Goal: Task Accomplishment & Management: Complete application form

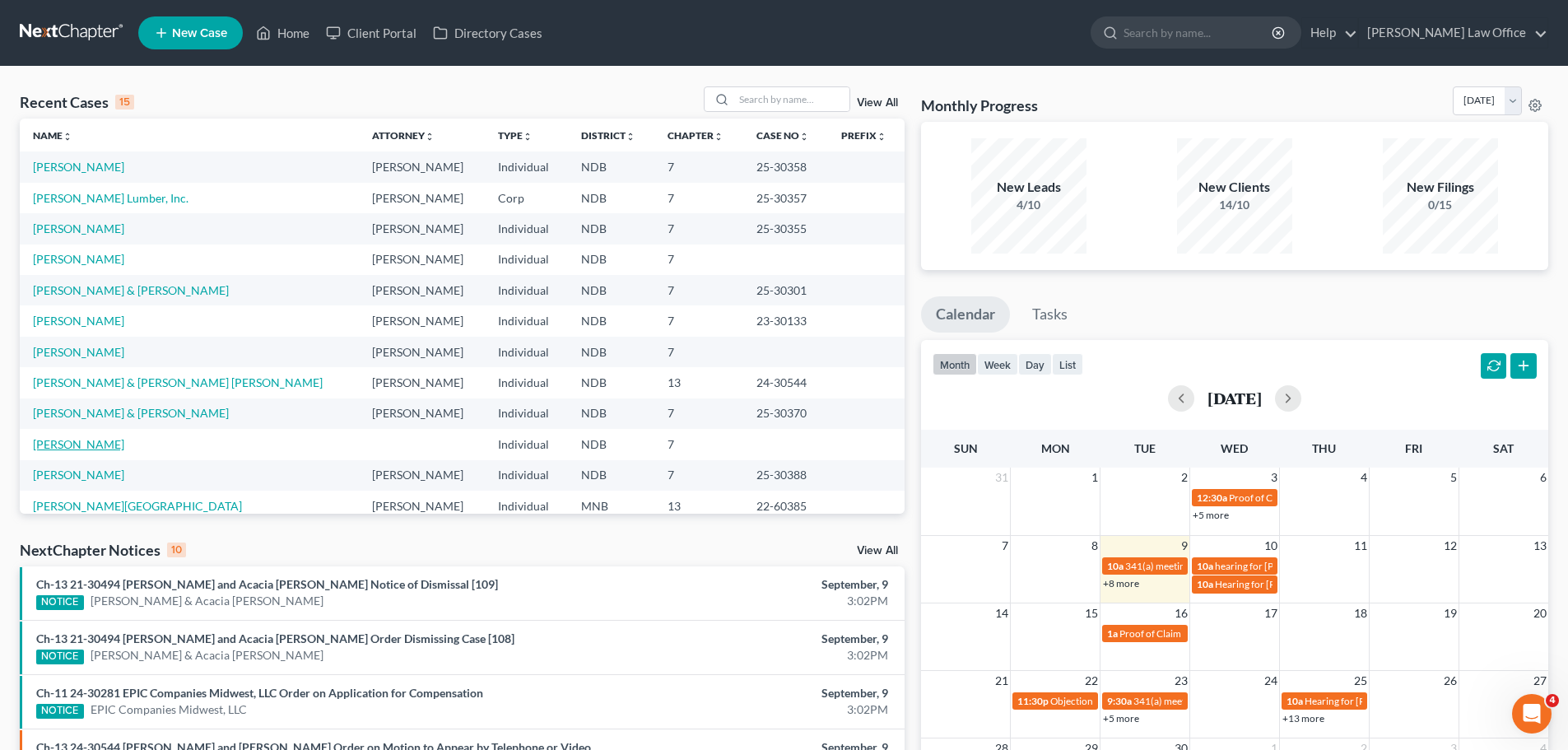
click at [51, 446] on link "[PERSON_NAME]" at bounding box center [78, 444] width 91 height 14
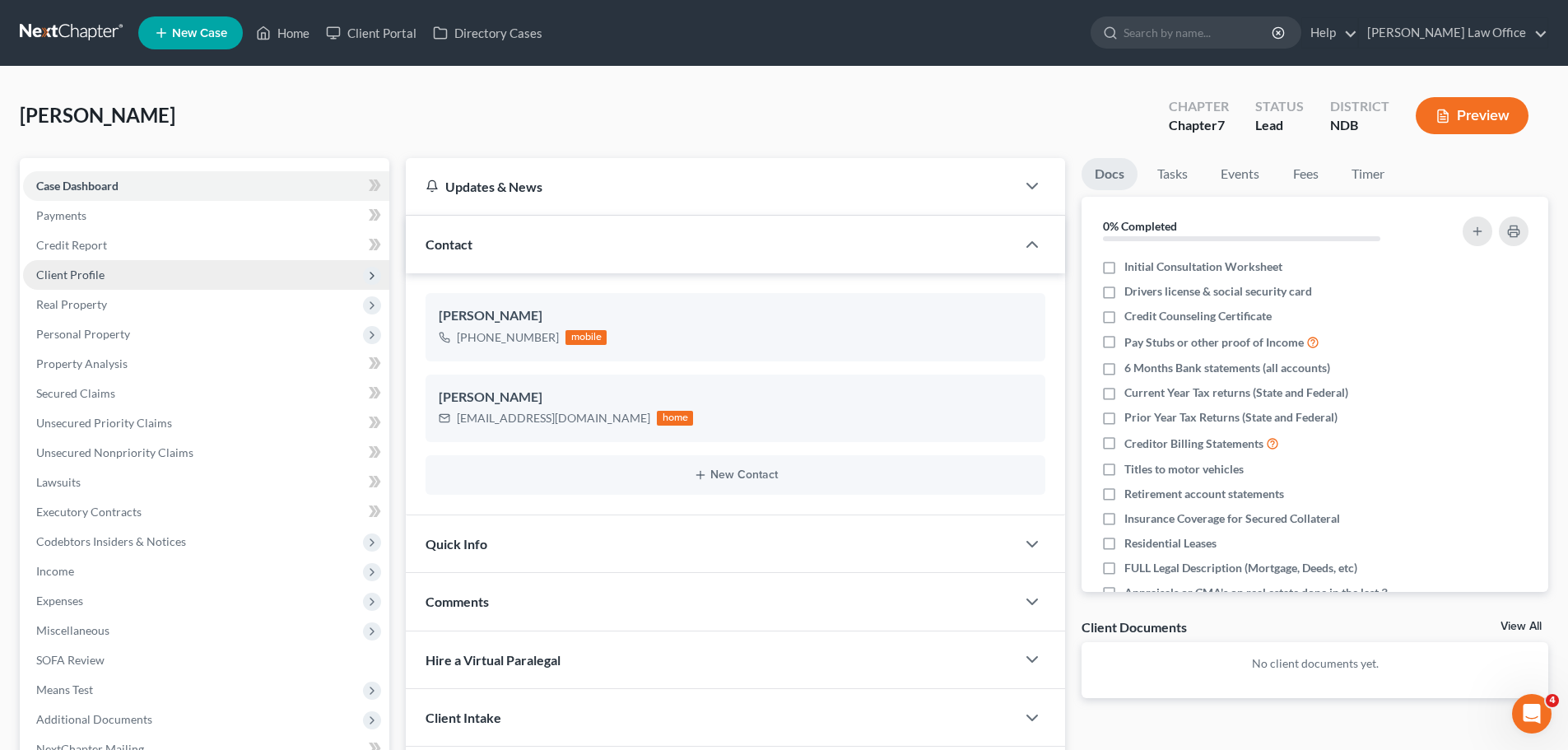
click at [99, 281] on span "Client Profile" at bounding box center [206, 274] width 366 height 29
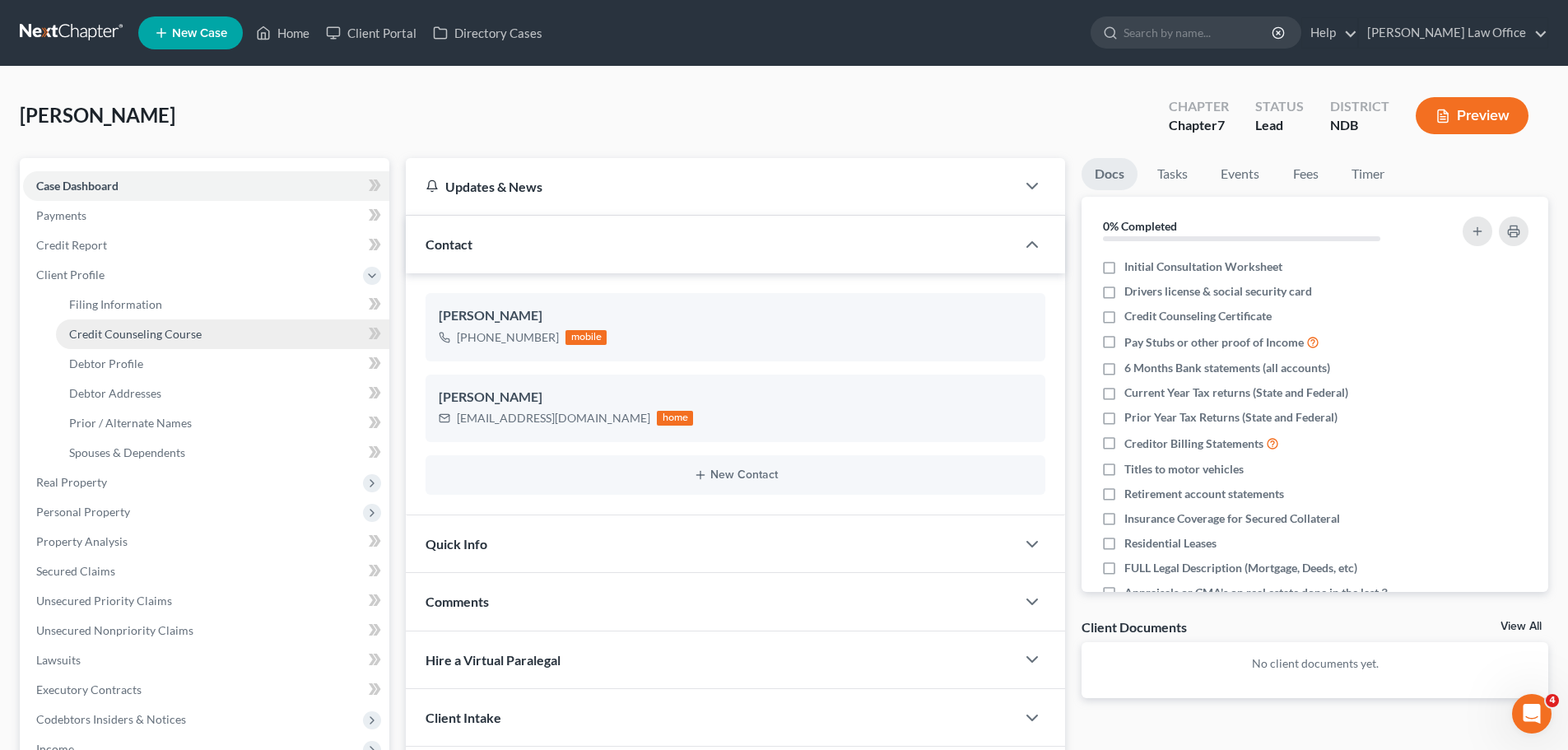
click at [143, 335] on span "Credit Counseling Course" at bounding box center [135, 333] width 133 height 14
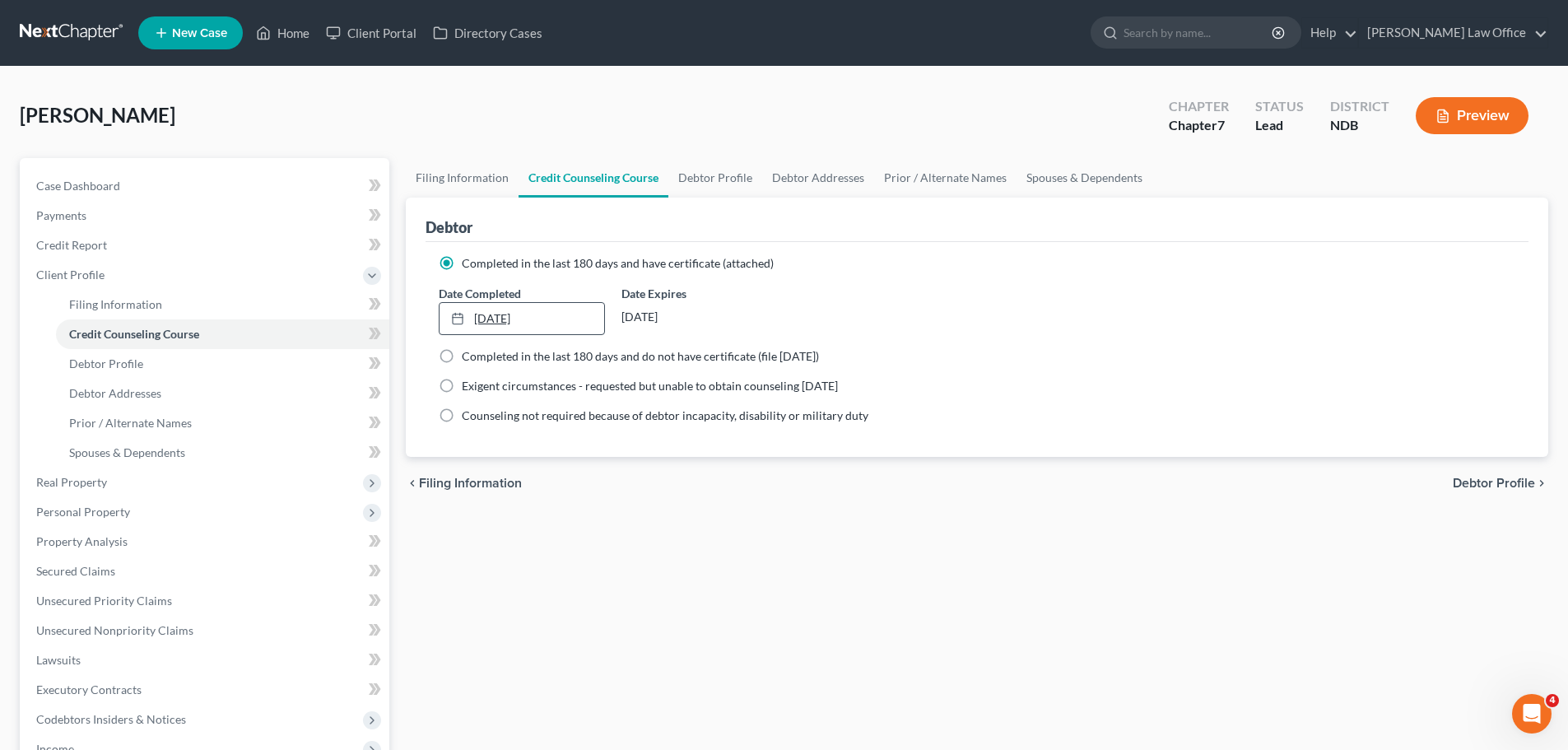
click at [522, 318] on link "[DATE]" at bounding box center [521, 318] width 164 height 31
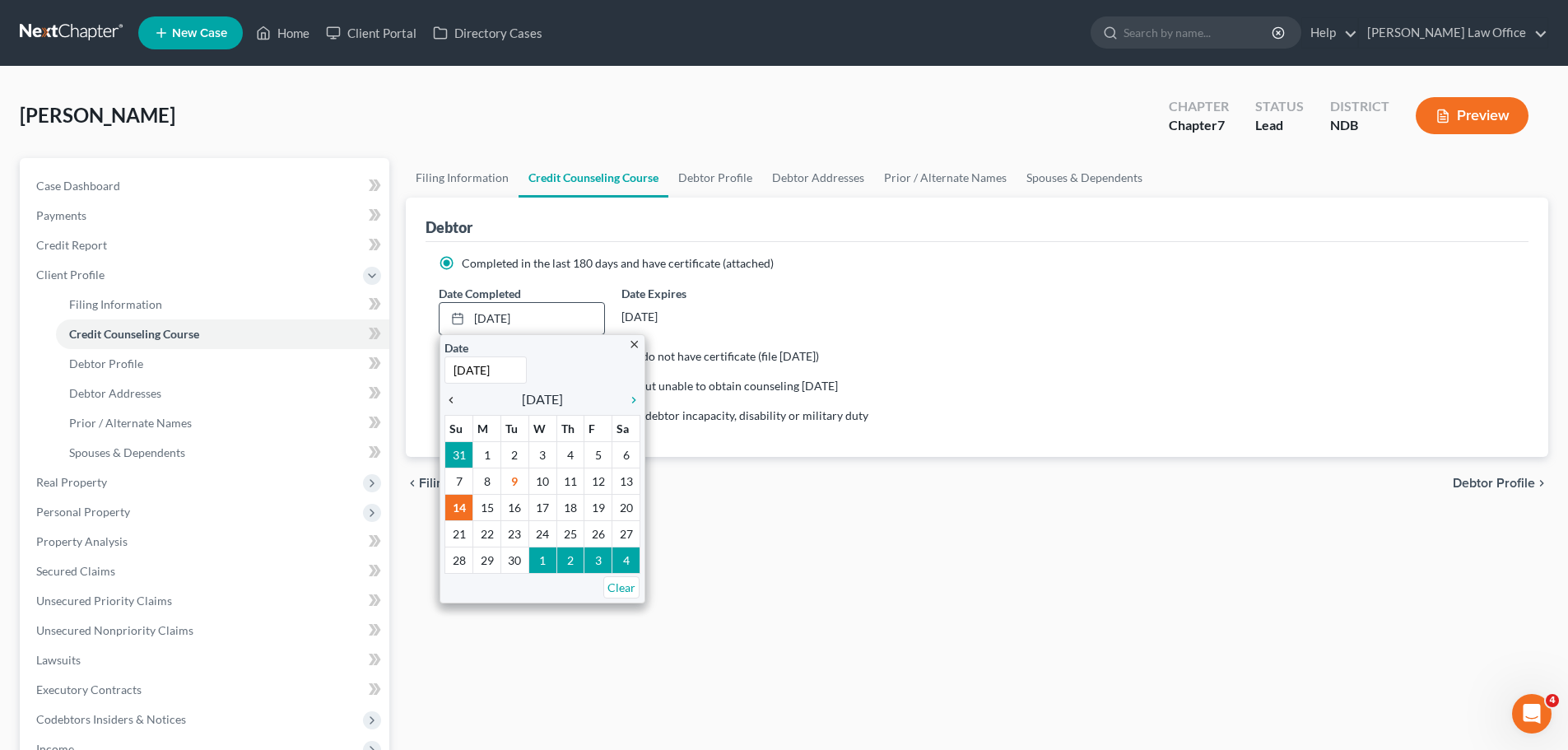
click at [449, 398] on icon "chevron_left" at bounding box center [455, 400] width 21 height 13
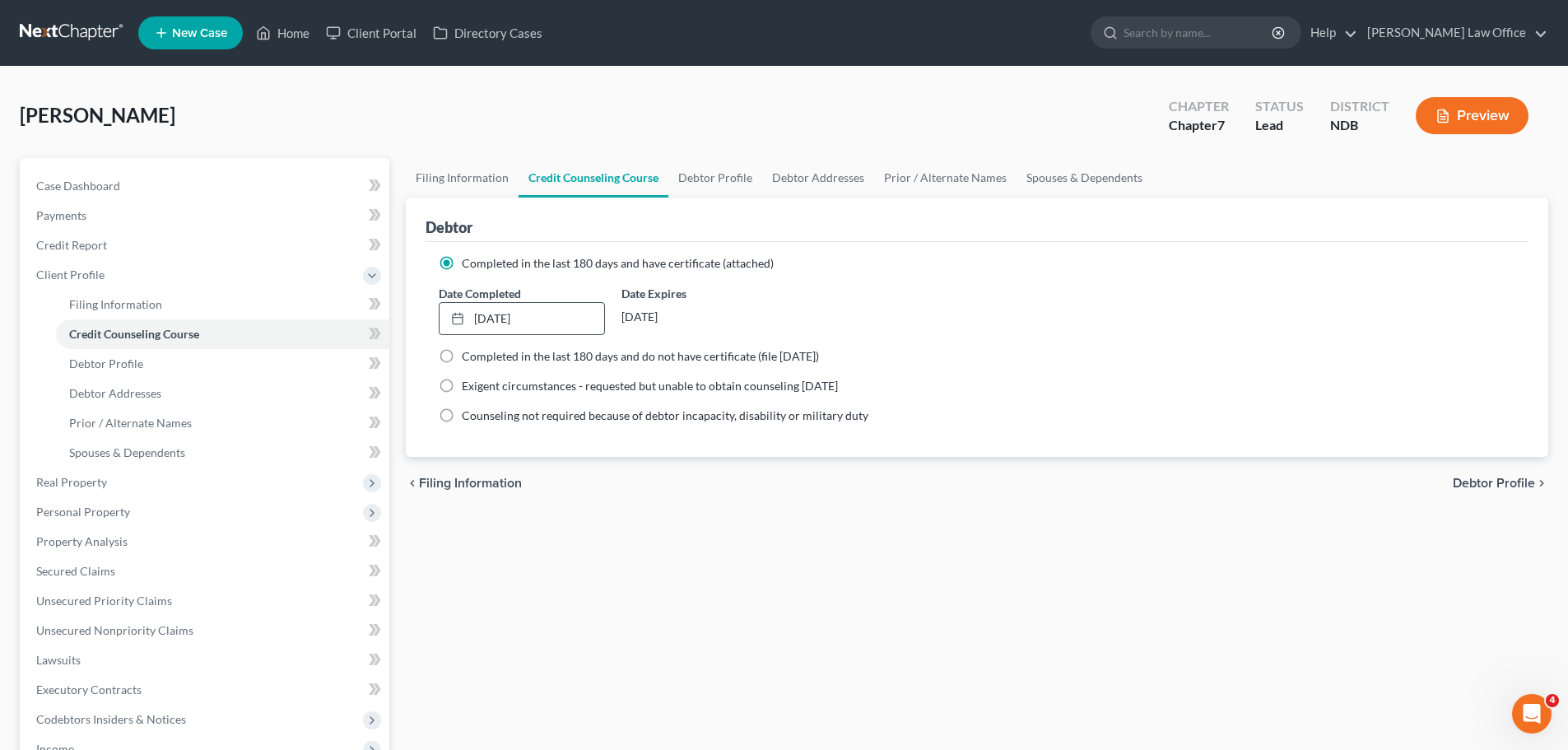
click at [706, 598] on div "Filing Information Credit Counseling Course Debtor Profile Debtor Addresses Pri…" at bounding box center [977, 604] width 1159 height 892
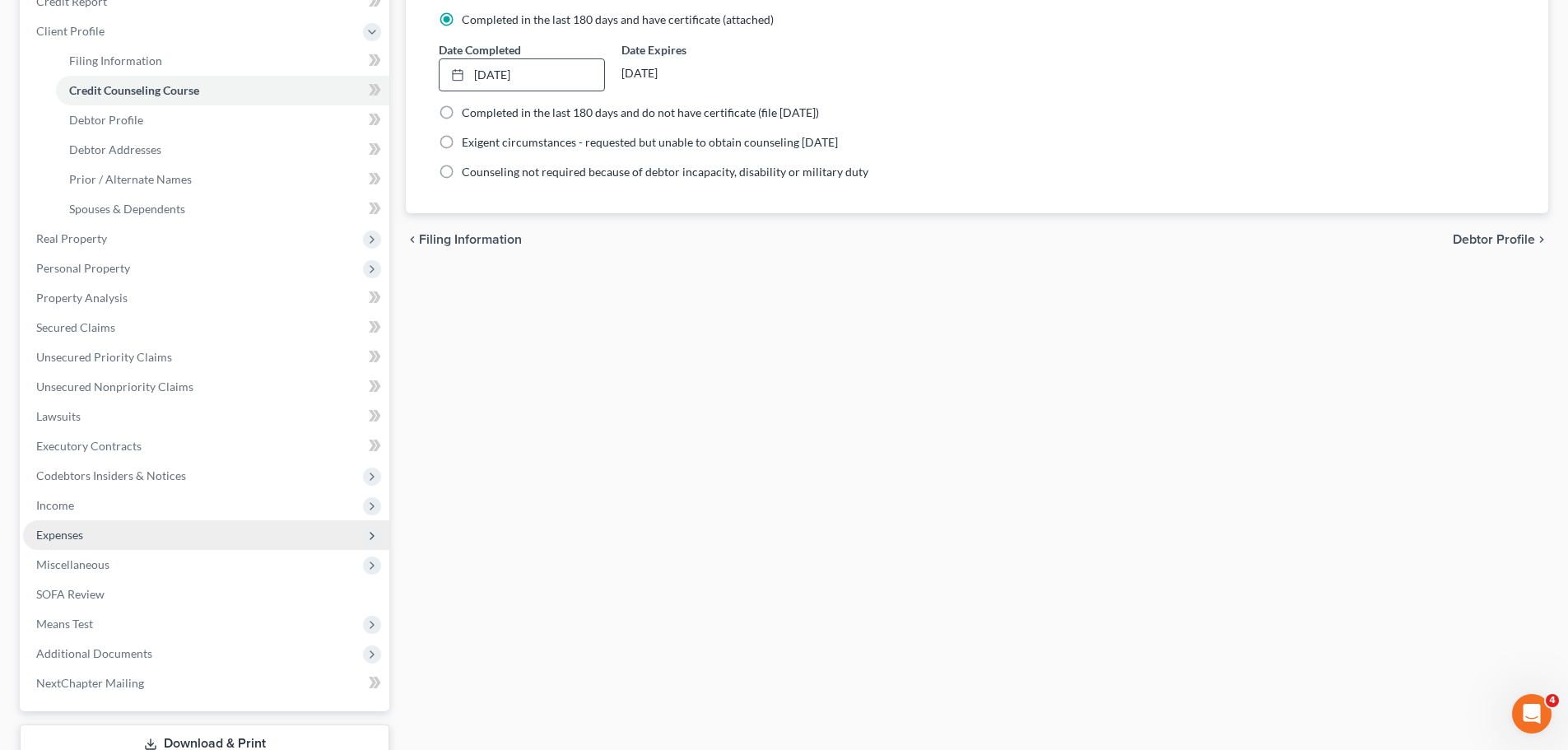
scroll to position [247, 0]
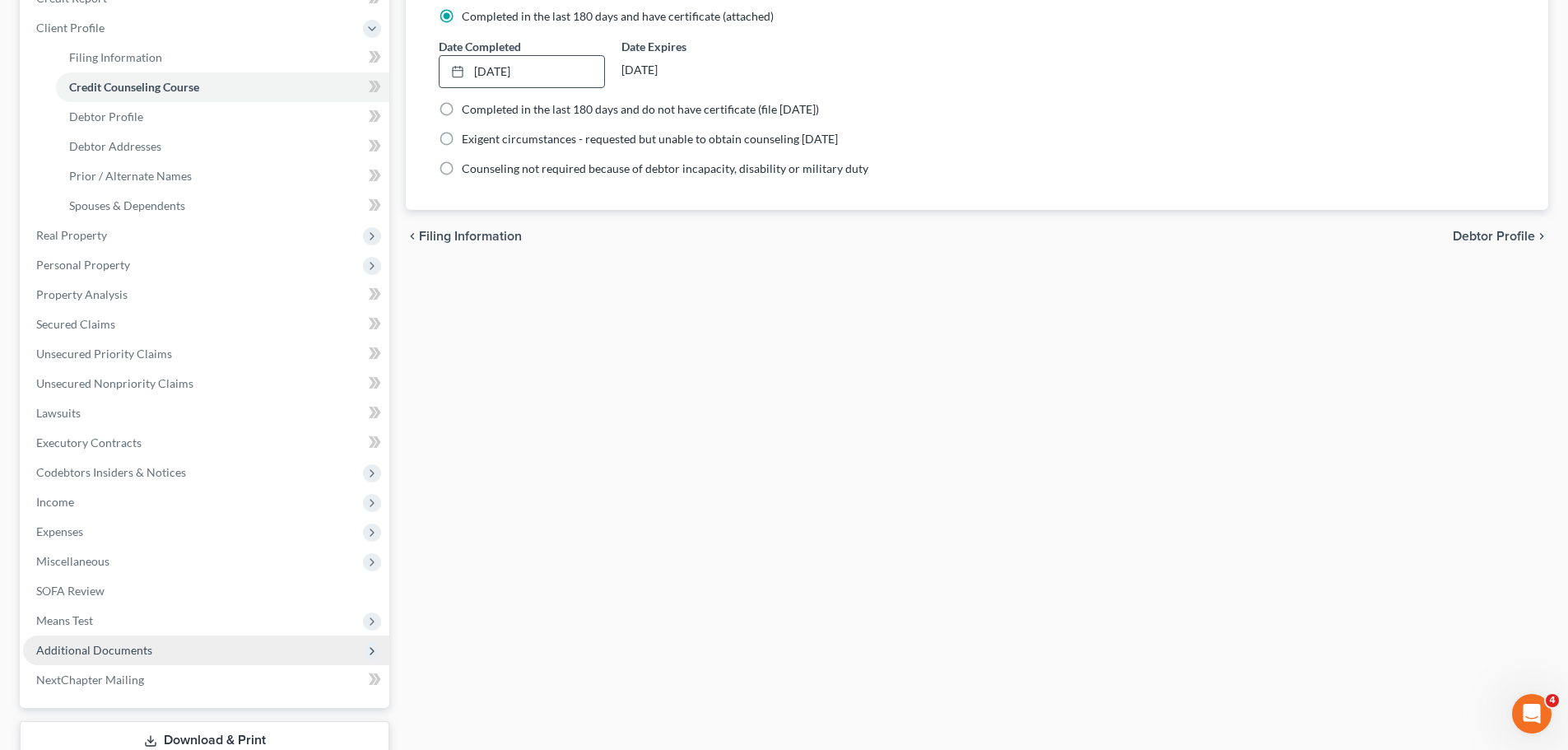
click at [91, 651] on span "Additional Documents" at bounding box center [94, 650] width 116 height 14
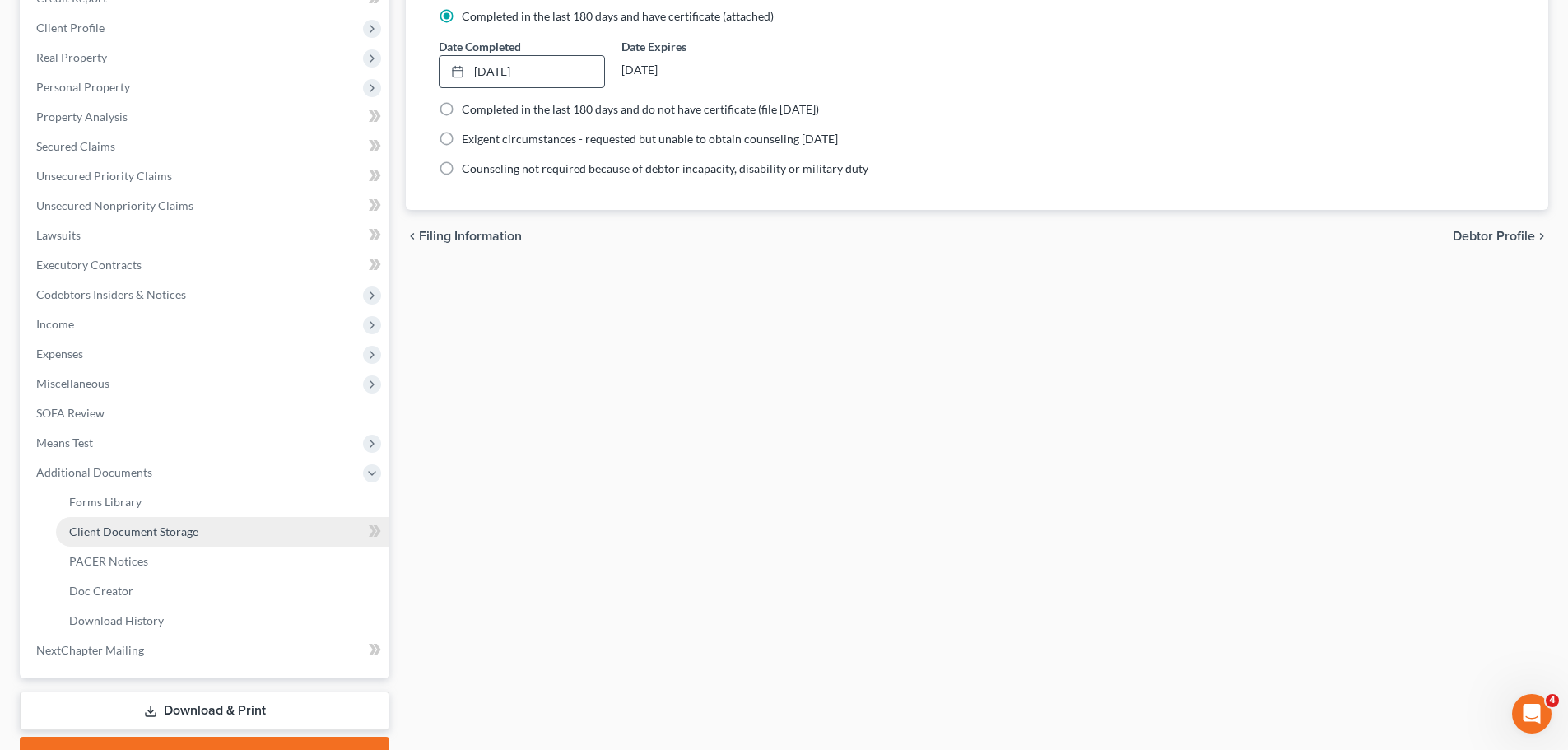
click at [138, 532] on span "Client Document Storage" at bounding box center [134, 532] width 129 height 14
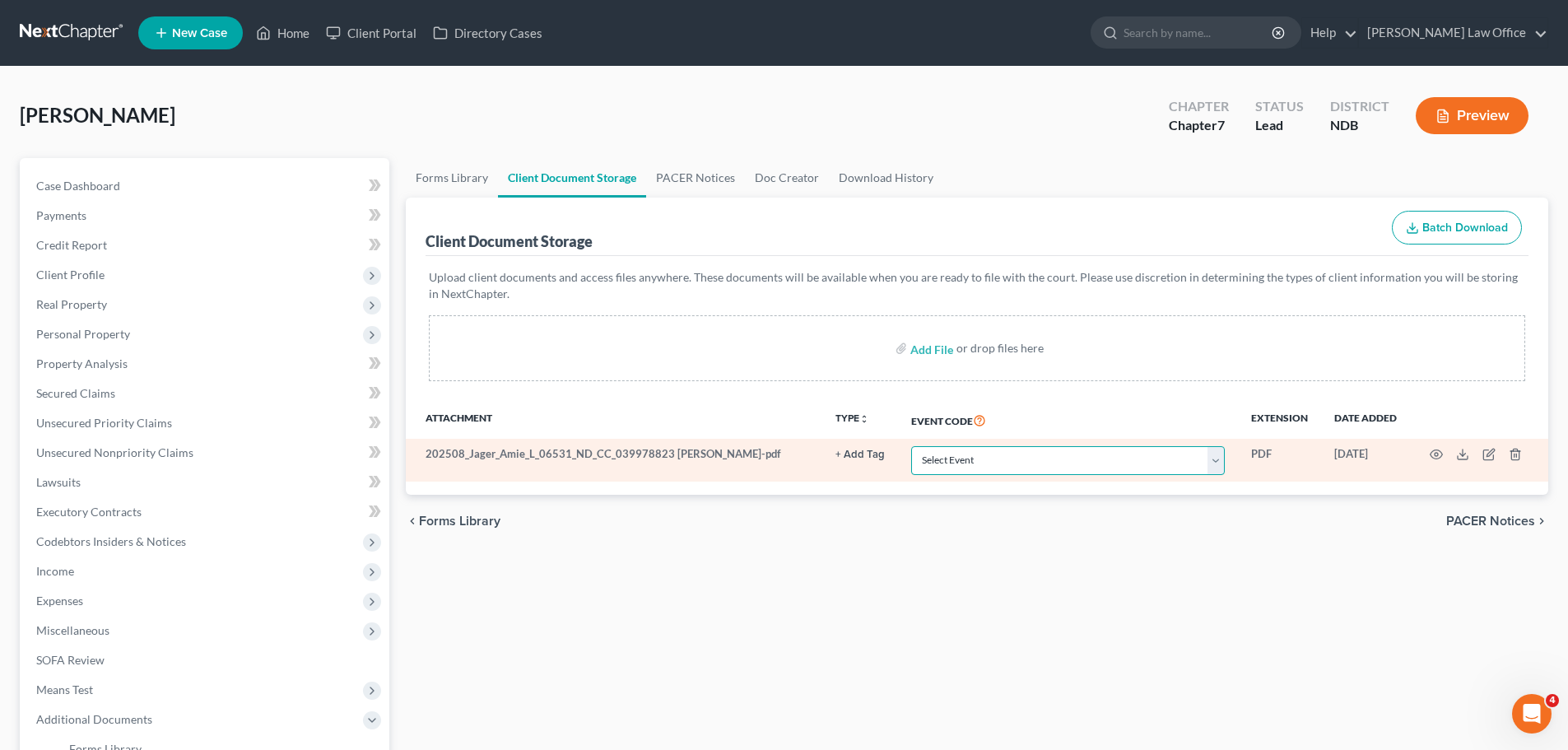
click at [1211, 459] on select "Select Event Certificate of Credit Counseling Chapter 13 Plan Pay Filing Fee in…" at bounding box center [1068, 460] width 313 height 29
select select "0"
click at [911, 446] on select "Select Event Certificate of Credit Counseling Chapter 13 Plan Pay Filing Fee in…" at bounding box center [1068, 460] width 313 height 29
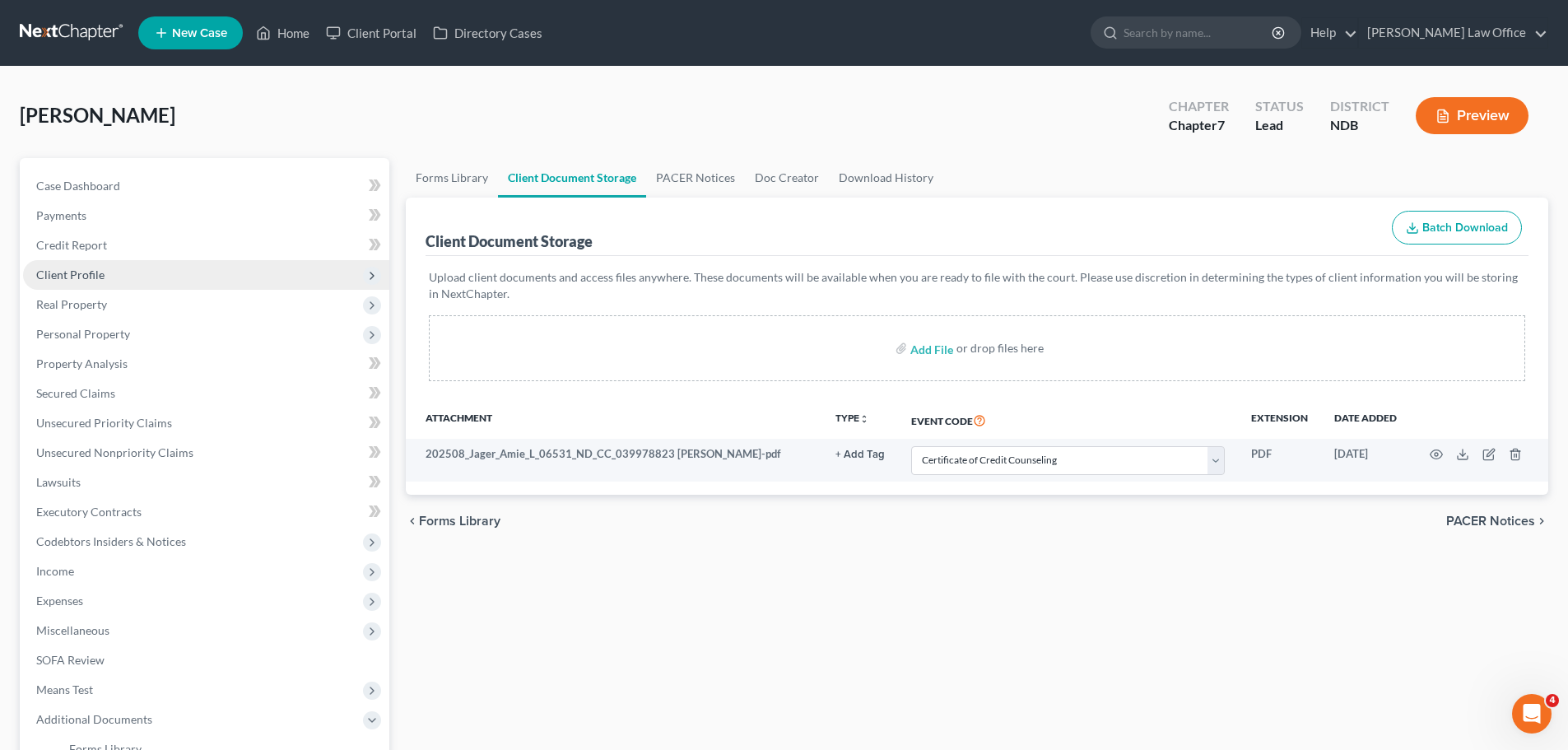
click at [86, 276] on span "Client Profile" at bounding box center [70, 274] width 68 height 14
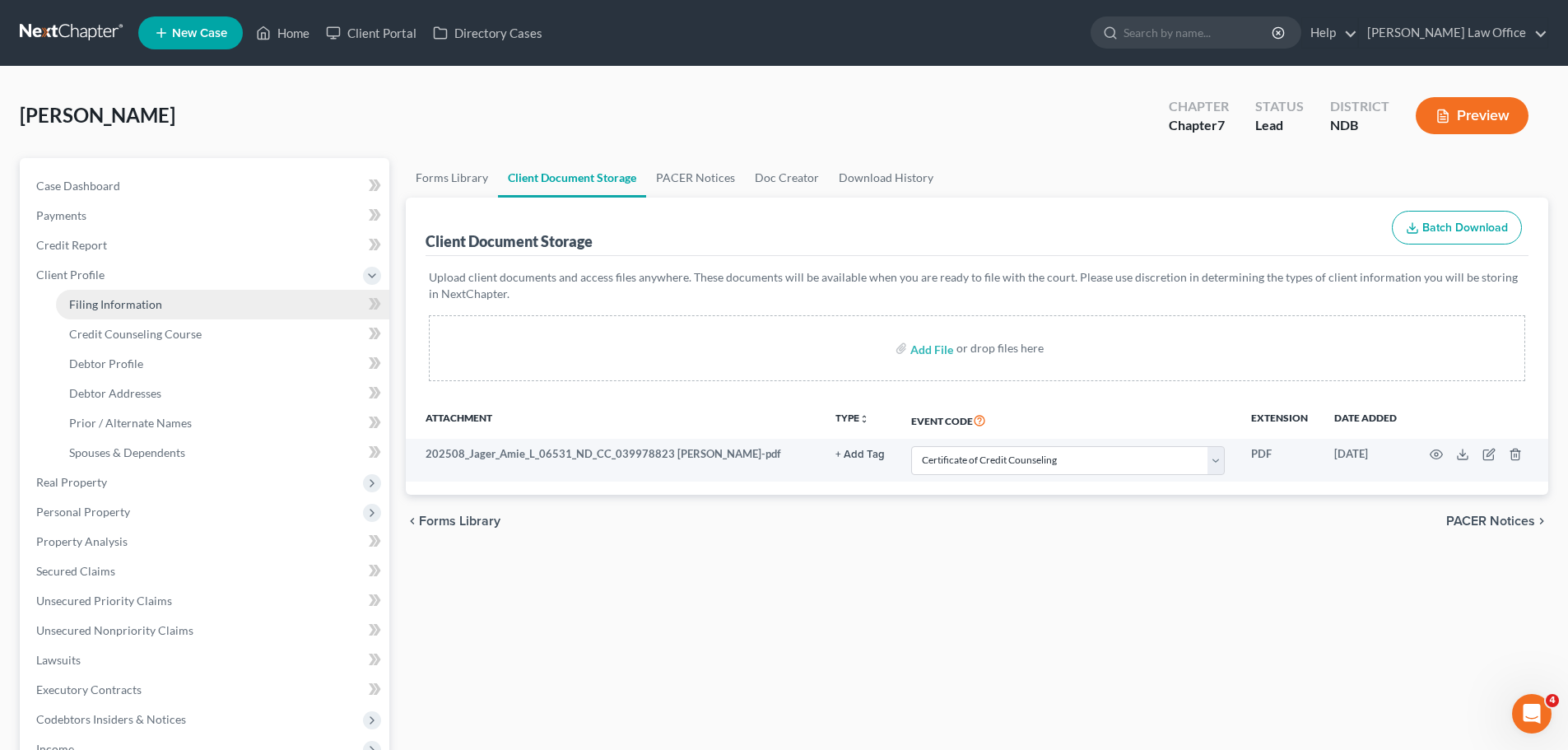
click at [135, 304] on span "Filing Information" at bounding box center [115, 304] width 93 height 14
select select "1"
select select "0"
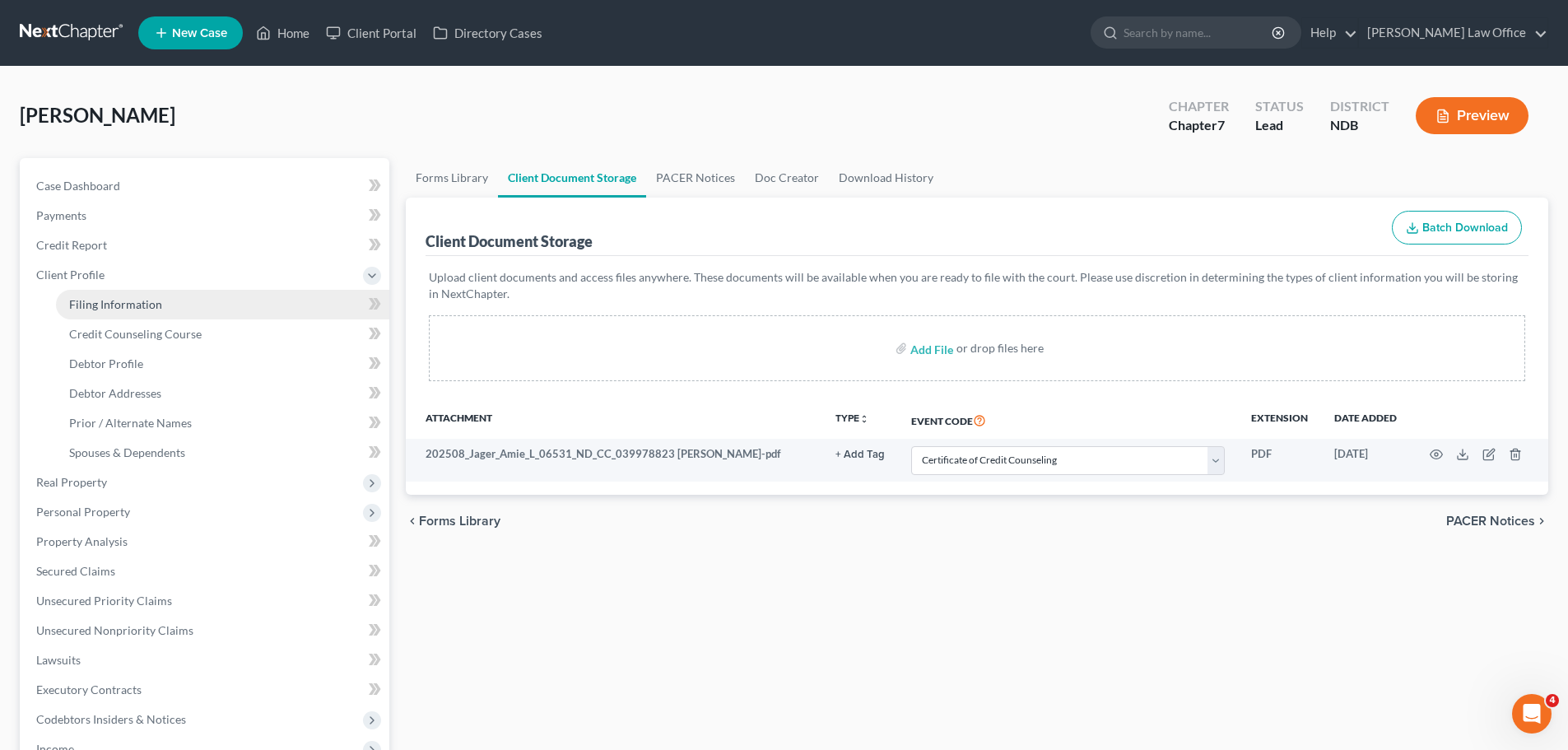
select select "29"
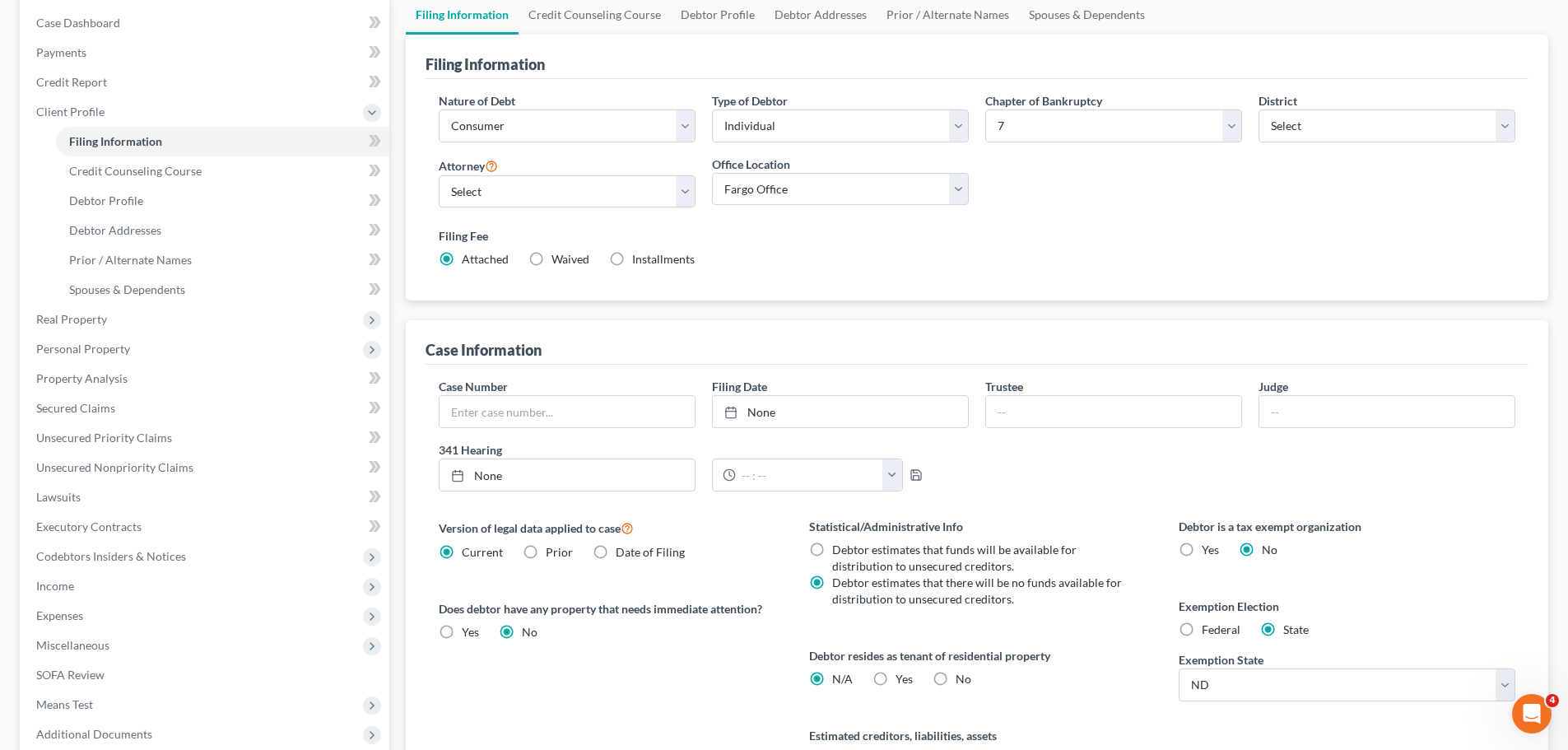
scroll to position [247, 0]
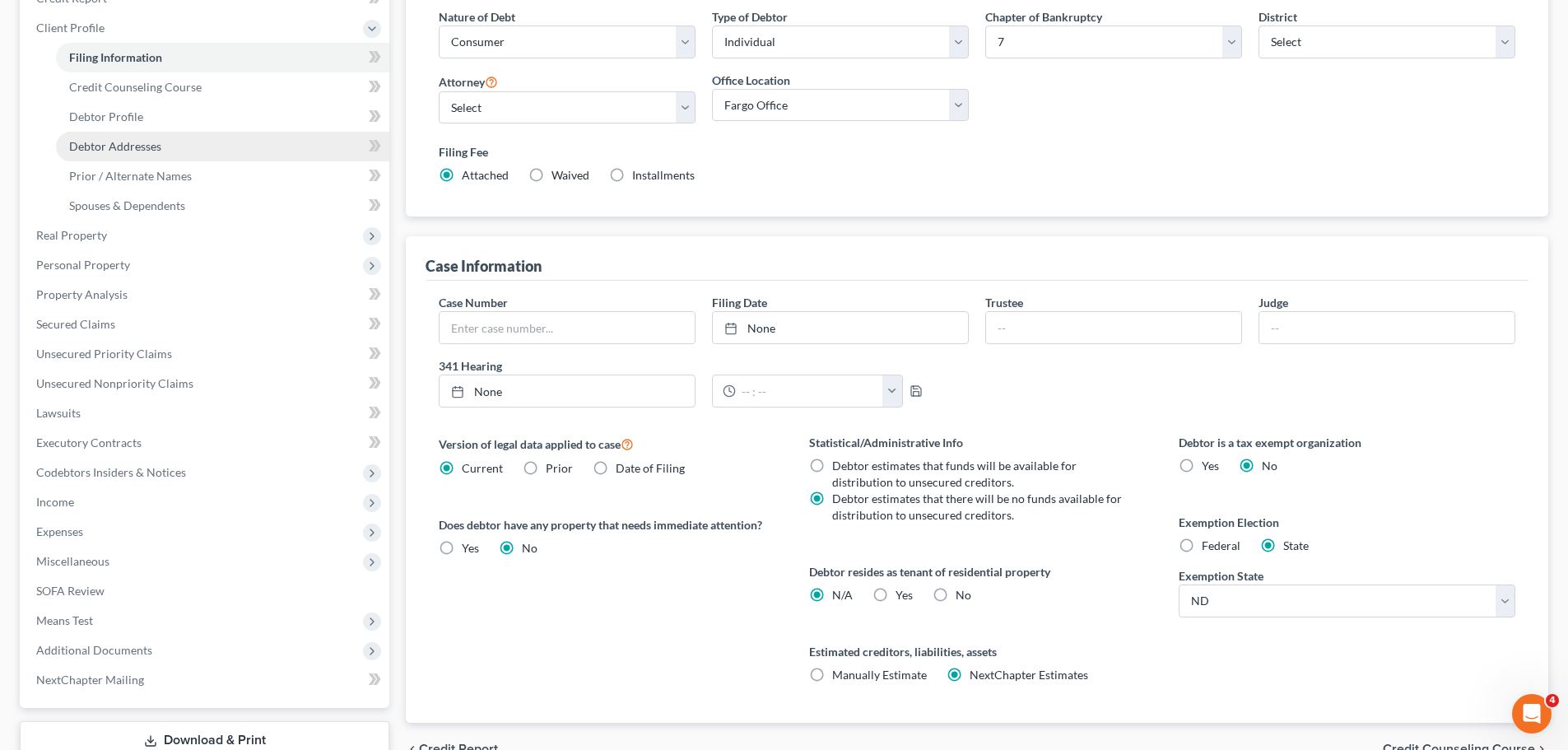
click at [134, 145] on span "Debtor Addresses" at bounding box center [115, 146] width 92 height 14
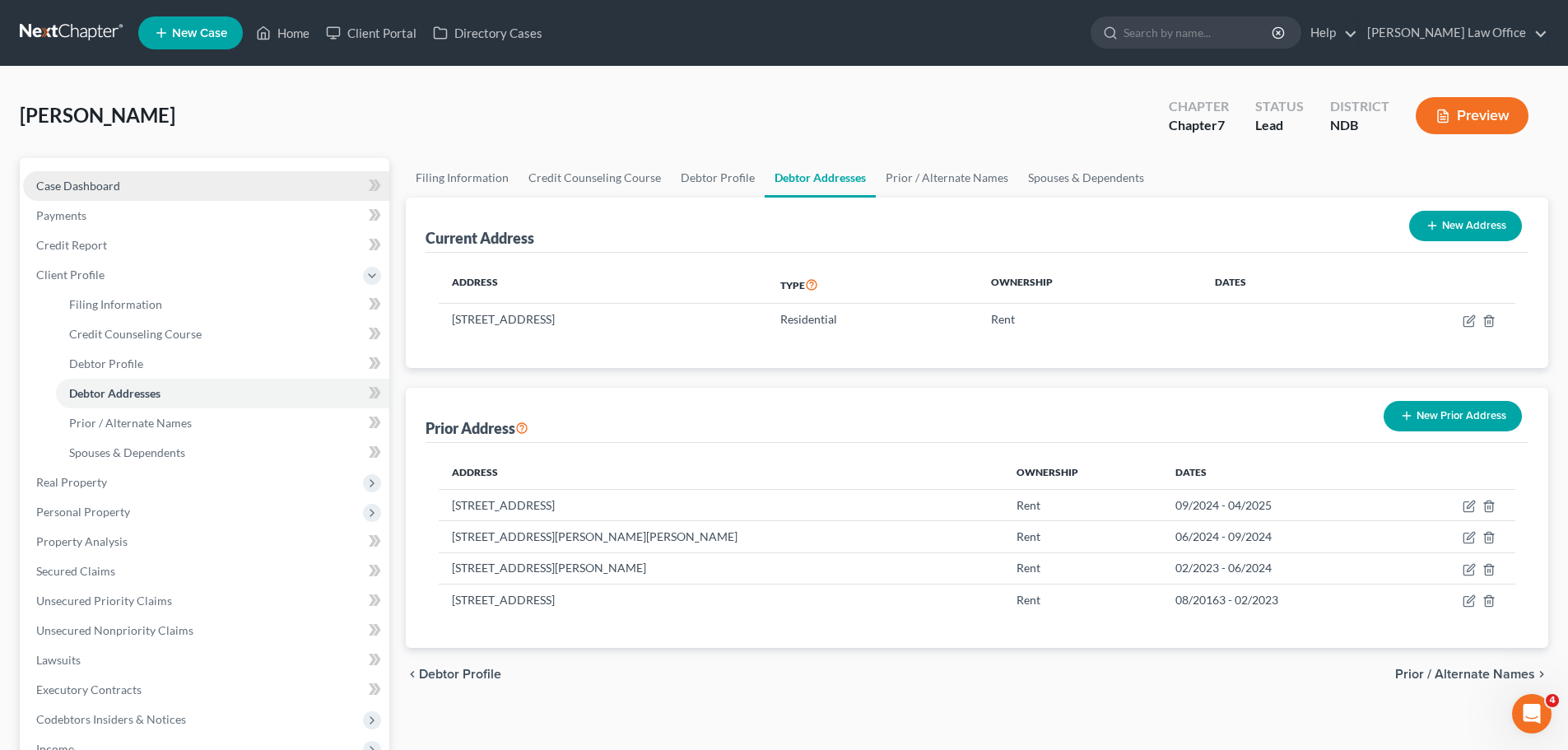
click at [85, 187] on span "Case Dashboard" at bounding box center [78, 186] width 84 height 14
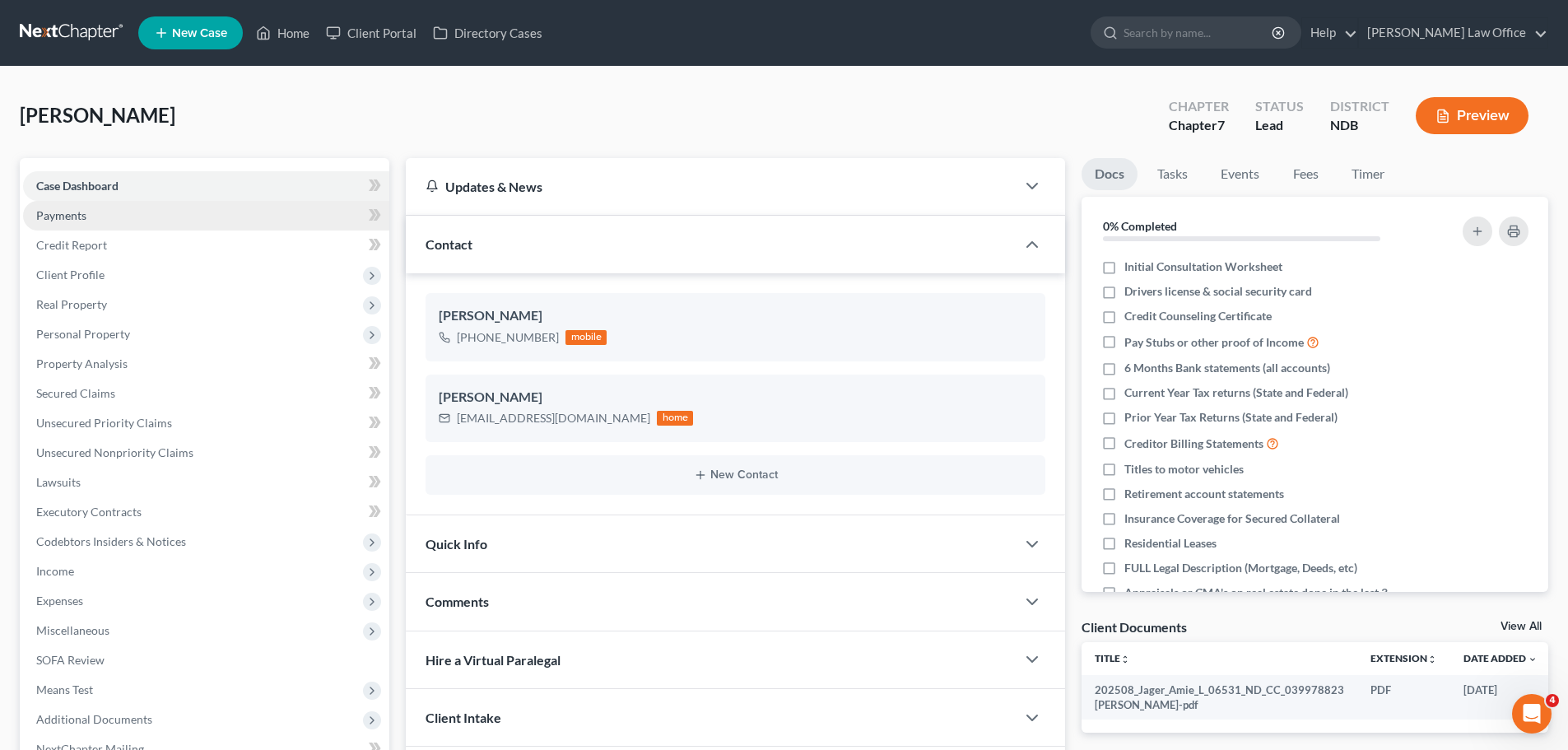
click at [63, 216] on span "Payments" at bounding box center [61, 215] width 50 height 14
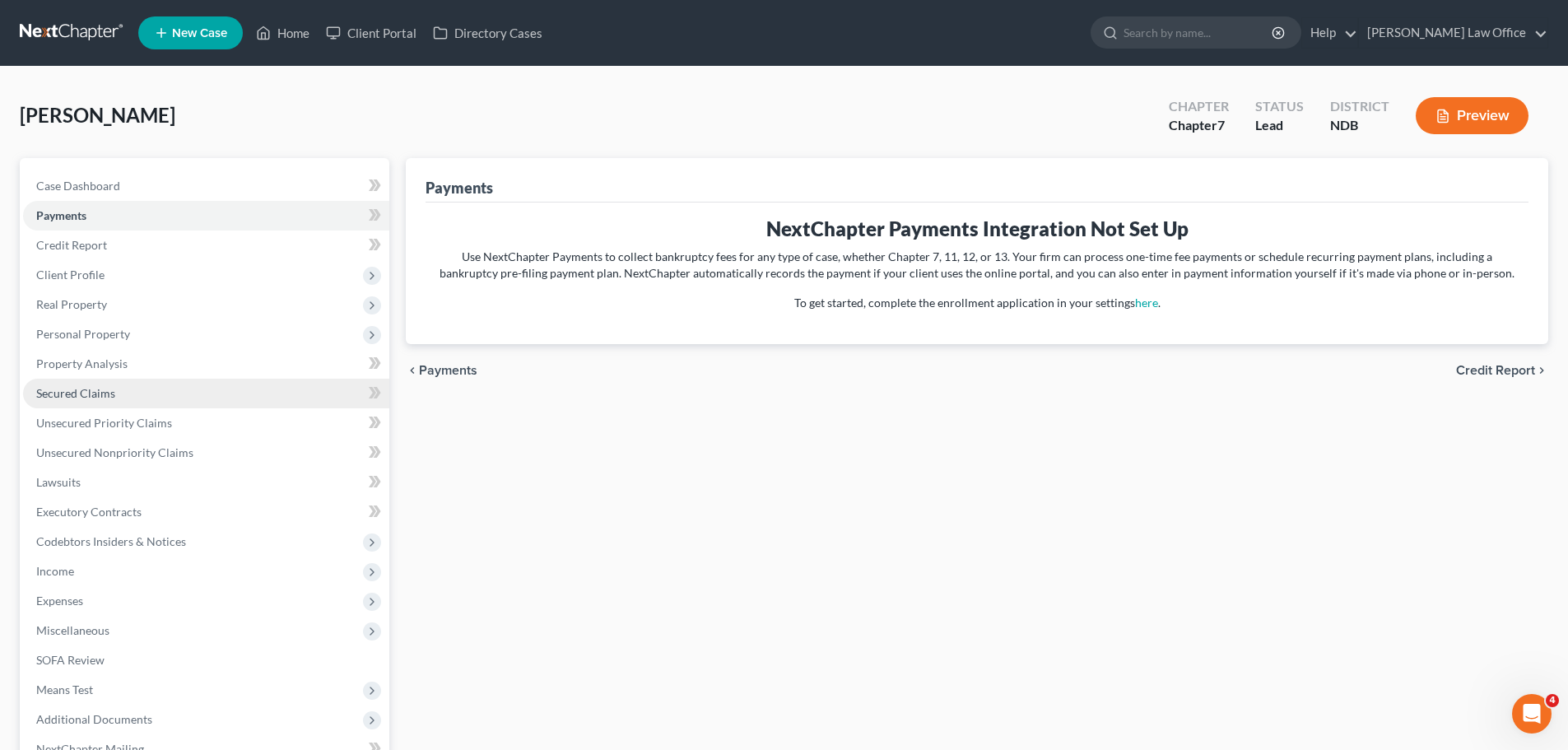
click at [96, 389] on span "Secured Claims" at bounding box center [75, 393] width 79 height 14
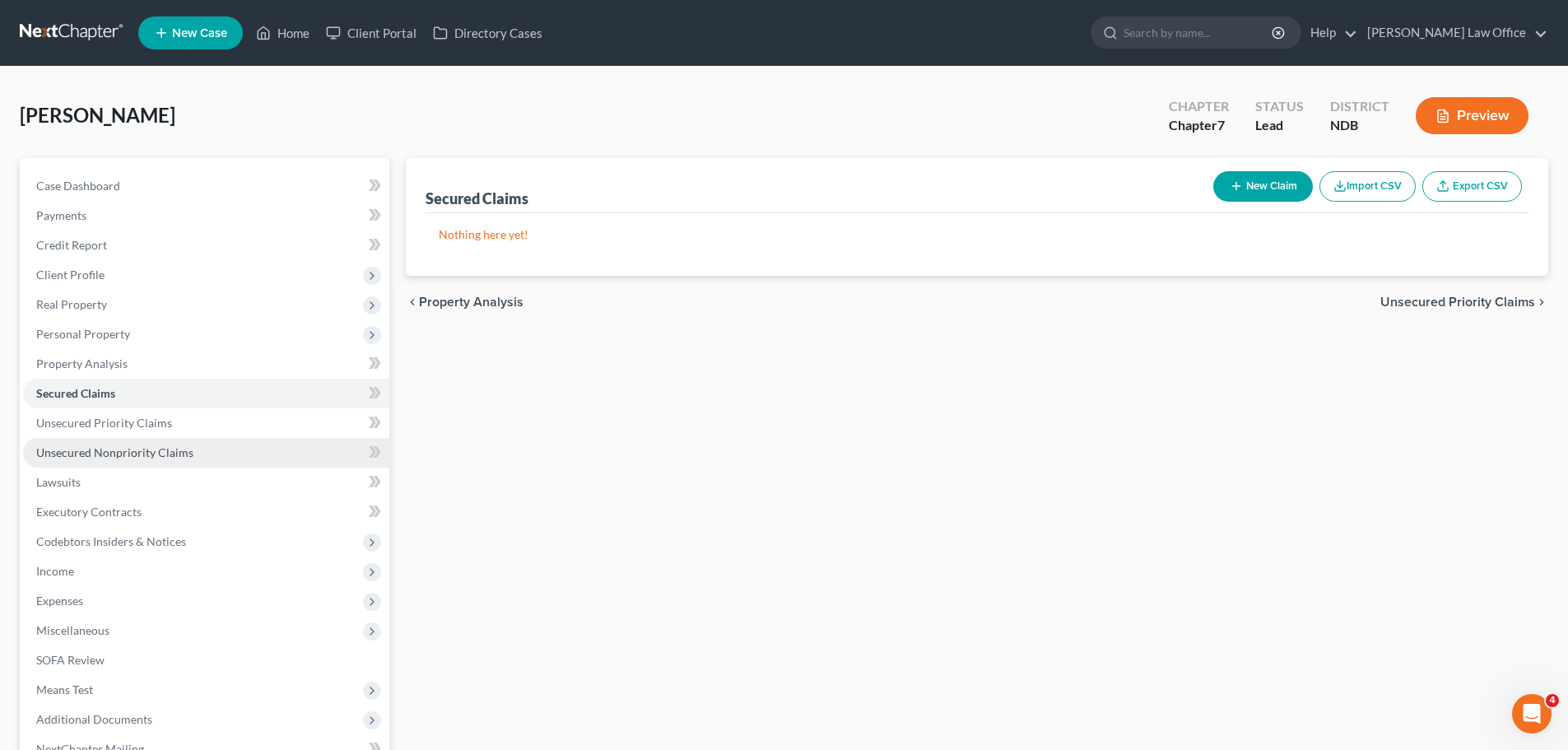
click at [129, 455] on span "Unsecured Nonpriority Claims" at bounding box center [115, 452] width 158 height 14
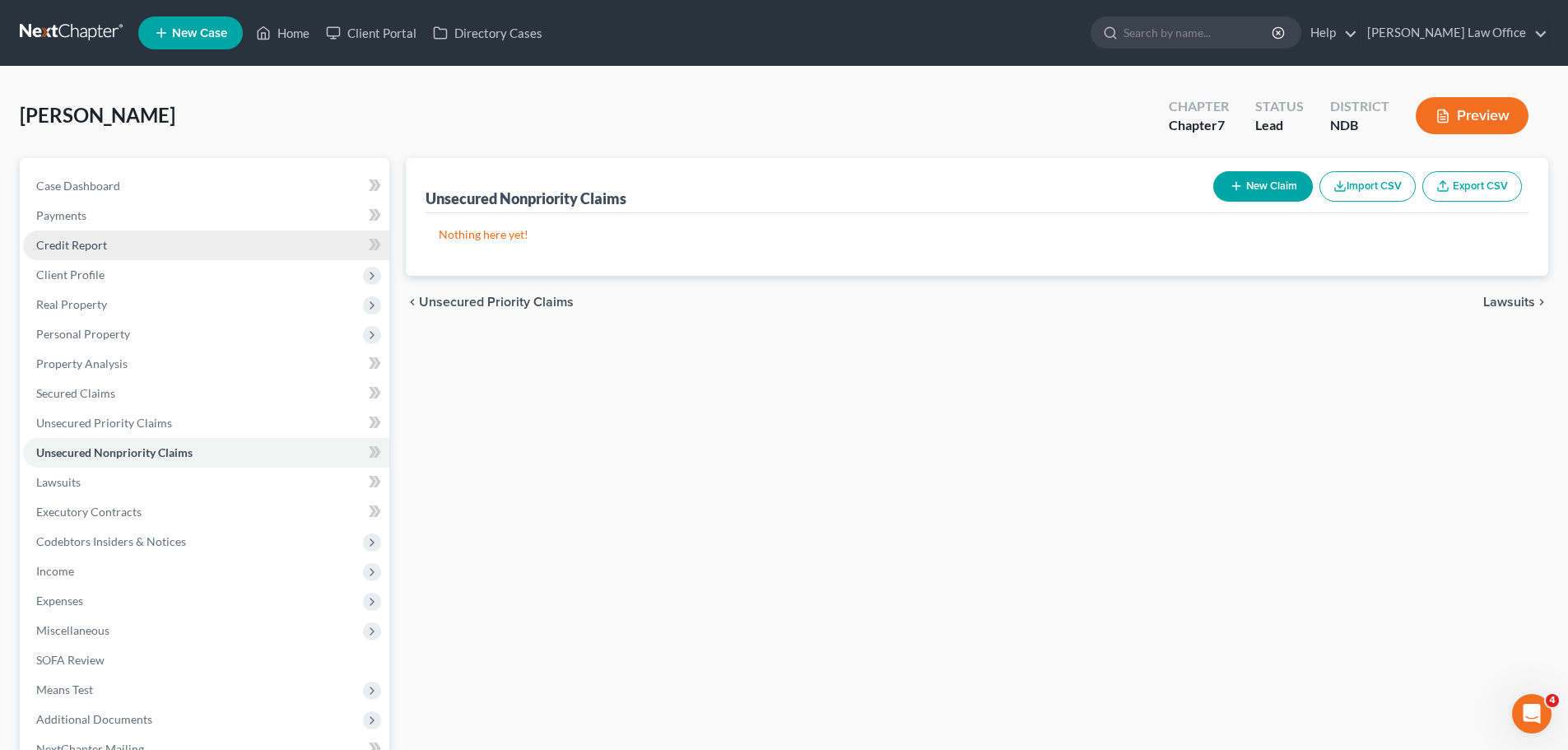
click at [83, 245] on span "Credit Report" at bounding box center [72, 245] width 71 height 14
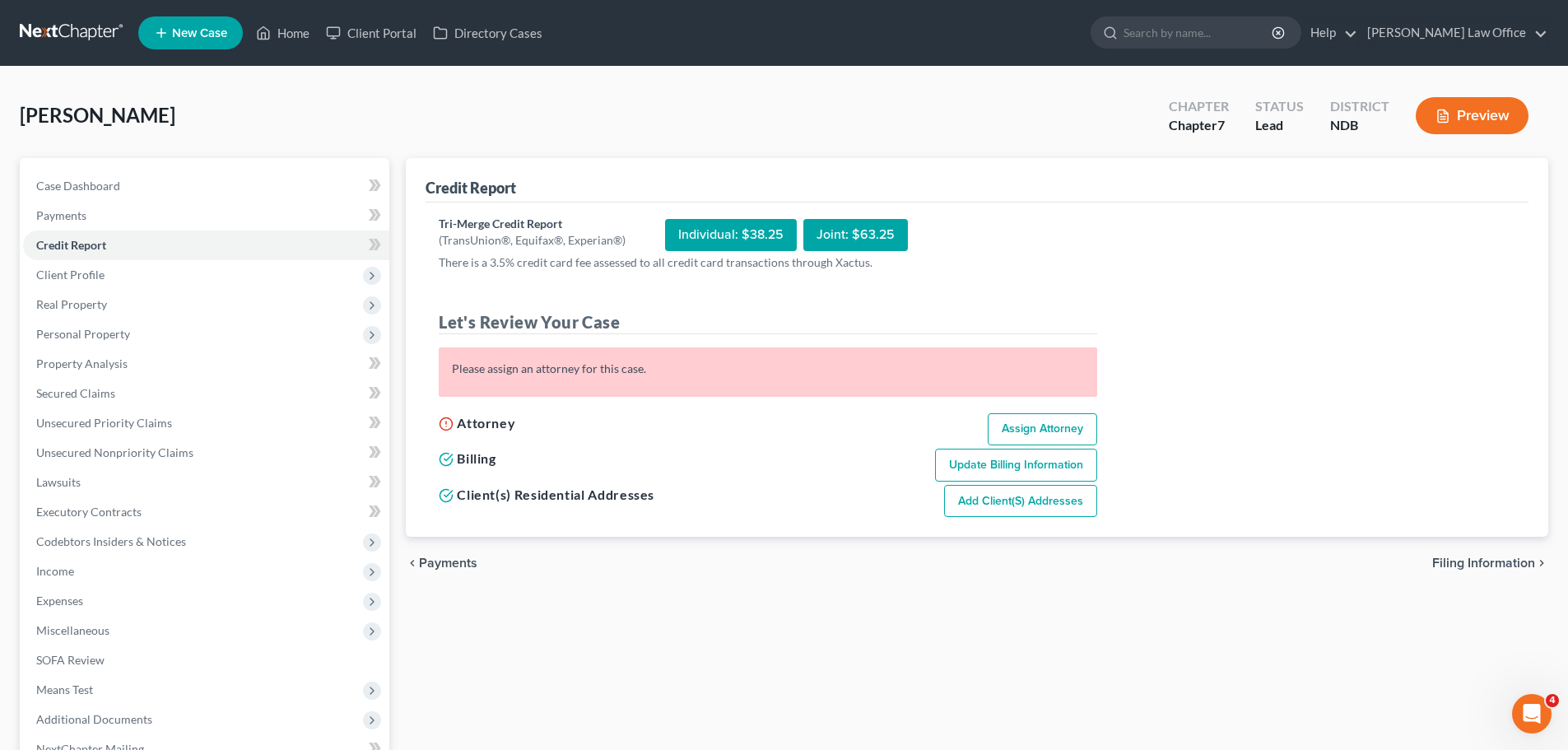
click at [1033, 432] on link "Assign Attorney" at bounding box center [1042, 429] width 110 height 33
select select "1"
select select "0"
select select "60"
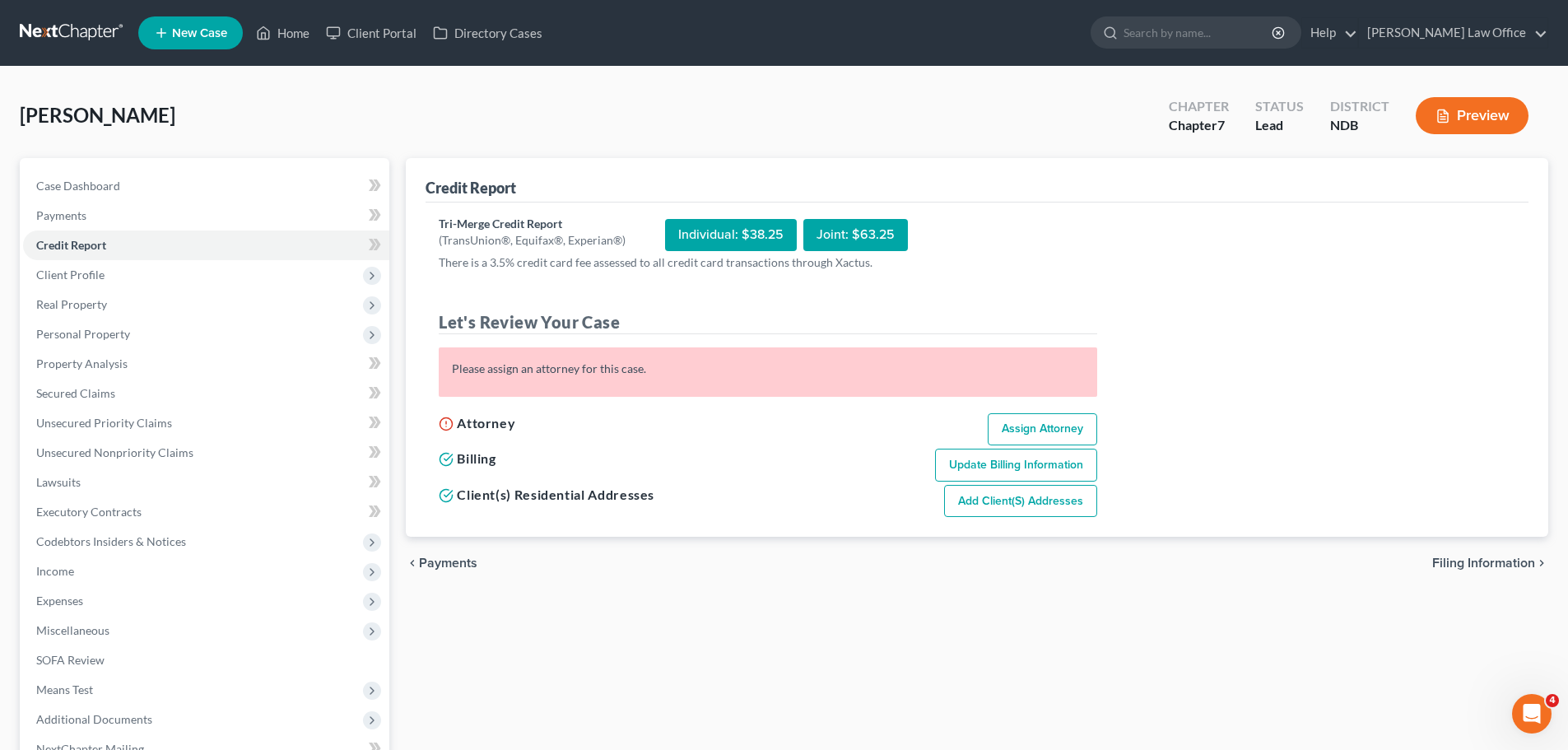
select select "0"
select select "29"
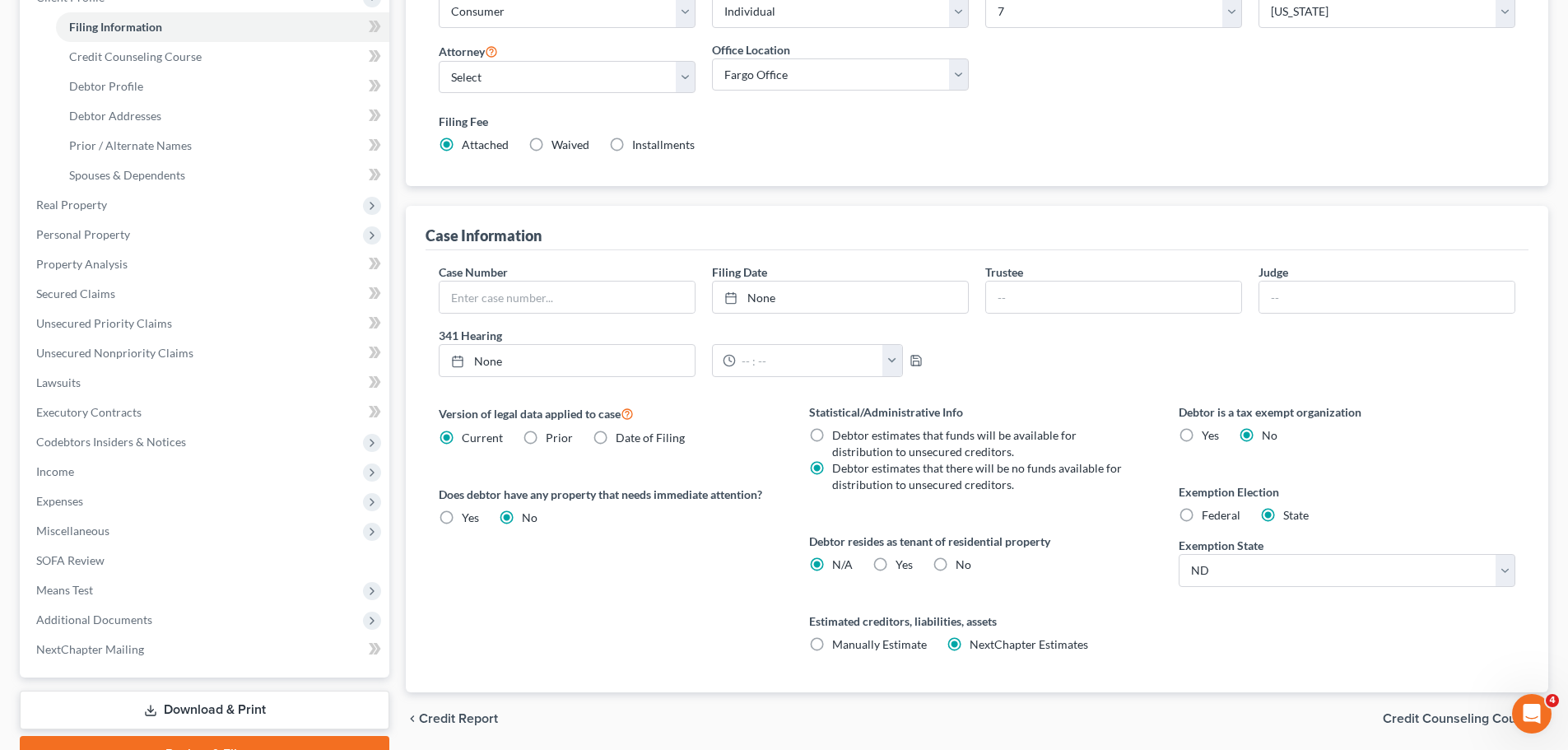
scroll to position [82, 0]
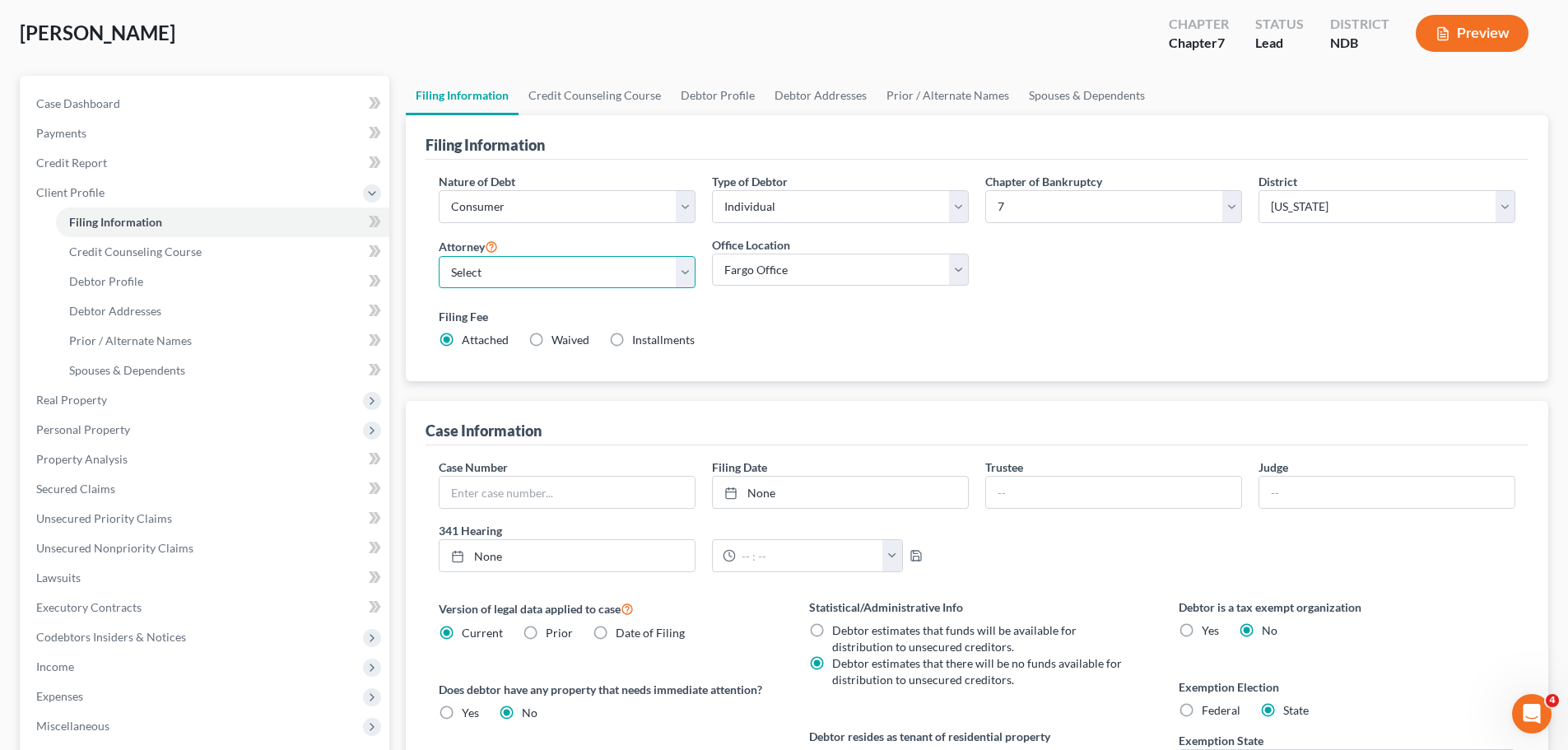
click at [691, 268] on select "Select [PERSON_NAME] - NDB [PERSON_NAME] - MNB [PERSON_NAME] - MNB [PERSON_NAME…" at bounding box center [567, 272] width 257 height 33
select select "3"
click at [439, 256] on select "Select [PERSON_NAME] - NDB [PERSON_NAME] - MNB [PERSON_NAME] - MNB [PERSON_NAME…" at bounding box center [567, 272] width 257 height 33
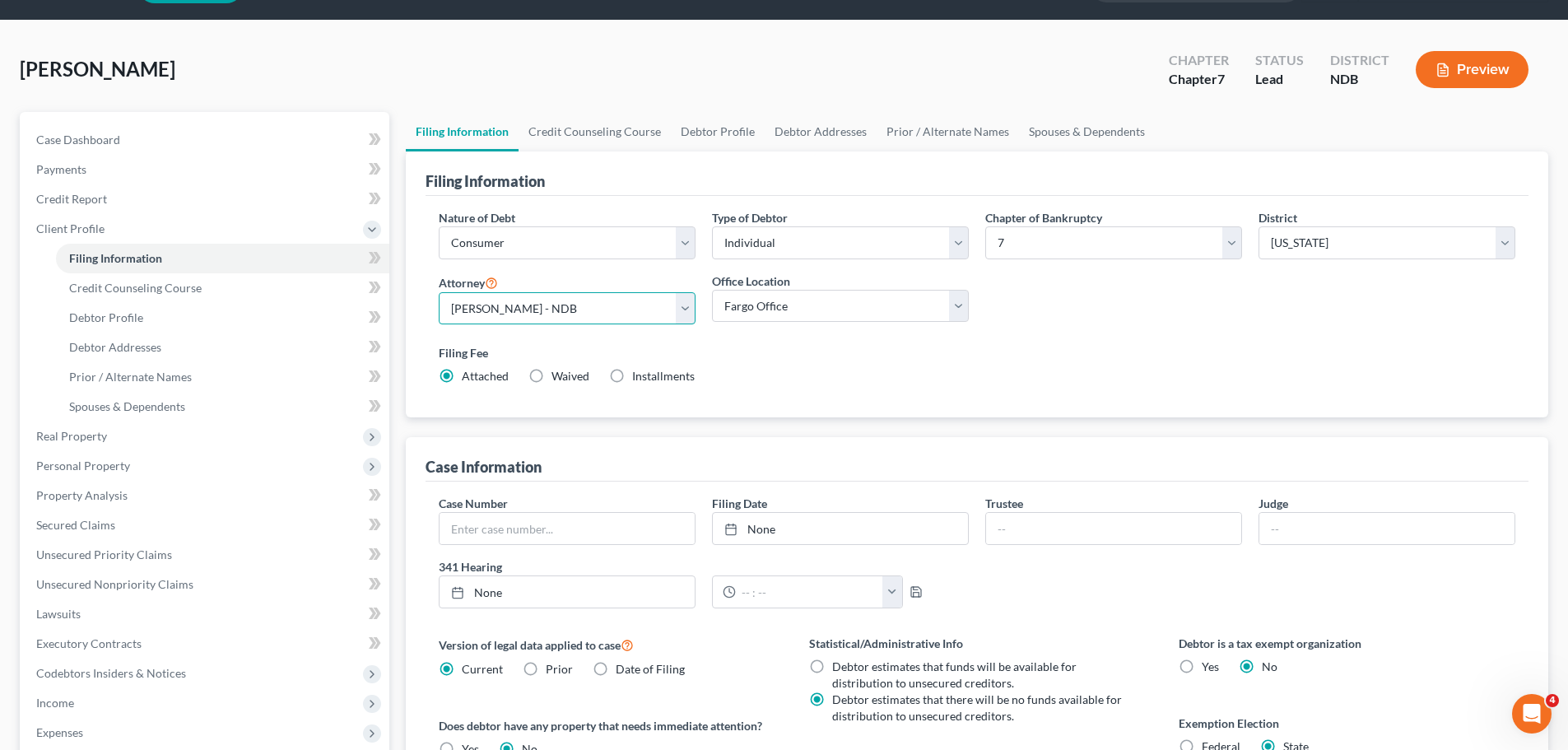
scroll to position [33, 0]
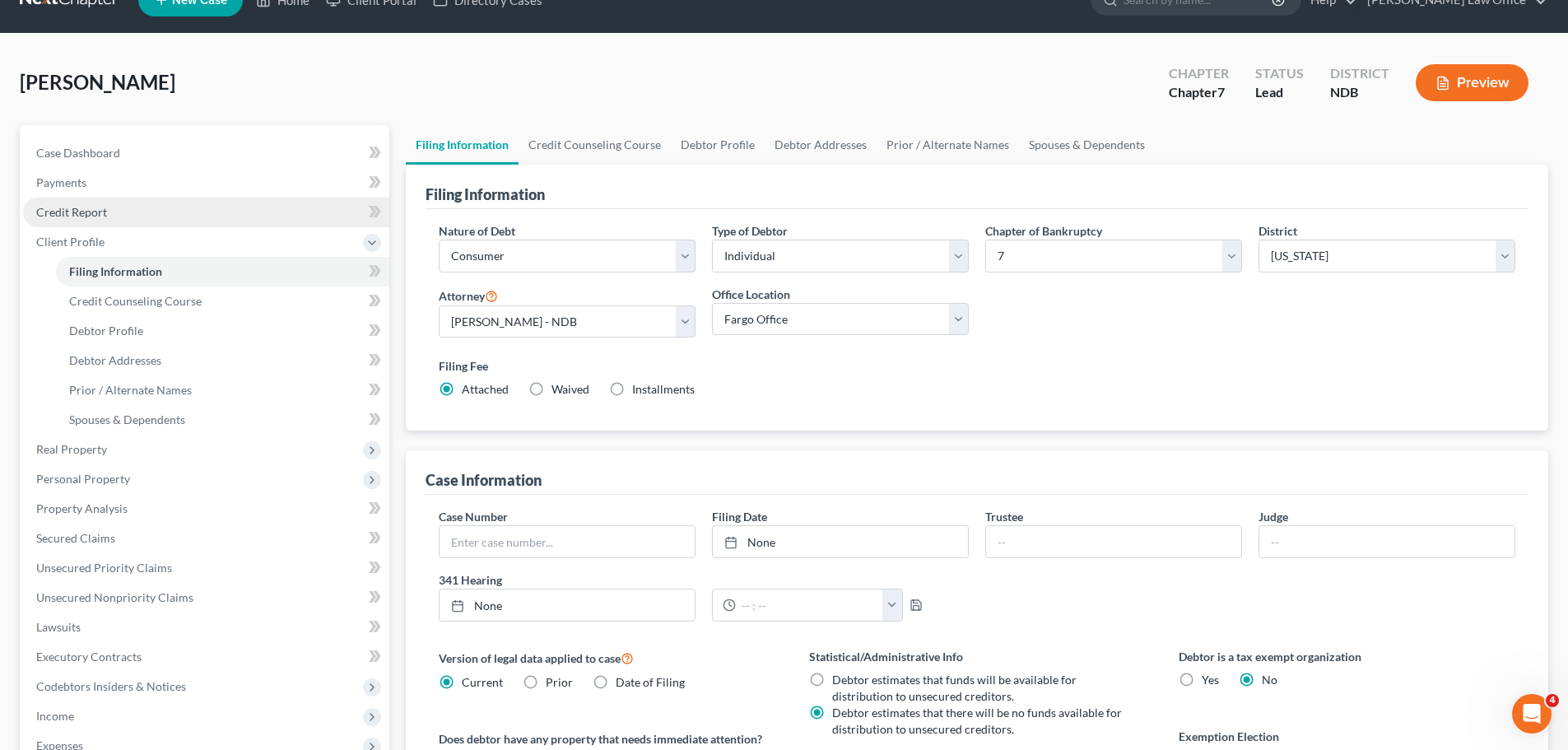
click at [83, 214] on span "Credit Report" at bounding box center [72, 212] width 71 height 14
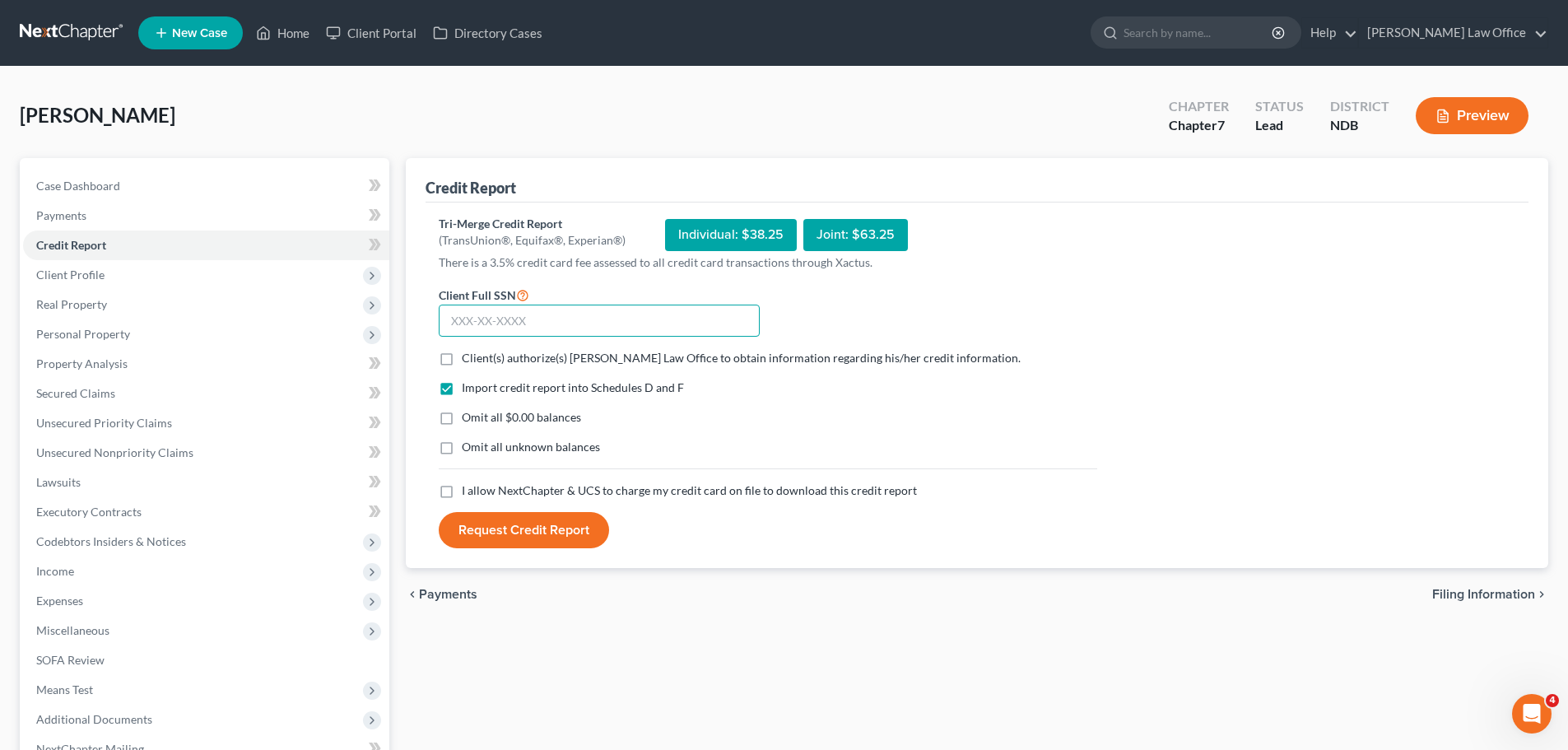
click at [481, 316] on input "text" at bounding box center [599, 320] width 321 height 33
type input "386-98-5704"
click at [462, 356] on label "Client(s) authorize(s) [PERSON_NAME] Law Office to obtain information regarding…" at bounding box center [742, 357] width 559 height 17
click at [468, 356] on input "Client(s) authorize(s) [PERSON_NAME] Law Office to obtain information regarding…" at bounding box center [473, 355] width 11 height 11
checkbox input "true"
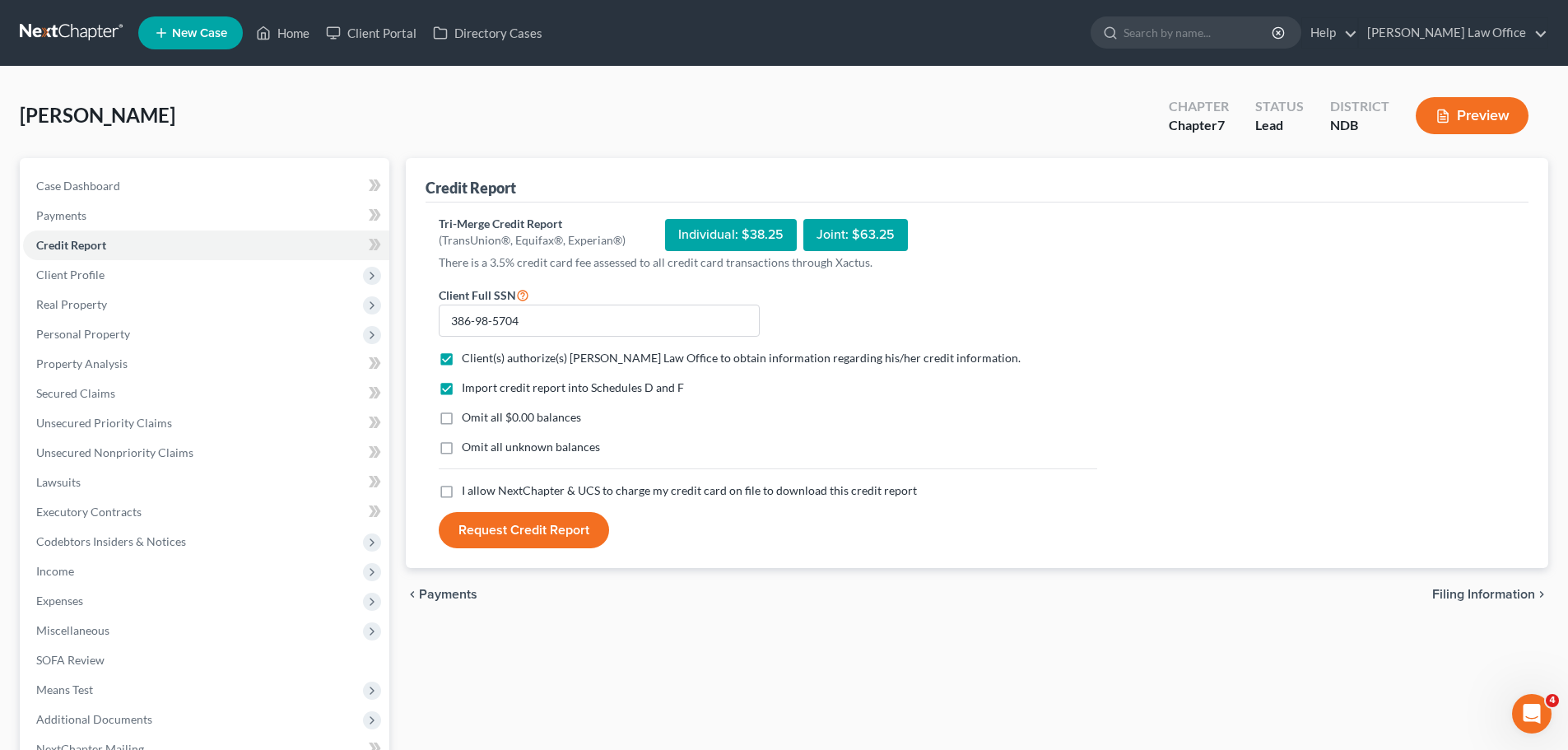
click at [462, 491] on label "I allow NextChapter & UCS to charge my credit card on file to download this cre…" at bounding box center [689, 490] width 455 height 17
click at [468, 491] on input "I allow NextChapter & UCS to charge my credit card on file to download this cre…" at bounding box center [473, 487] width 11 height 11
checkbox input "true"
click at [526, 529] on button "Request Credit Report" at bounding box center [524, 530] width 171 height 36
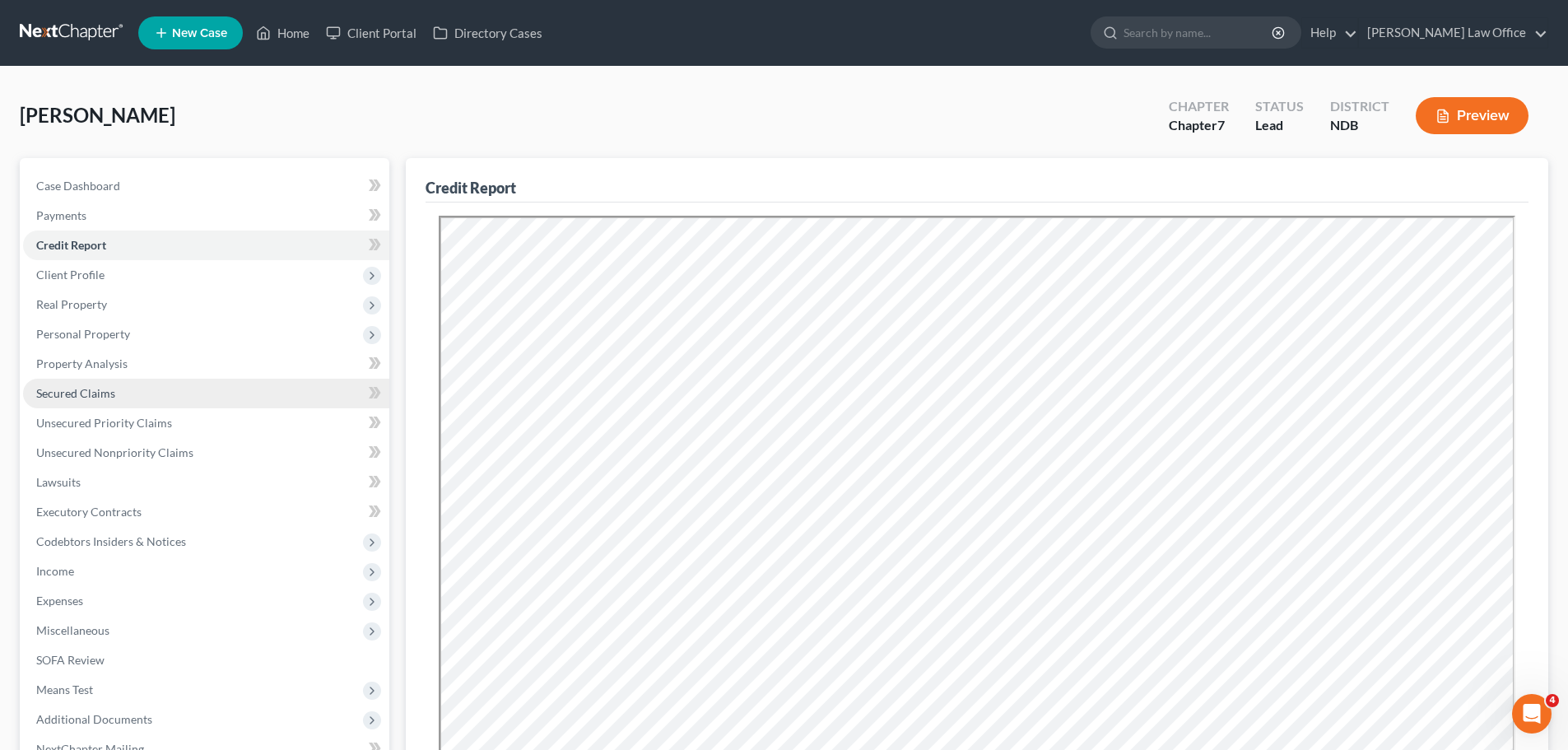
click at [83, 394] on span "Secured Claims" at bounding box center [75, 393] width 79 height 14
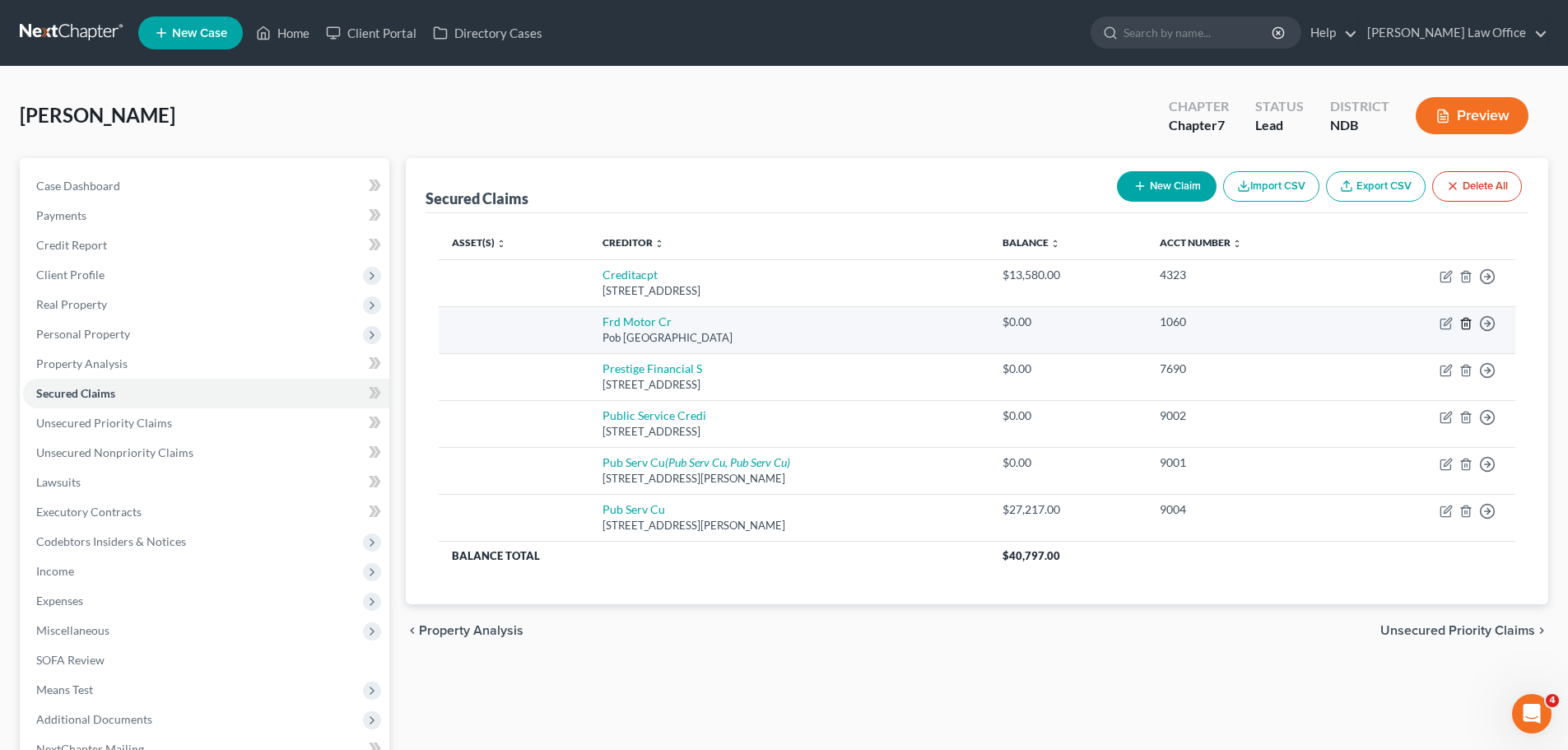
click at [1472, 324] on icon "button" at bounding box center [1466, 323] width 13 height 13
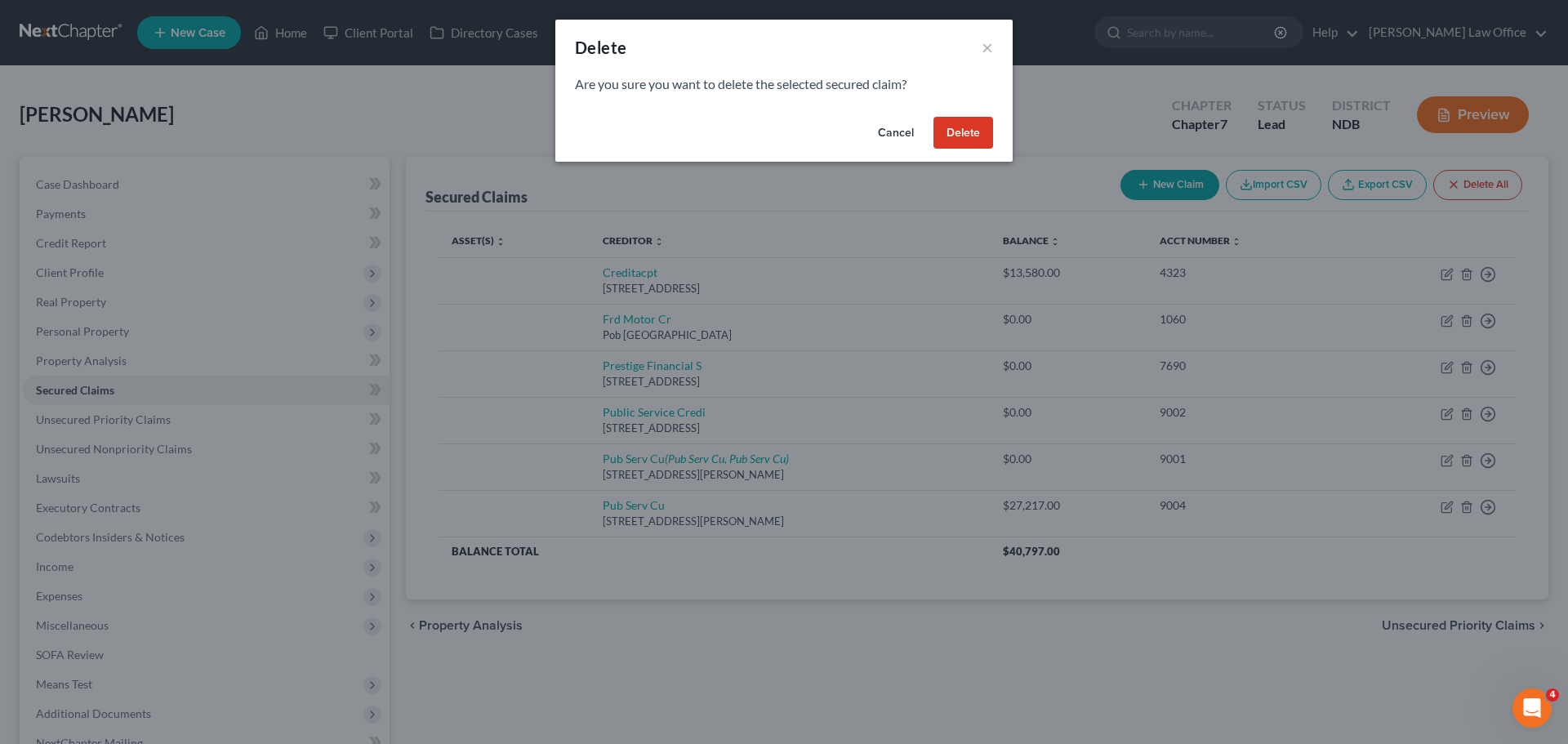
click at [962, 136] on button "Delete" at bounding box center [963, 132] width 60 height 32
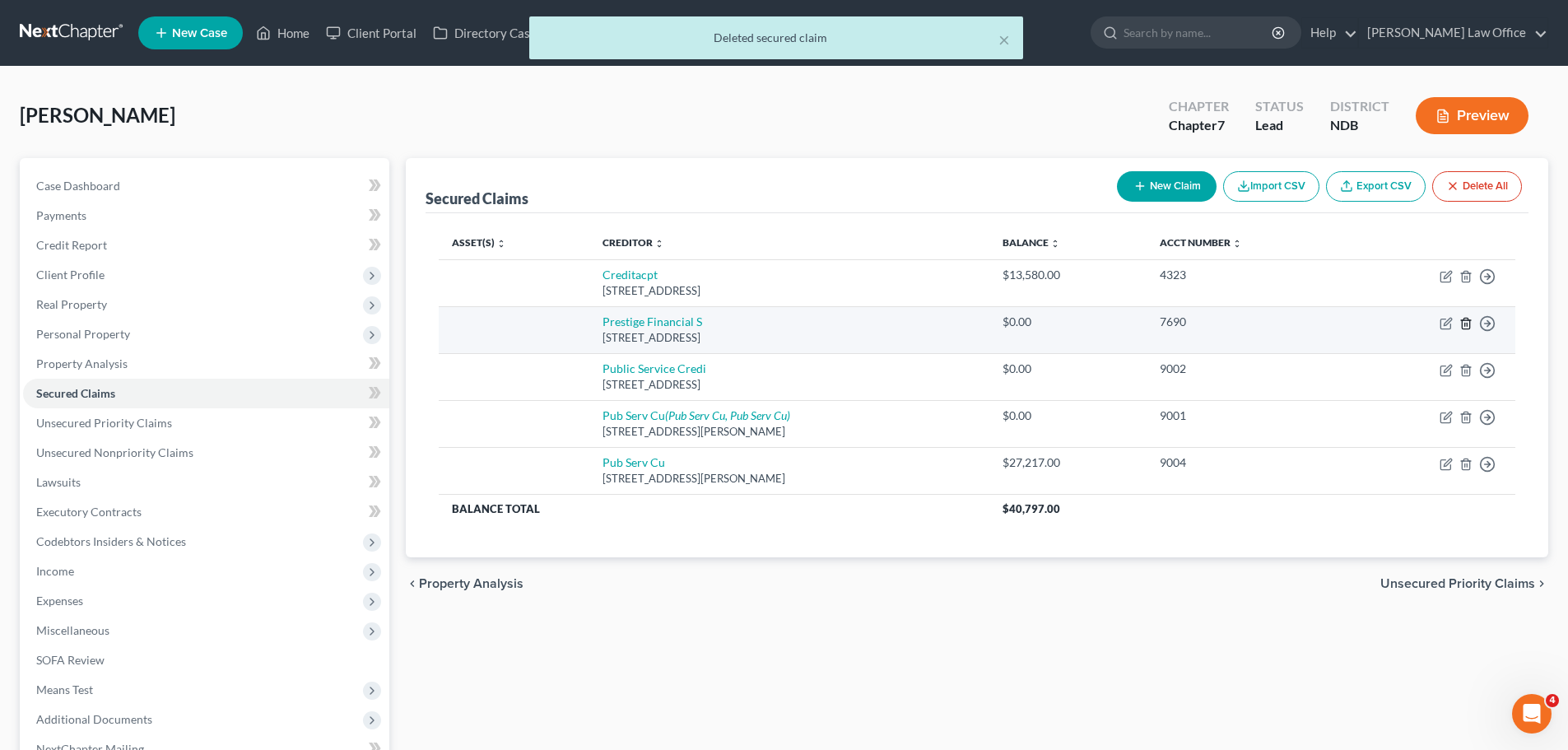
click at [1461, 320] on polyline "button" at bounding box center [1465, 320] width 10 height 0
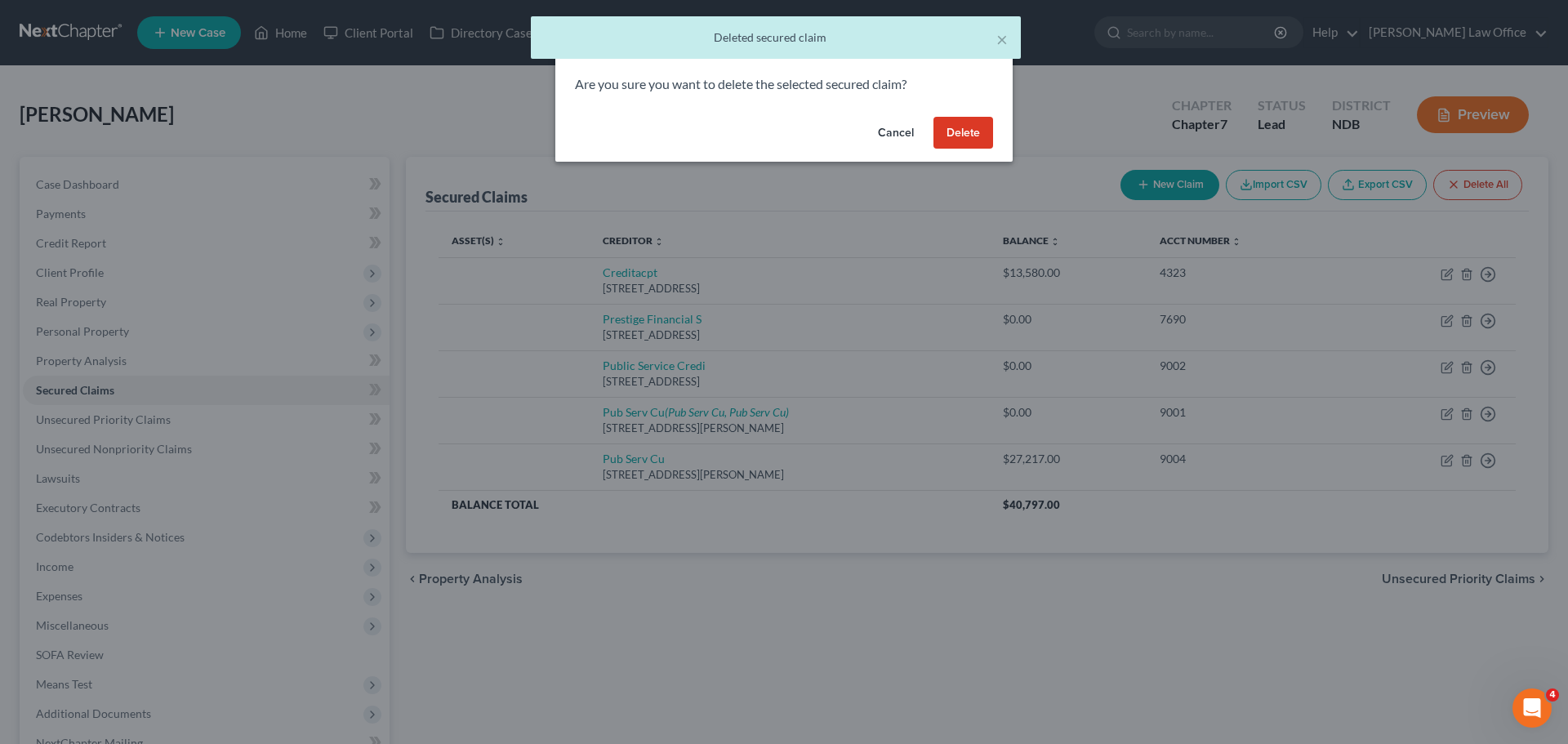
click at [952, 133] on button "Delete" at bounding box center [963, 132] width 60 height 32
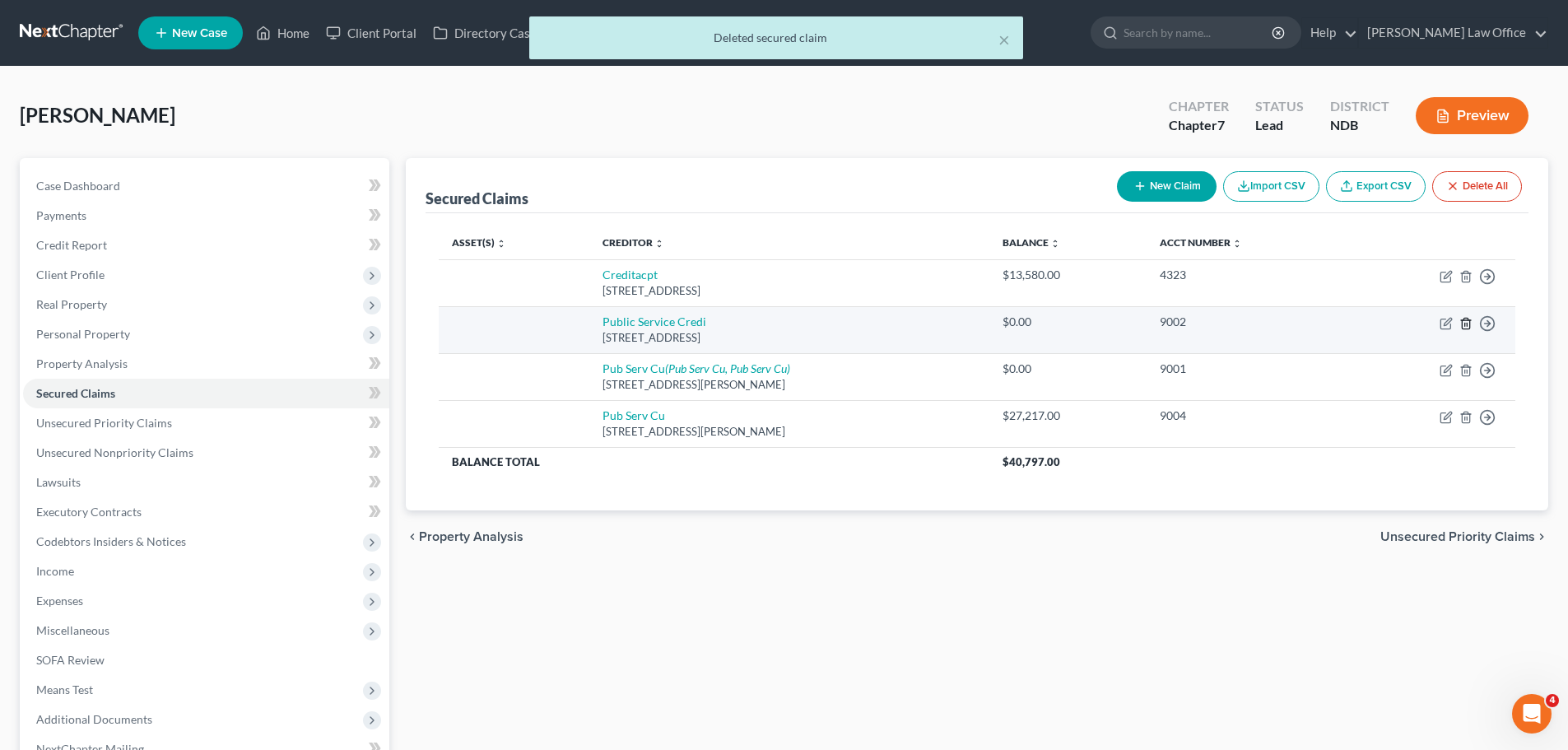
click at [1472, 322] on icon "button" at bounding box center [1466, 323] width 13 height 13
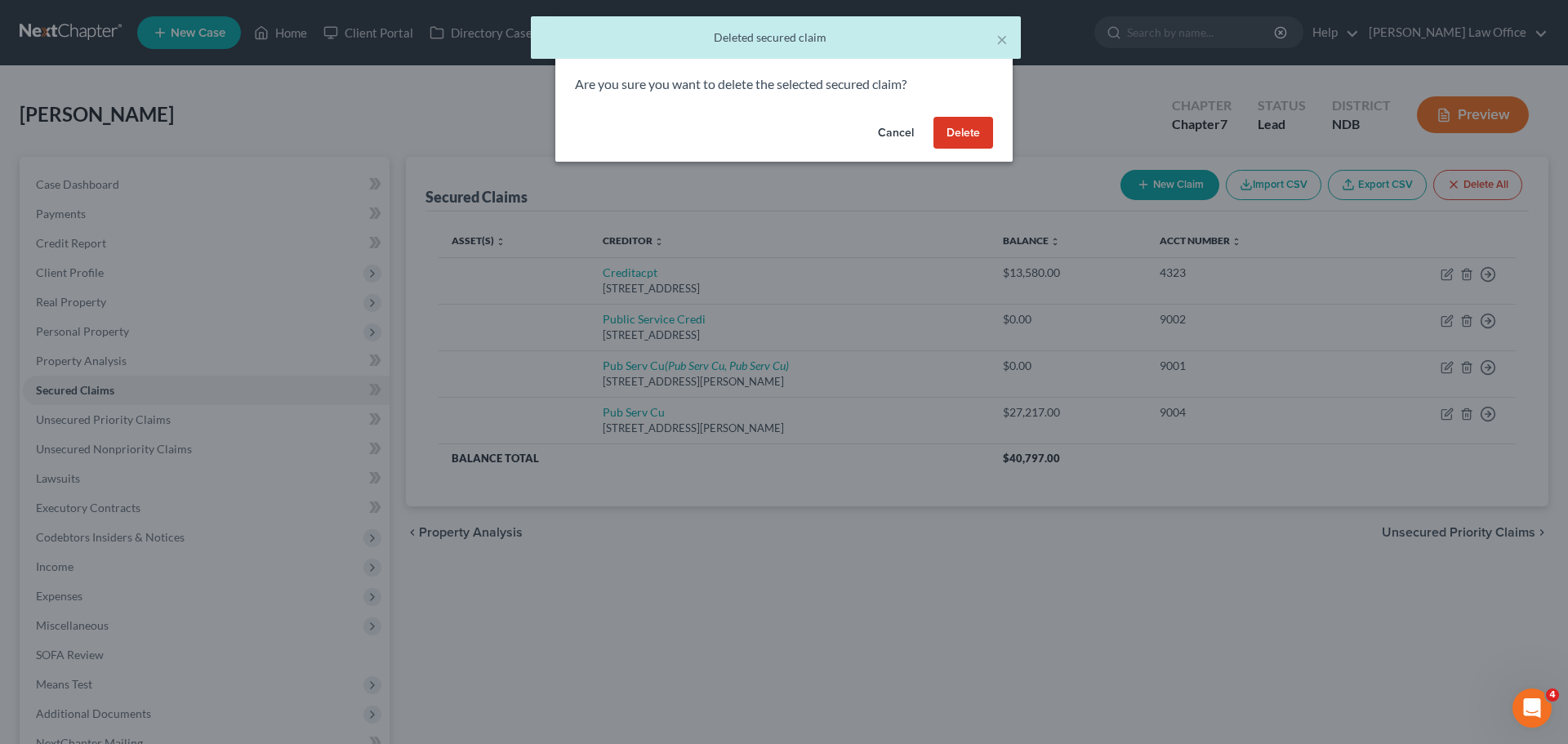
click at [968, 133] on button "Delete" at bounding box center [963, 132] width 60 height 32
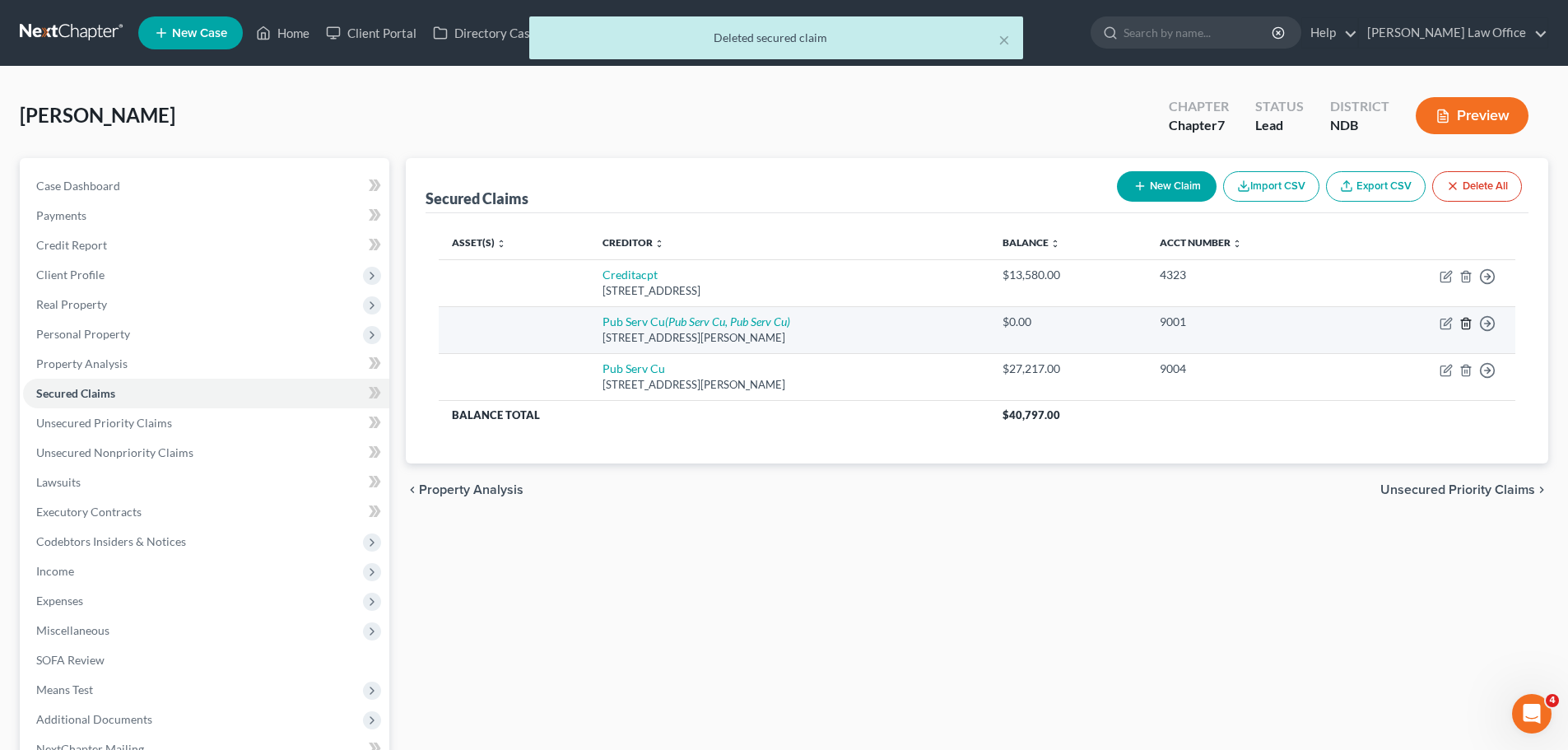
click at [1467, 323] on line "button" at bounding box center [1467, 325] width 0 height 4
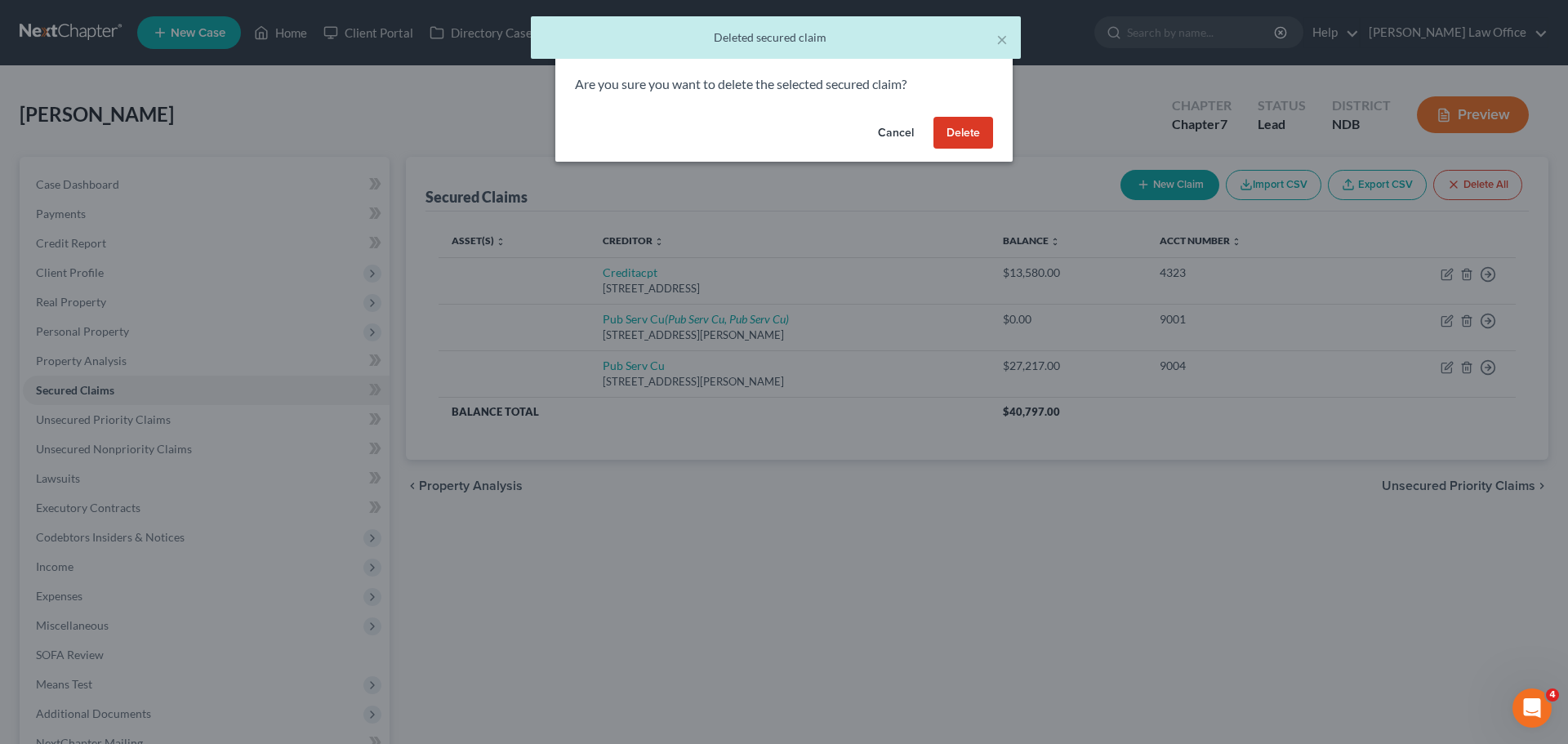
click at [967, 137] on button "Delete" at bounding box center [963, 132] width 60 height 32
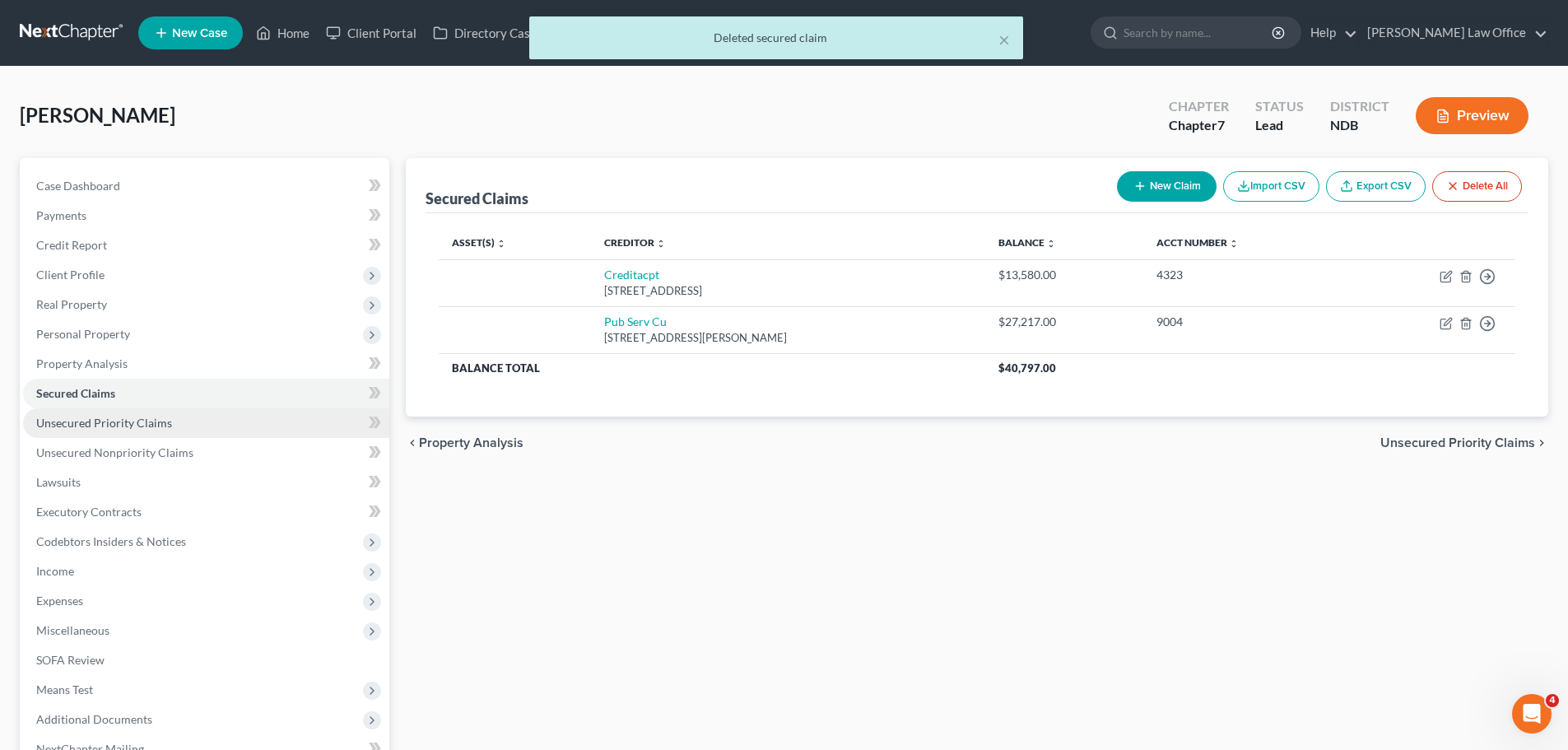
click at [103, 427] on span "Unsecured Priority Claims" at bounding box center [104, 423] width 136 height 14
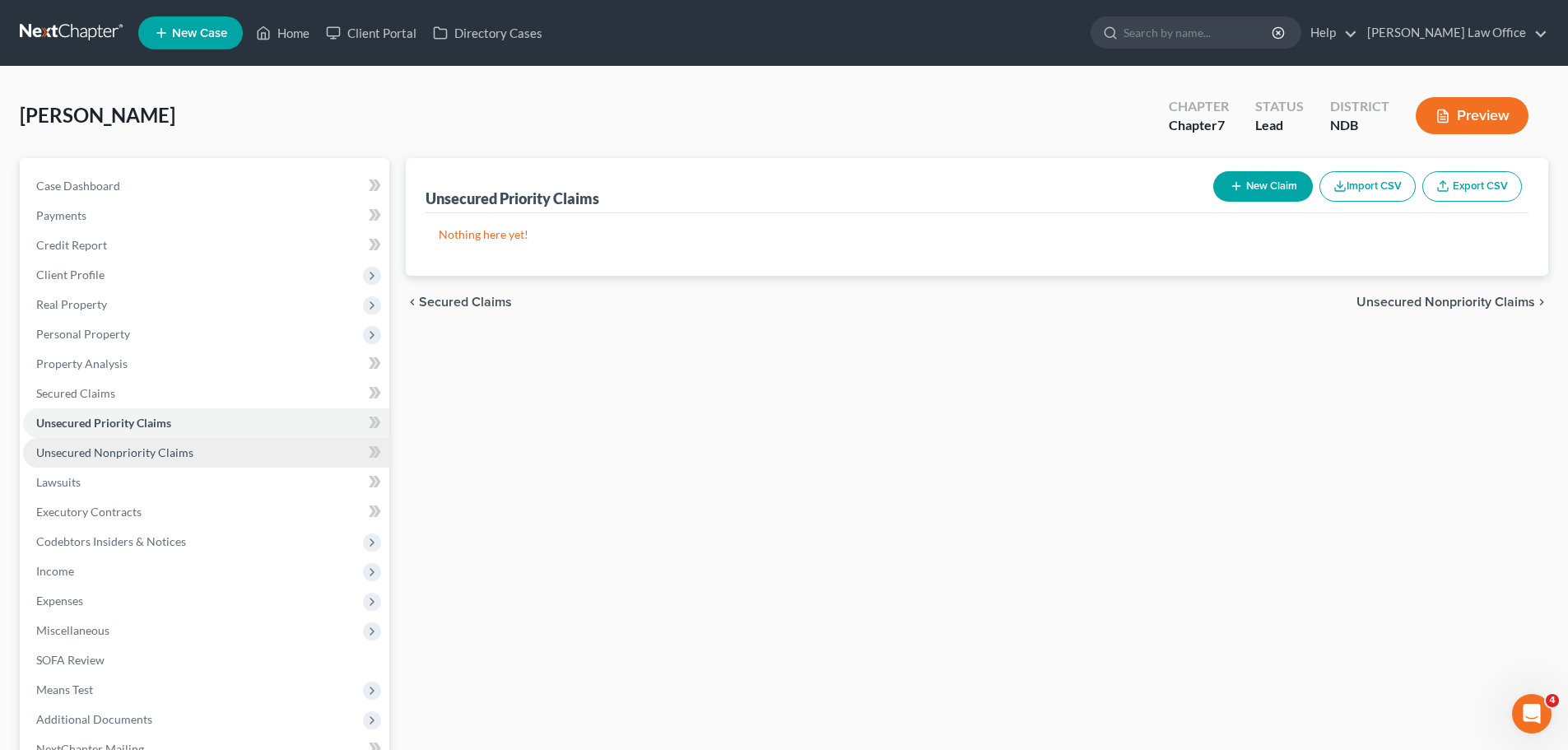
click at [102, 455] on span "Unsecured Nonpriority Claims" at bounding box center [115, 452] width 158 height 14
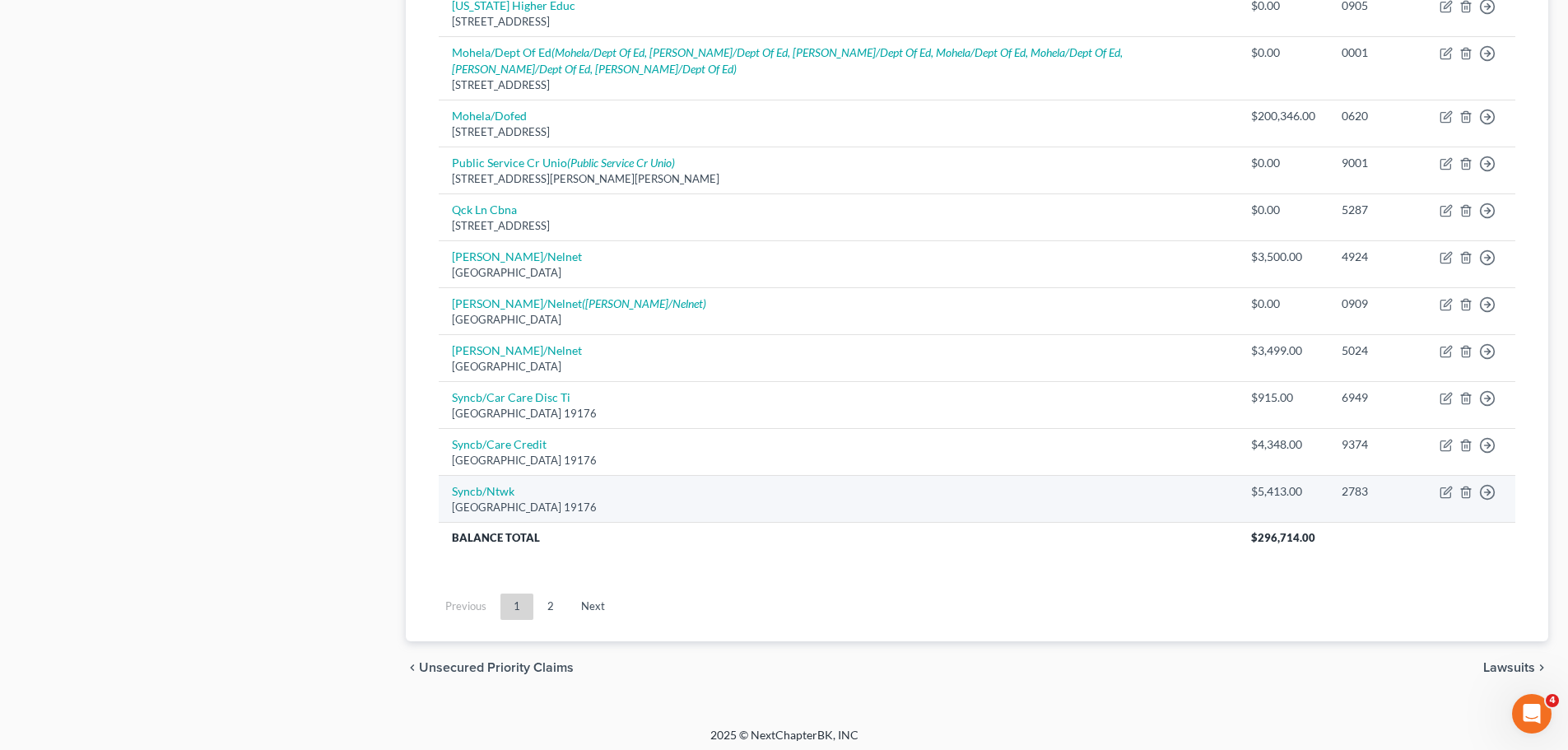
scroll to position [1181, 0]
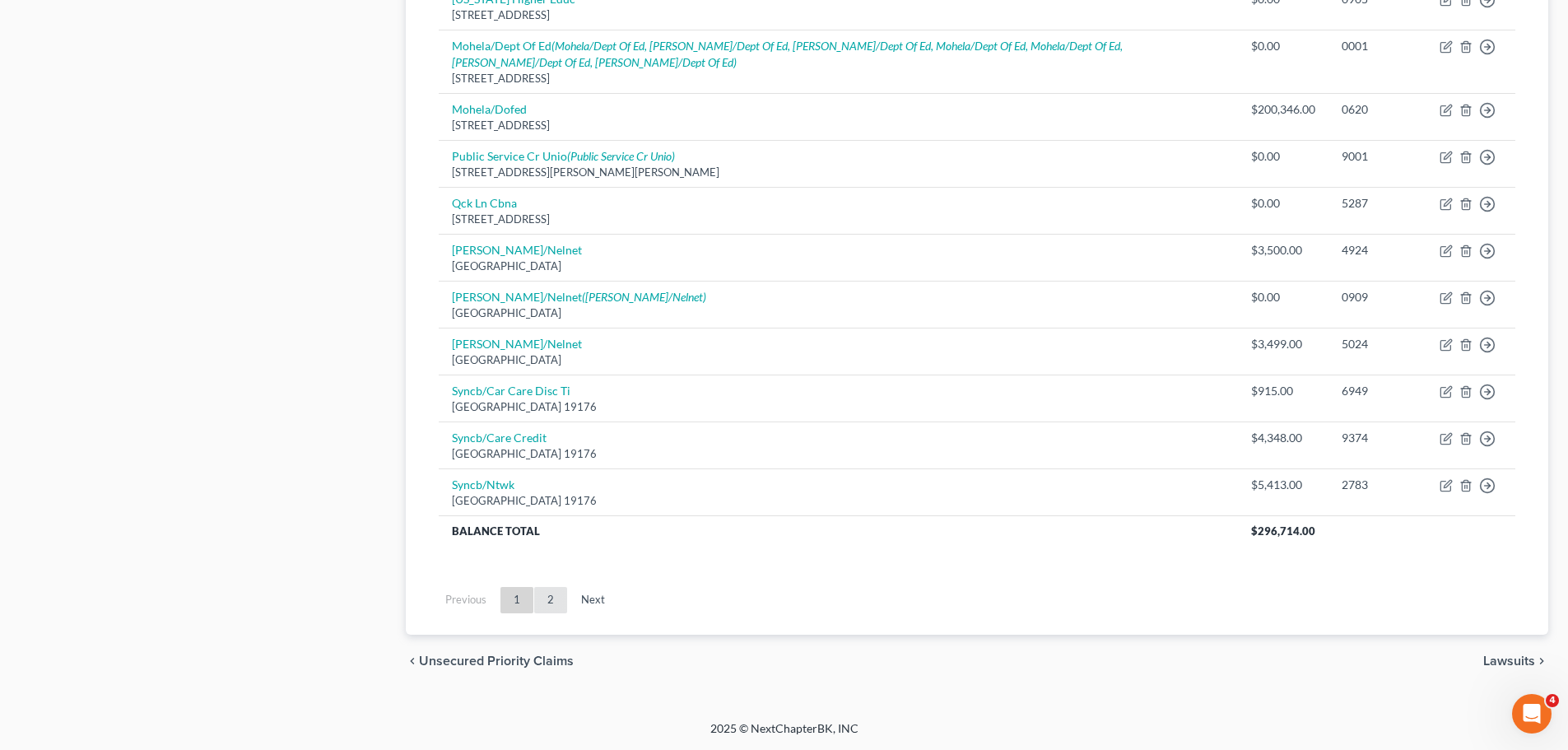
click at [559, 597] on link "2" at bounding box center [550, 600] width 33 height 27
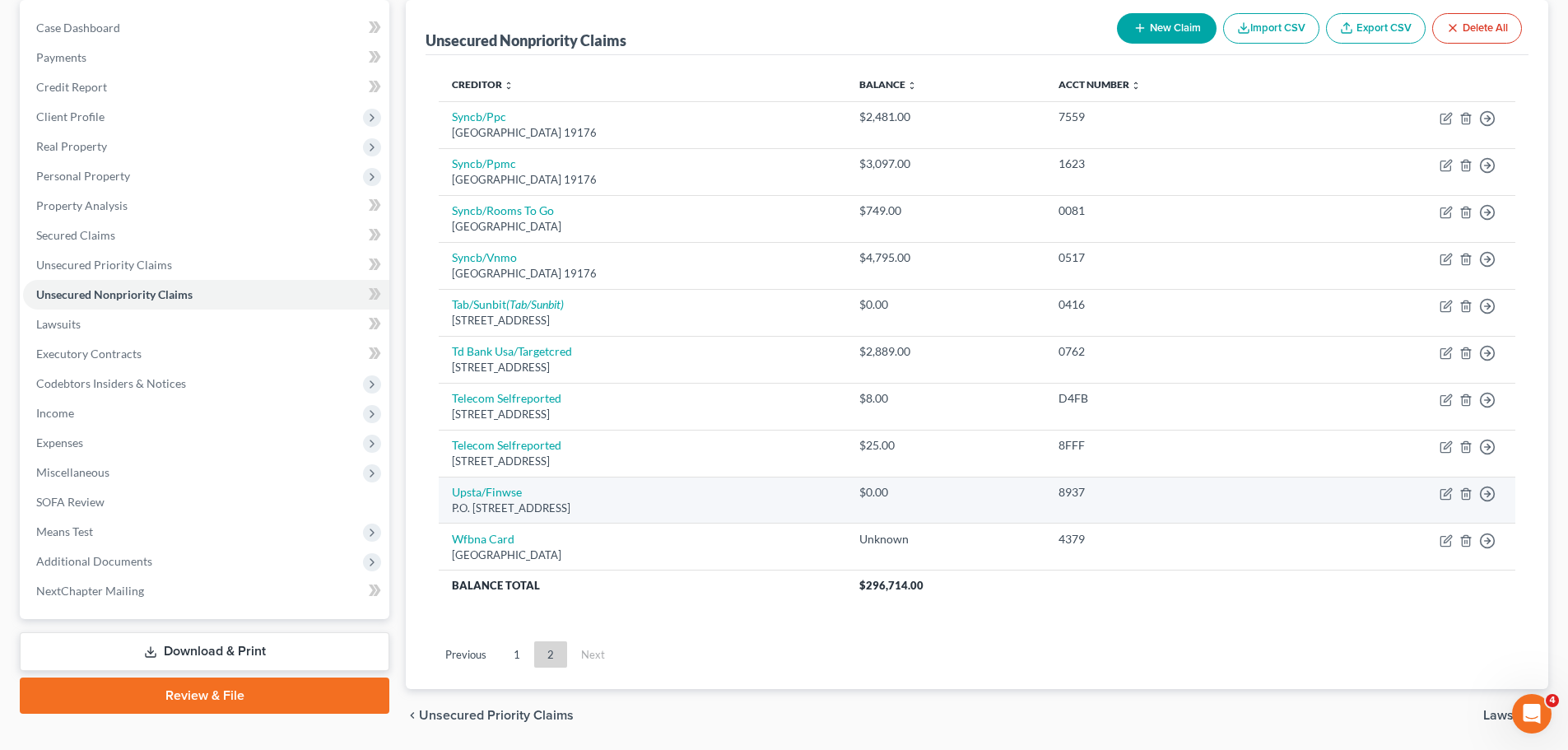
scroll to position [165, 0]
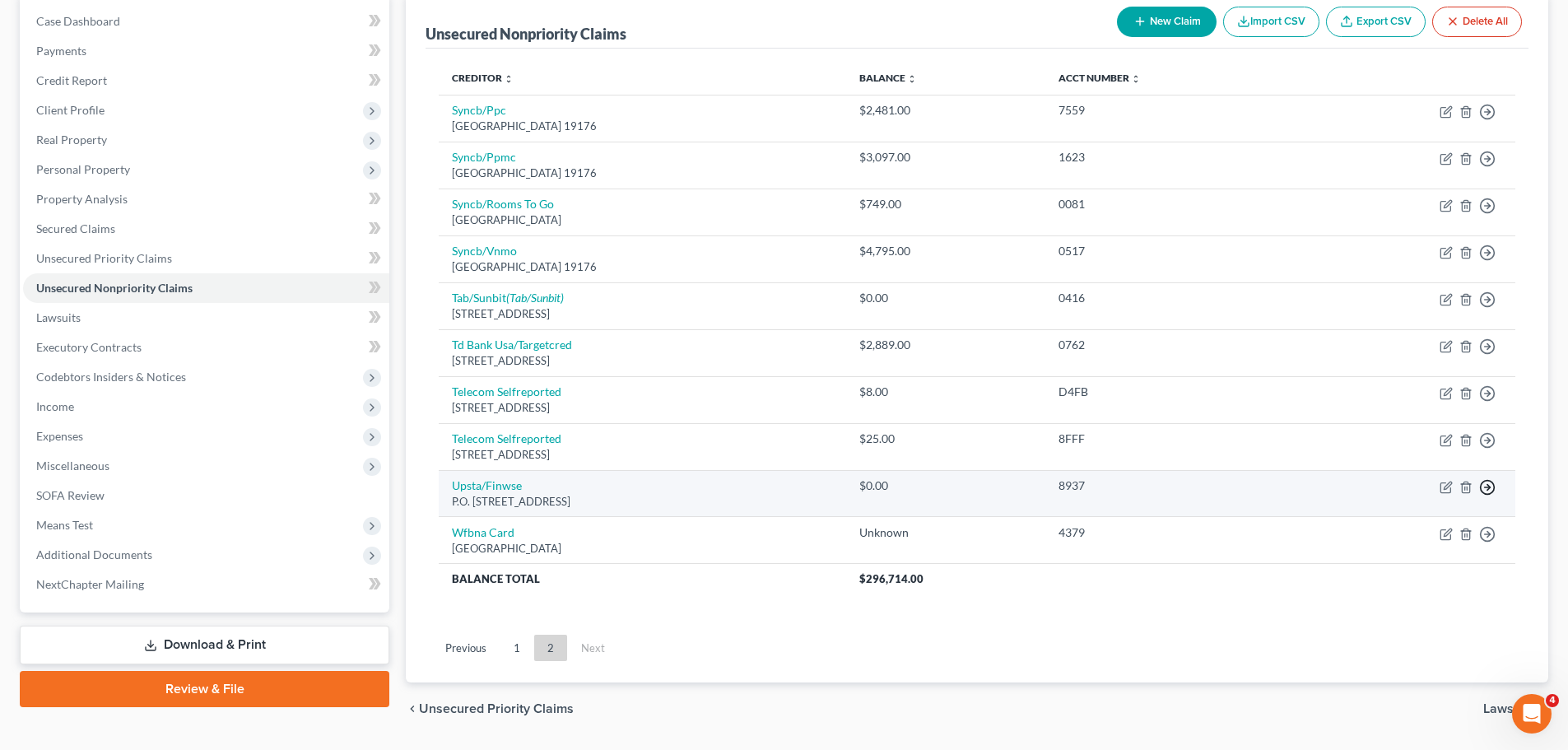
click at [1492, 486] on icon "button" at bounding box center [1487, 486] width 17 height 17
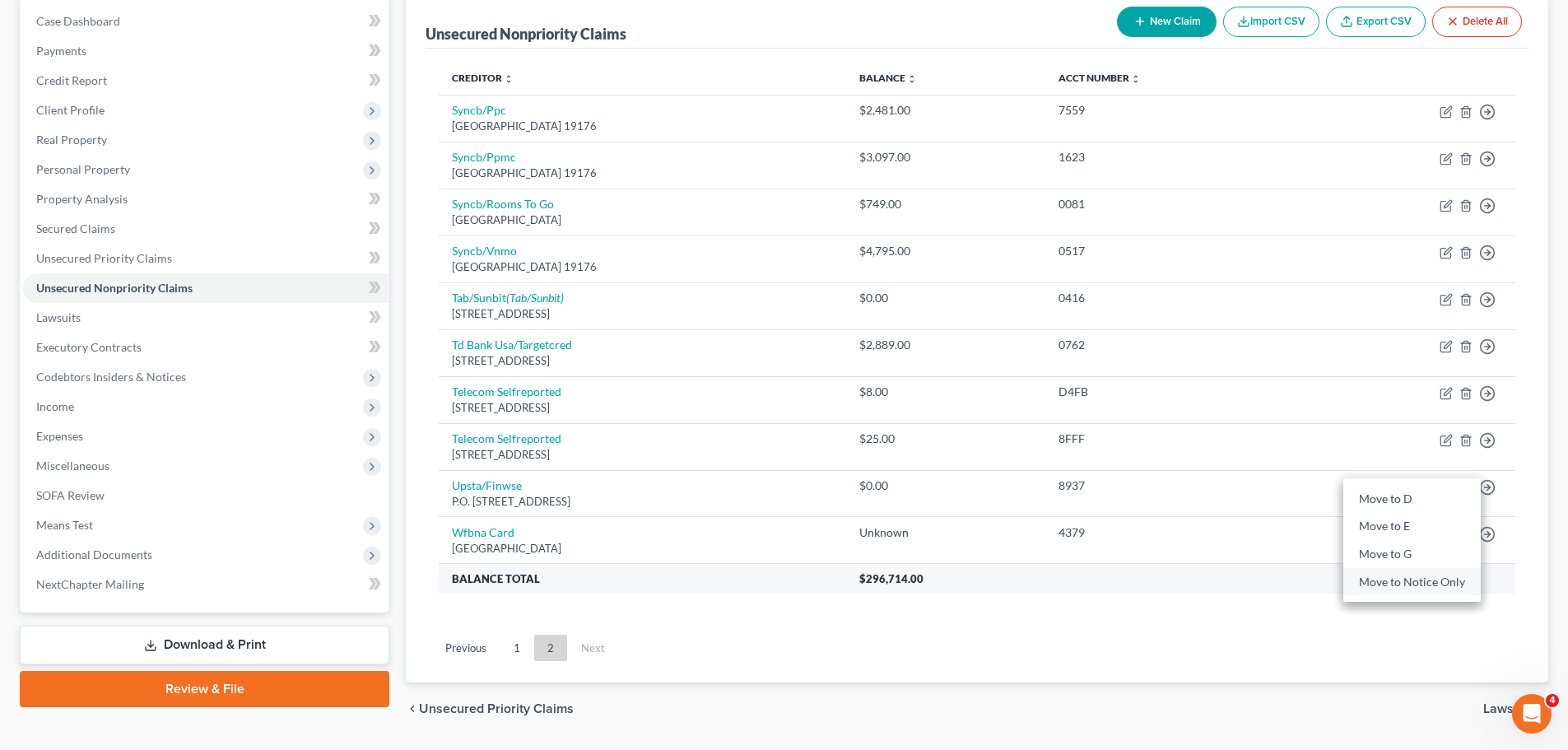
click at [1433, 583] on link "Move to Notice Only" at bounding box center [1411, 582] width 137 height 28
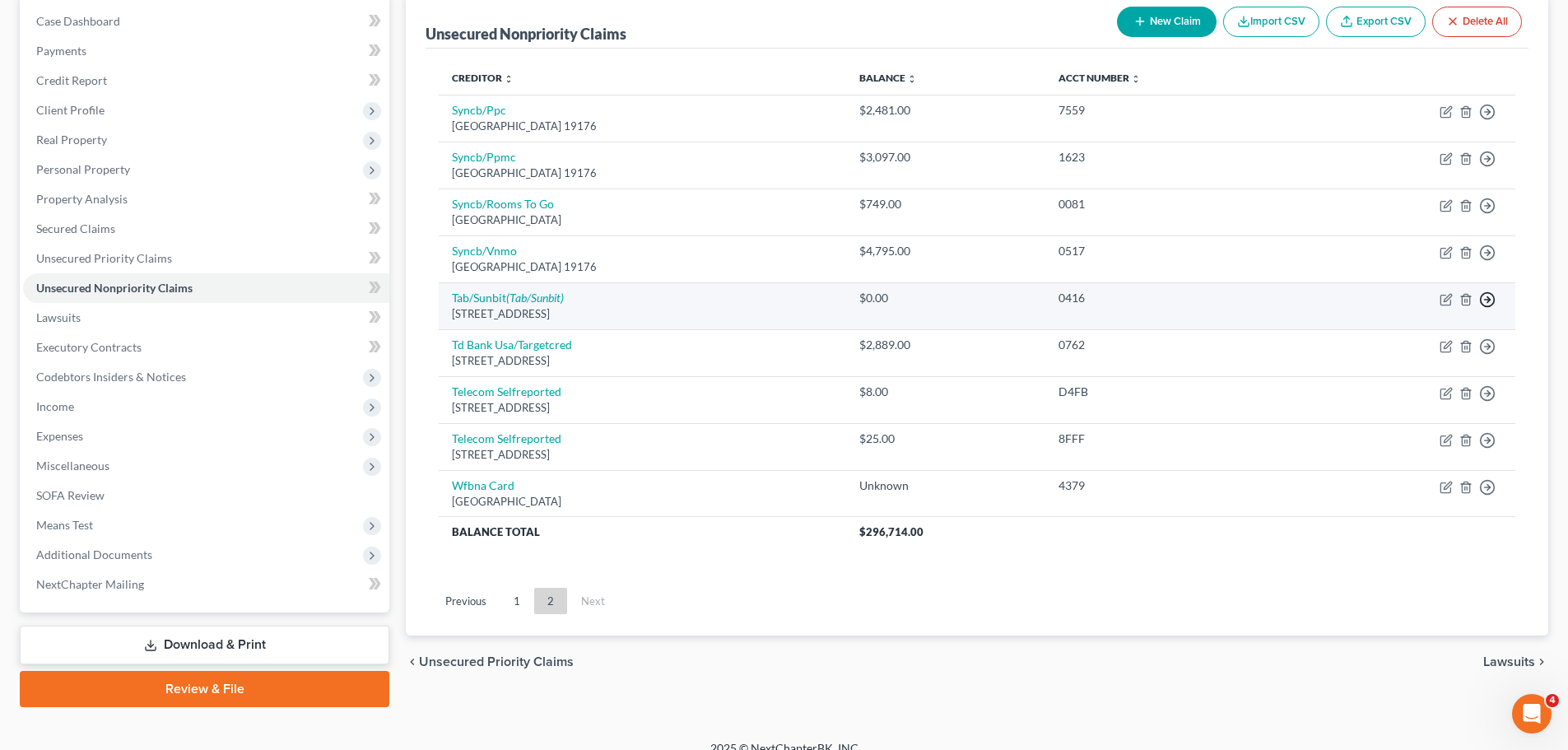
click at [1492, 295] on icon "button" at bounding box center [1487, 299] width 17 height 17
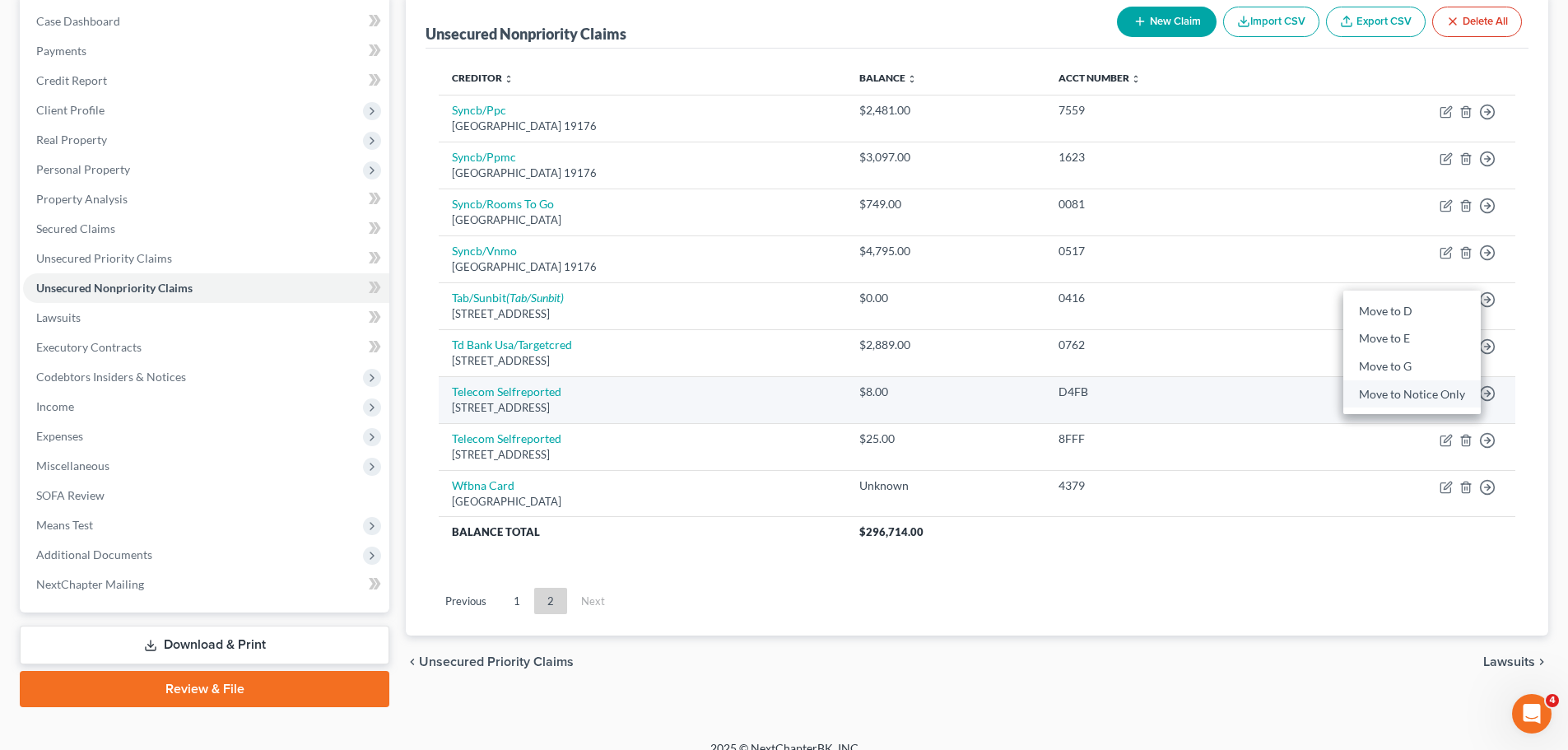
click at [1413, 395] on link "Move to Notice Only" at bounding box center [1411, 394] width 137 height 28
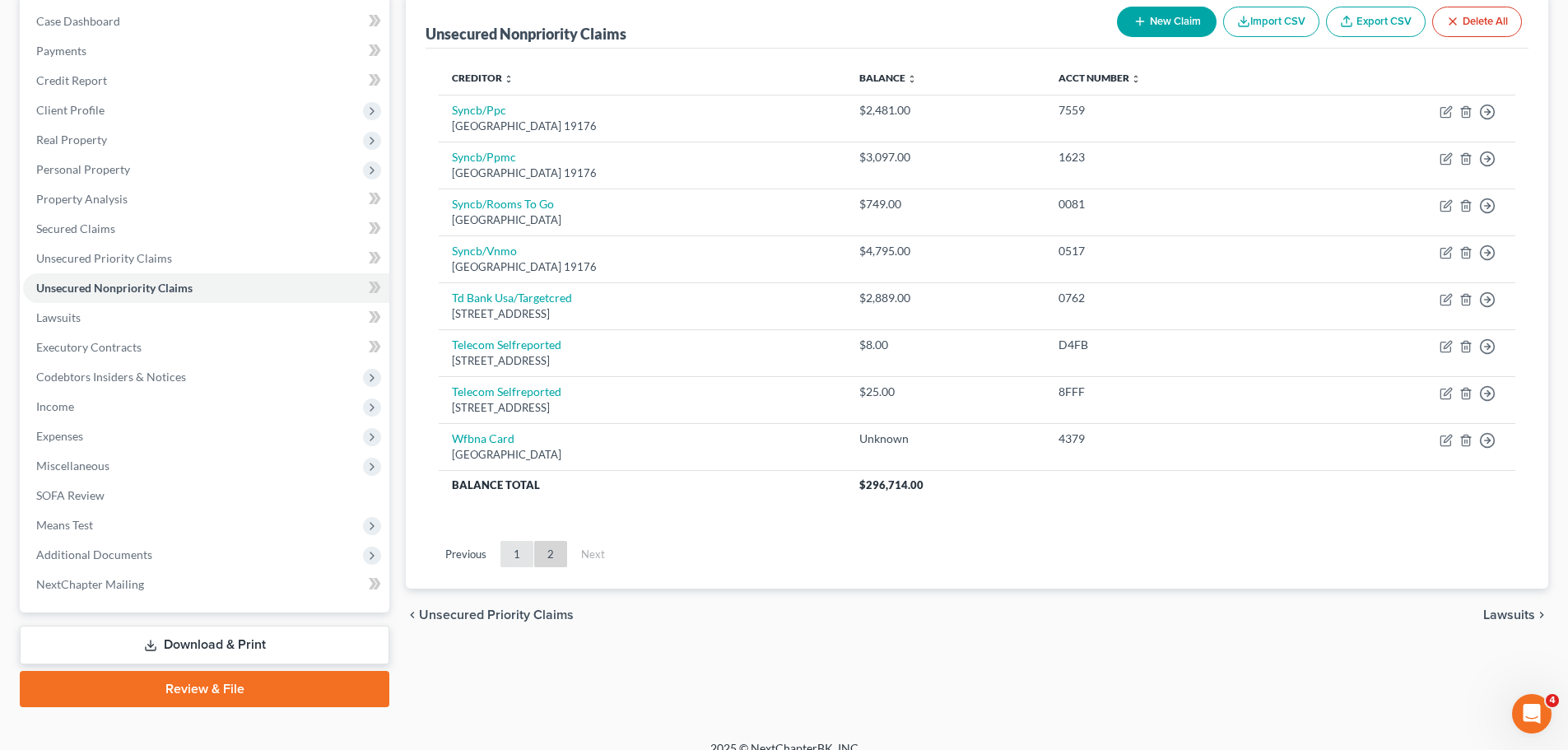
click at [517, 551] on link "1" at bounding box center [517, 554] width 33 height 27
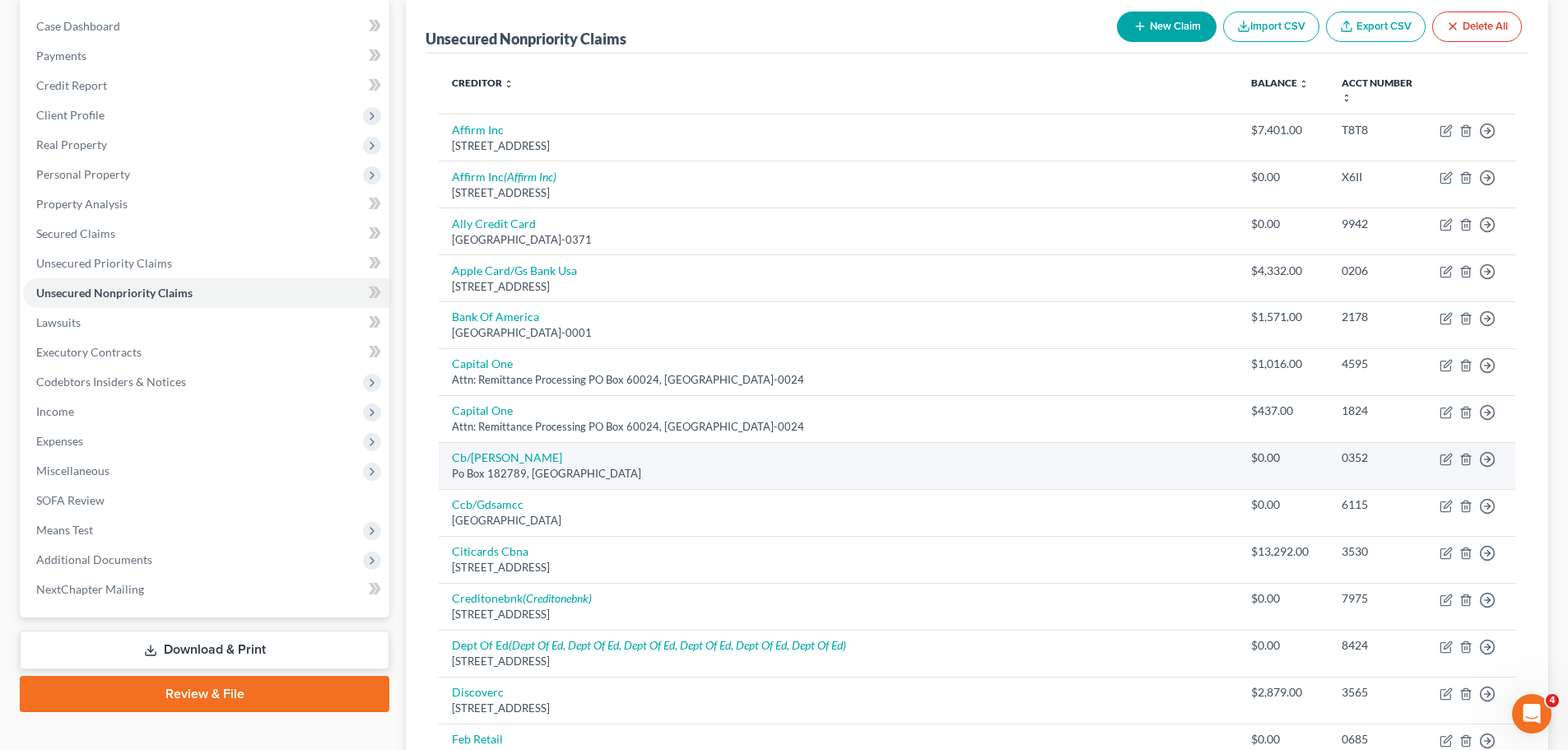
scroll to position [0, 0]
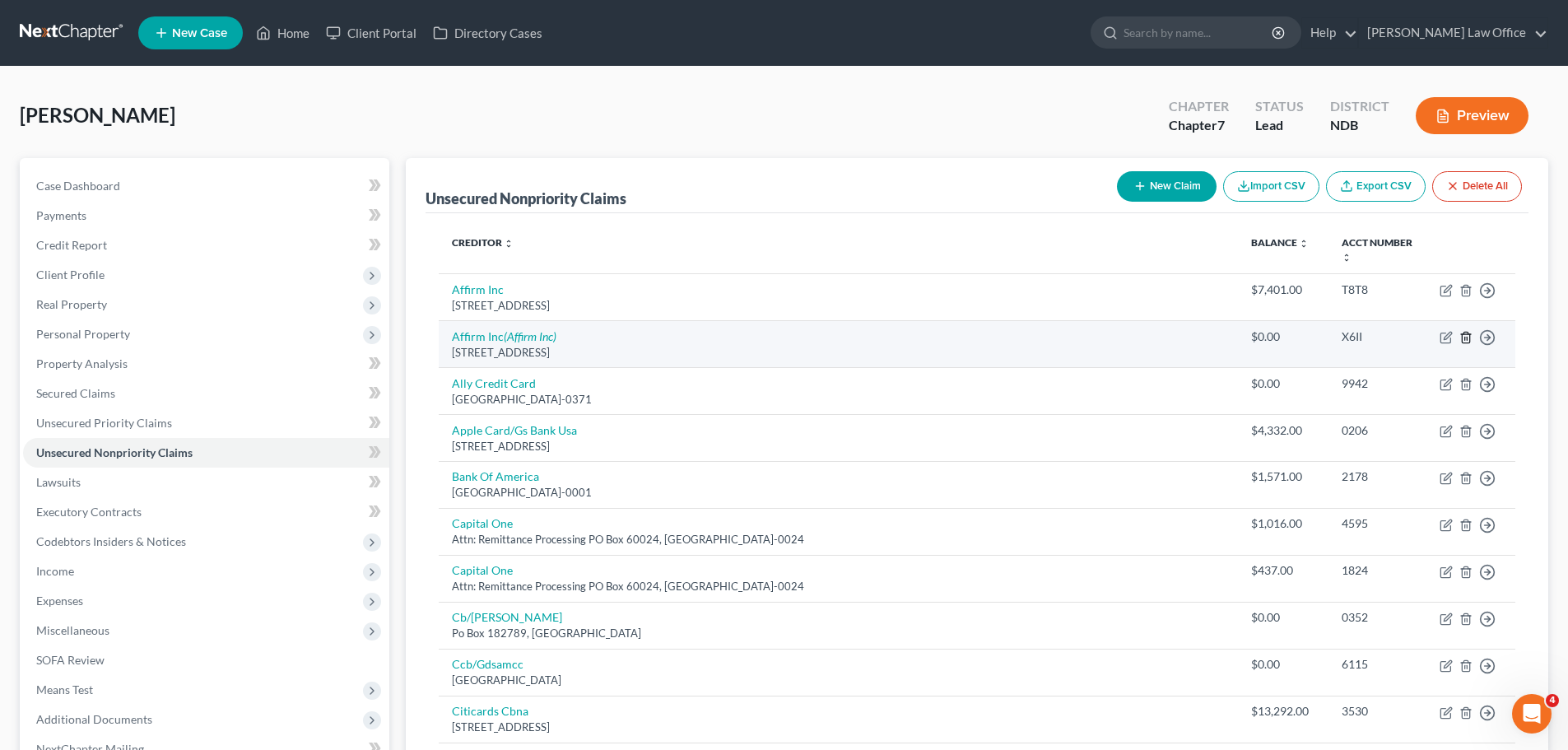
click at [1465, 341] on icon "button" at bounding box center [1466, 337] width 13 height 13
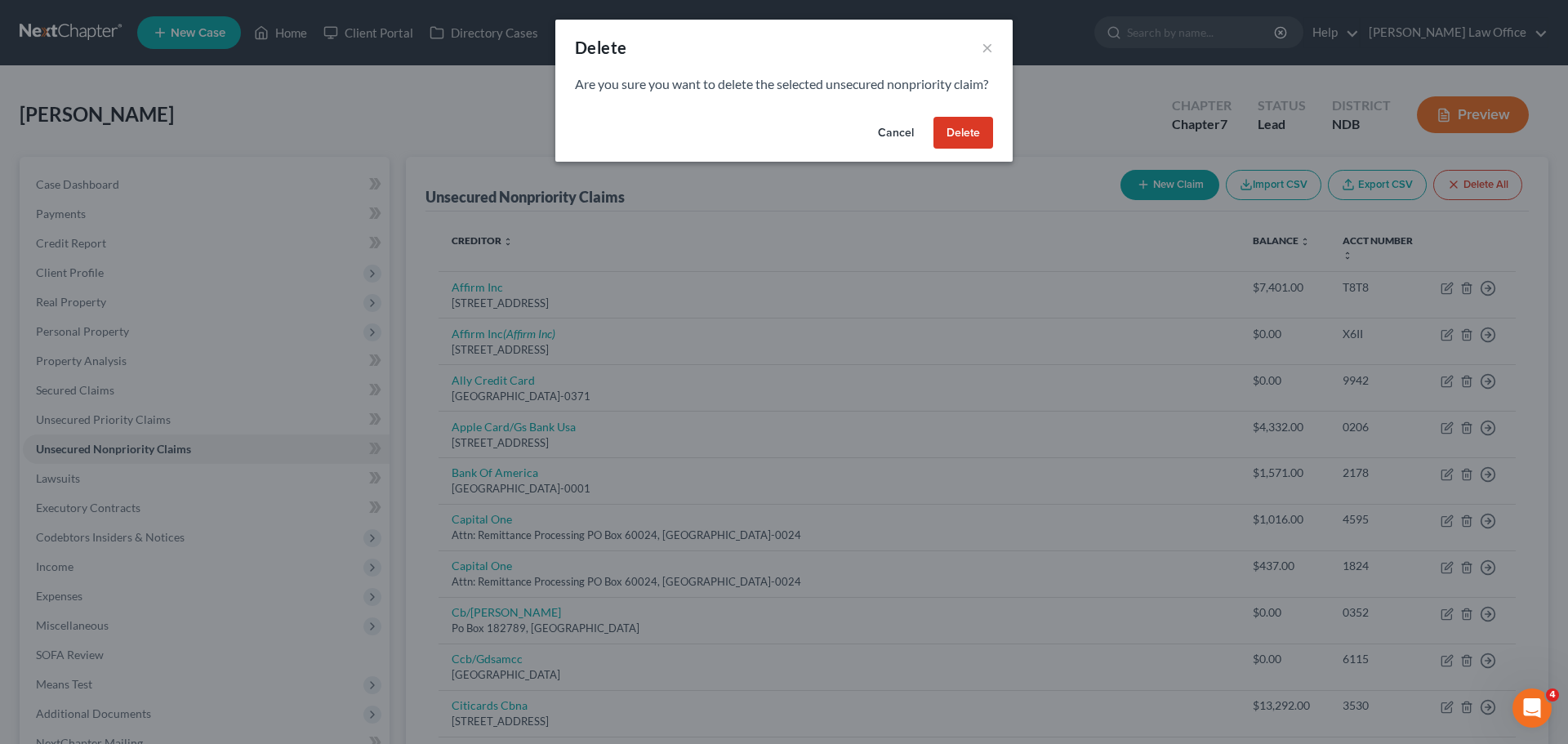
click at [971, 149] on button "Delete" at bounding box center [963, 132] width 60 height 32
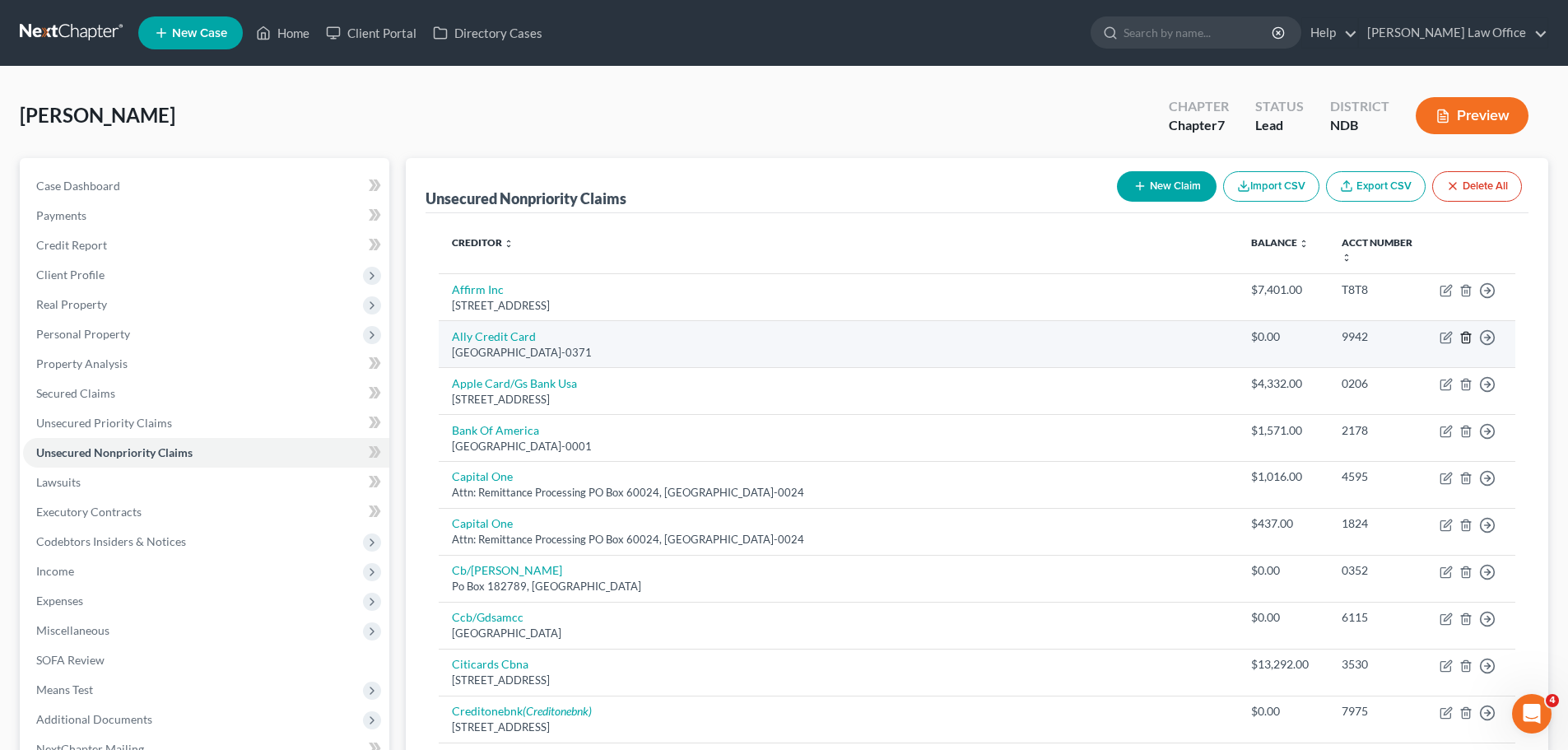
click at [1464, 333] on icon "button" at bounding box center [1465, 337] width 7 height 11
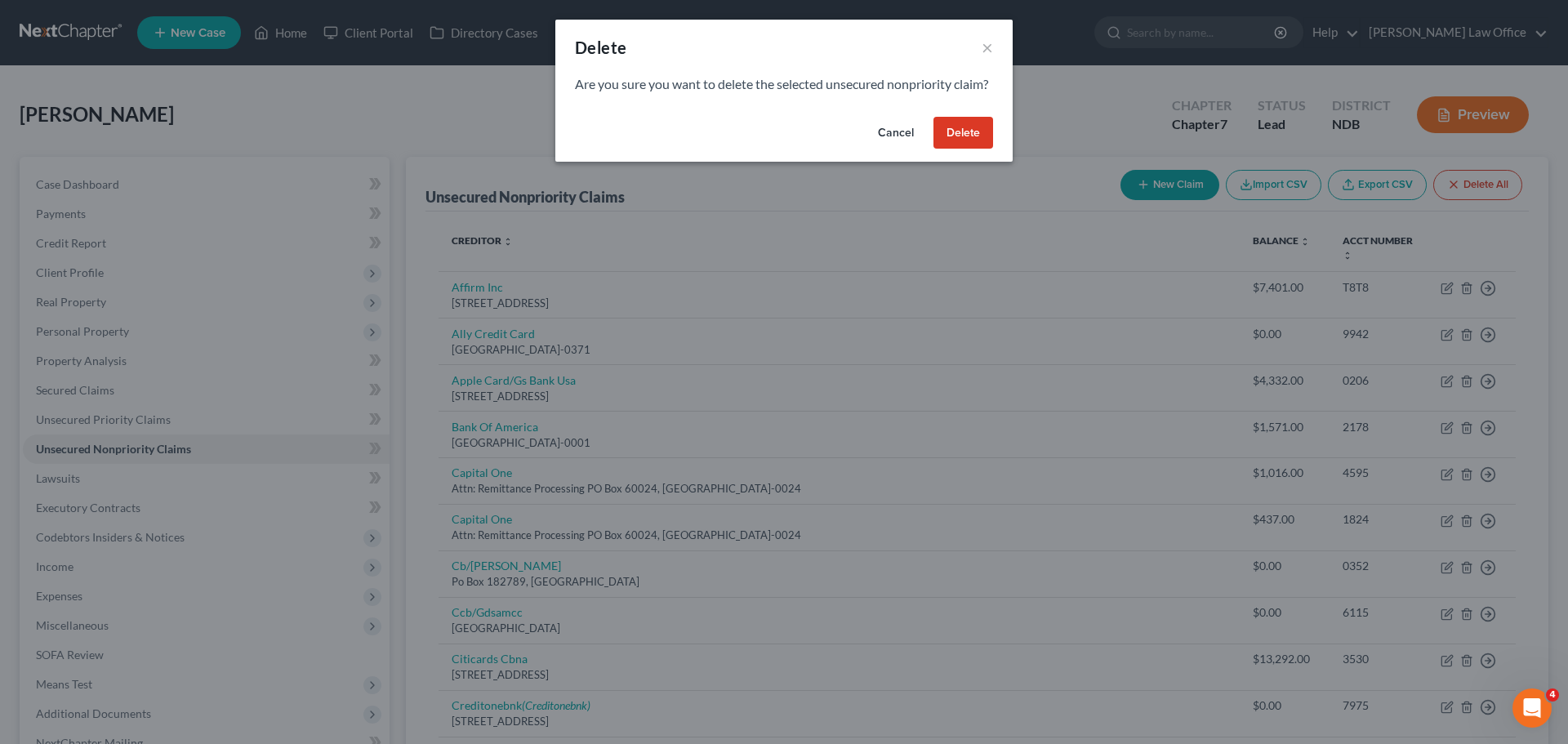
click at [963, 149] on button "Delete" at bounding box center [963, 132] width 60 height 32
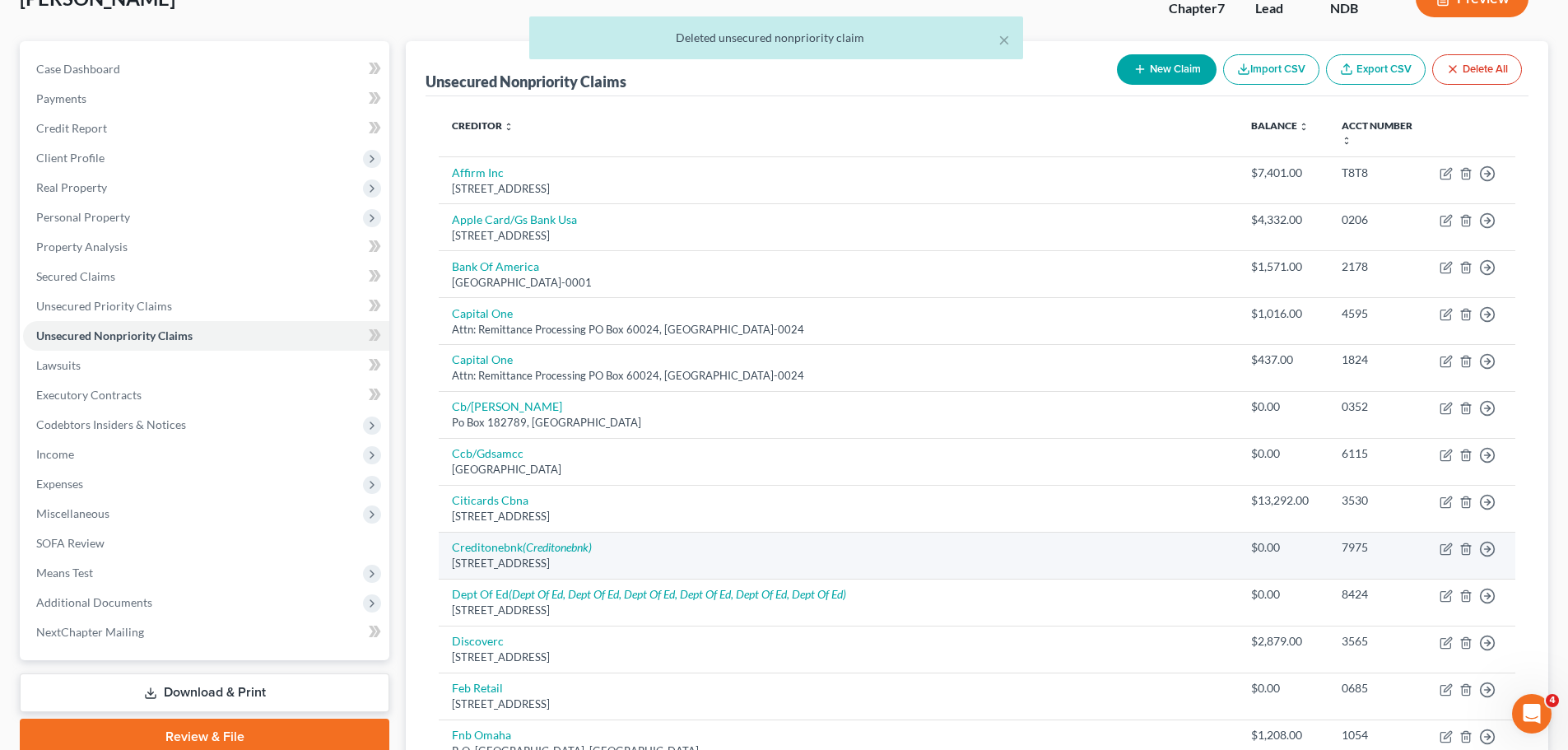
scroll to position [165, 0]
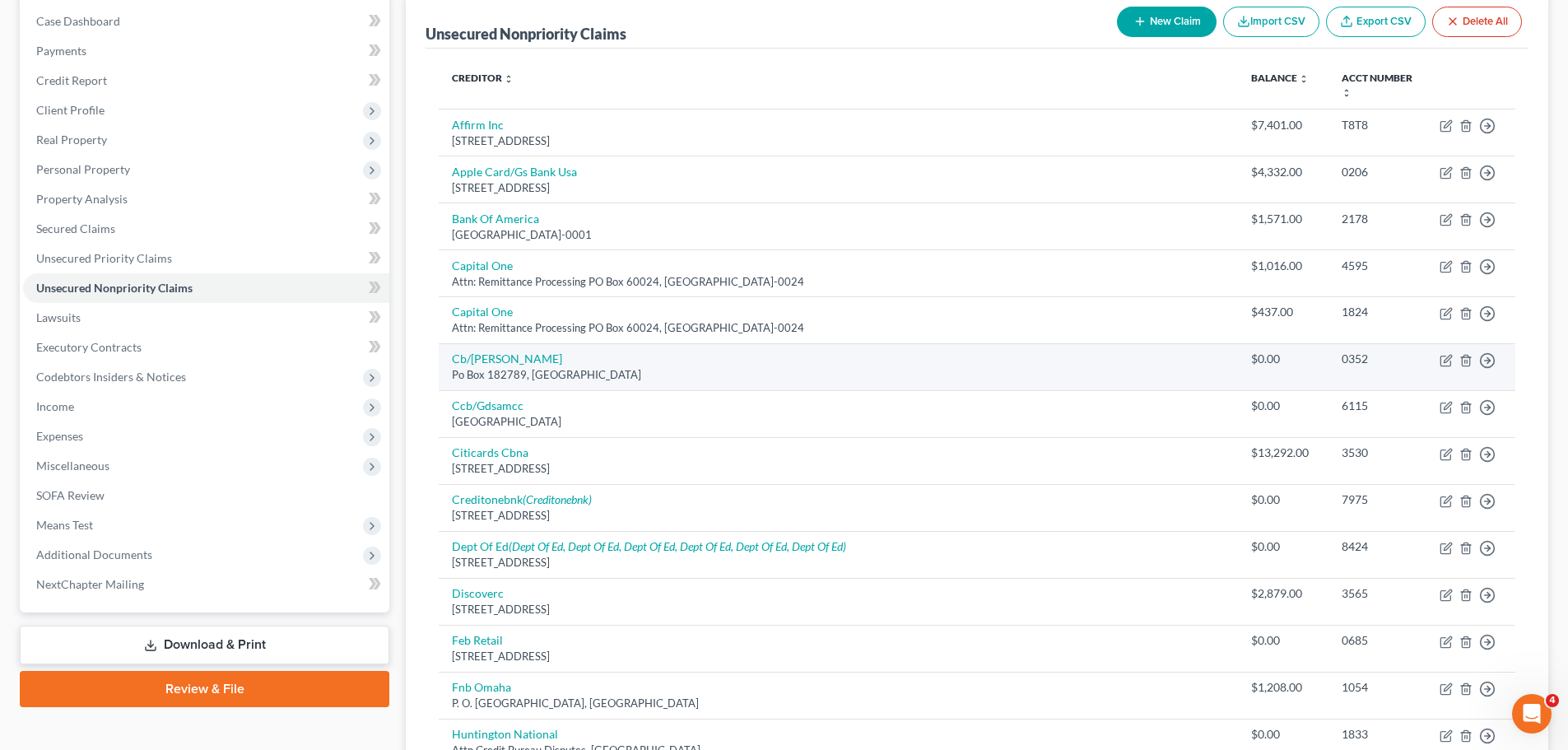
click at [1455, 364] on td "Move to D Move to E Move to G Move to Notice Only" at bounding box center [1471, 366] width 88 height 47
click at [1464, 359] on icon "button" at bounding box center [1466, 360] width 13 height 13
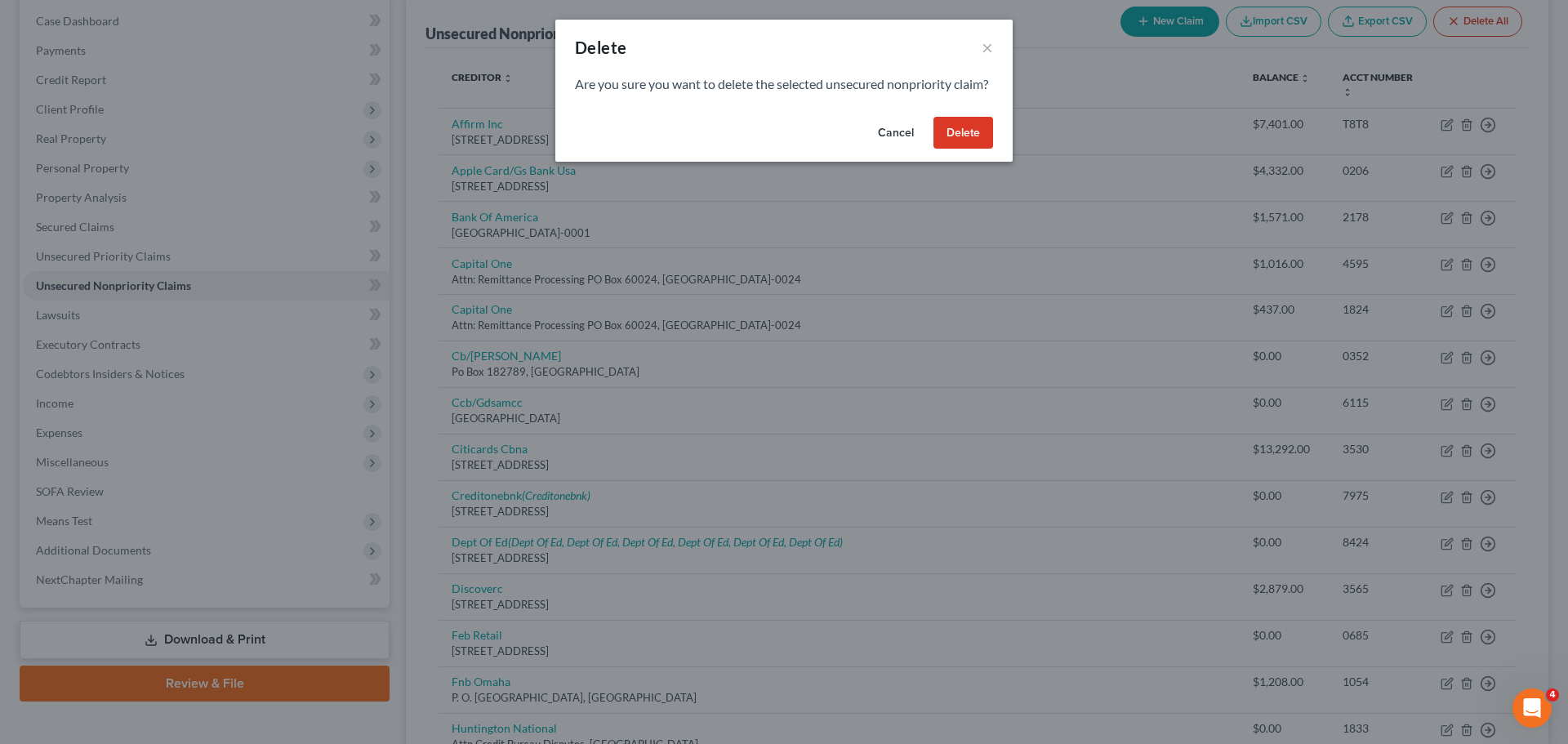
click at [981, 149] on button "Delete" at bounding box center [963, 132] width 60 height 32
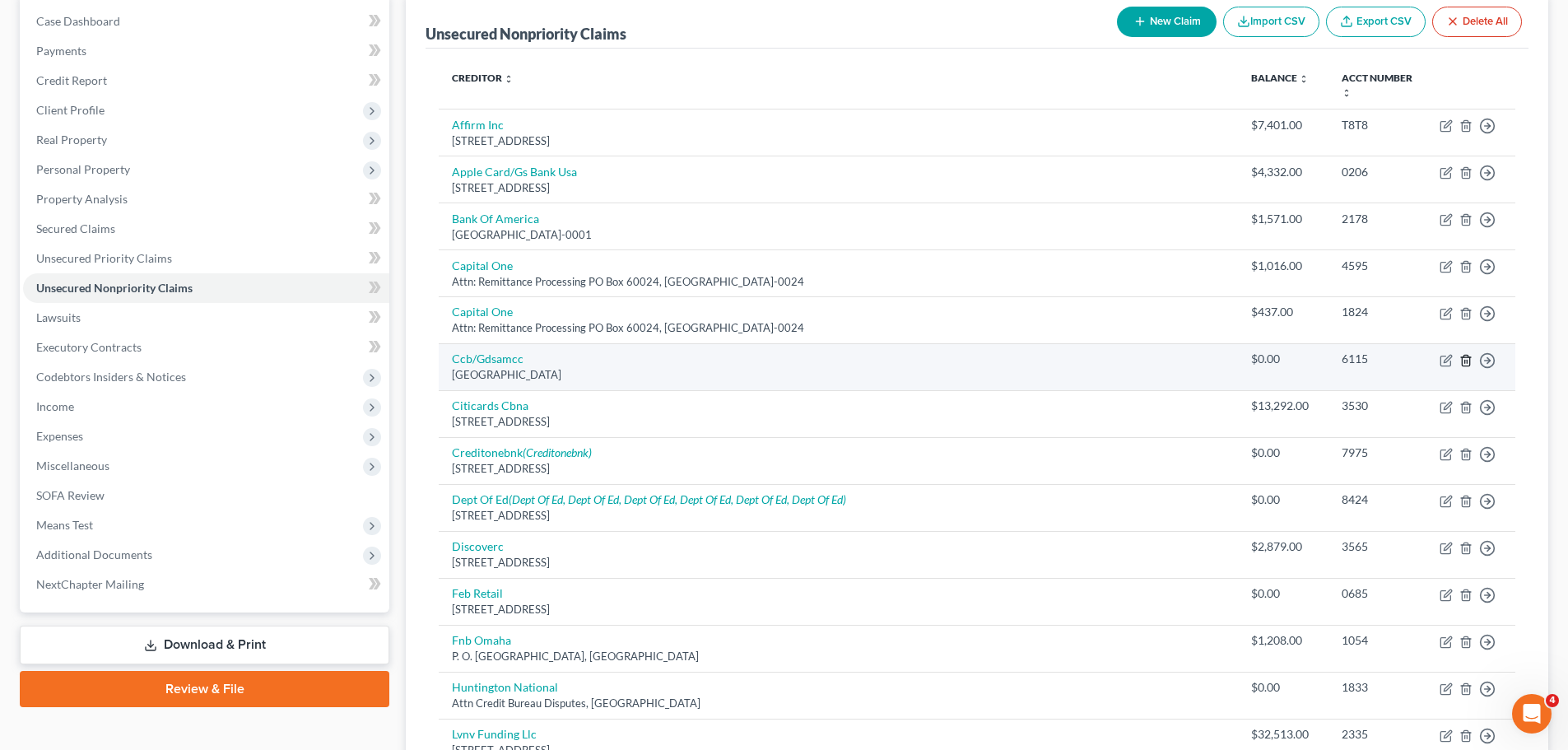
click at [1464, 359] on icon "button" at bounding box center [1466, 360] width 13 height 13
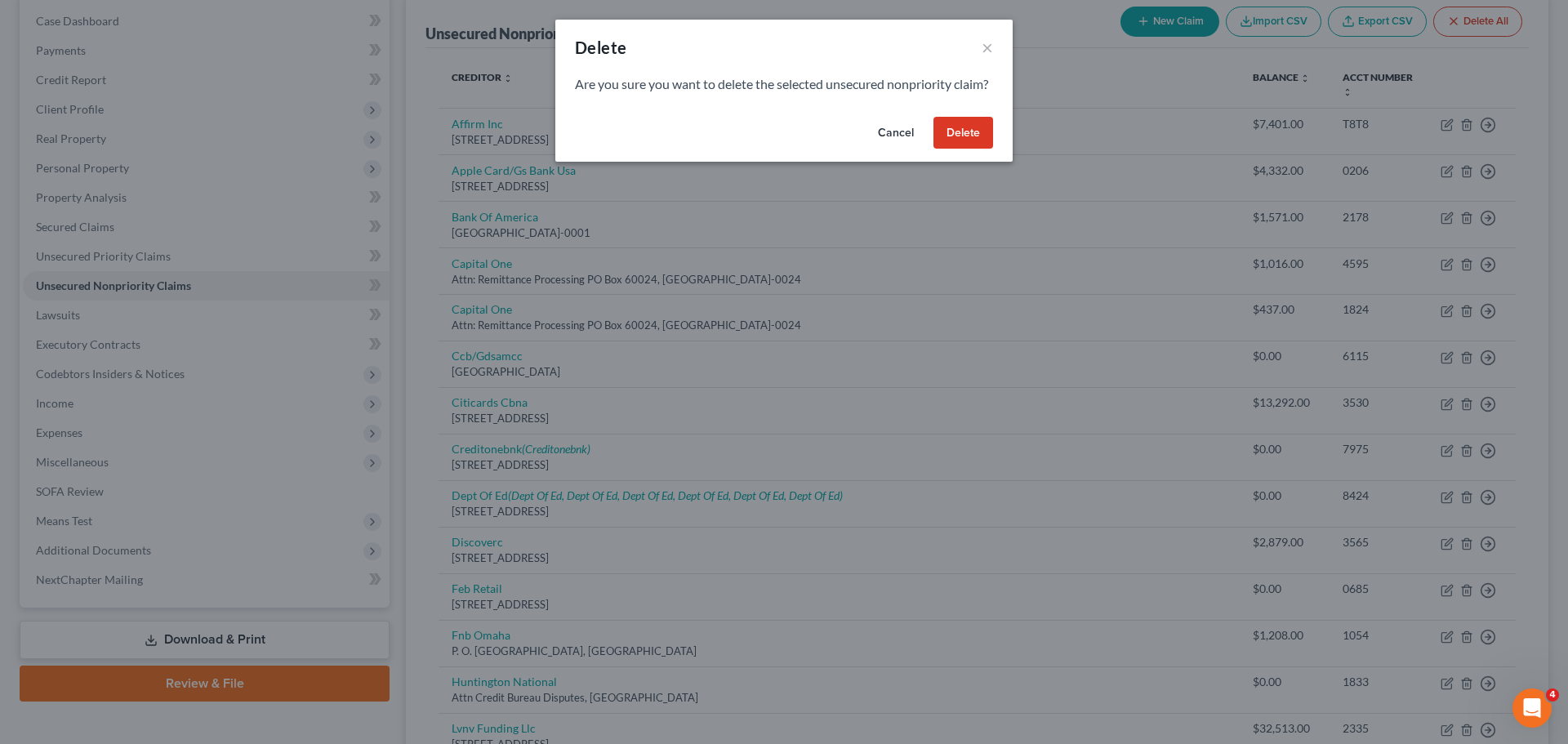
click at [949, 149] on button "Delete" at bounding box center [963, 132] width 60 height 32
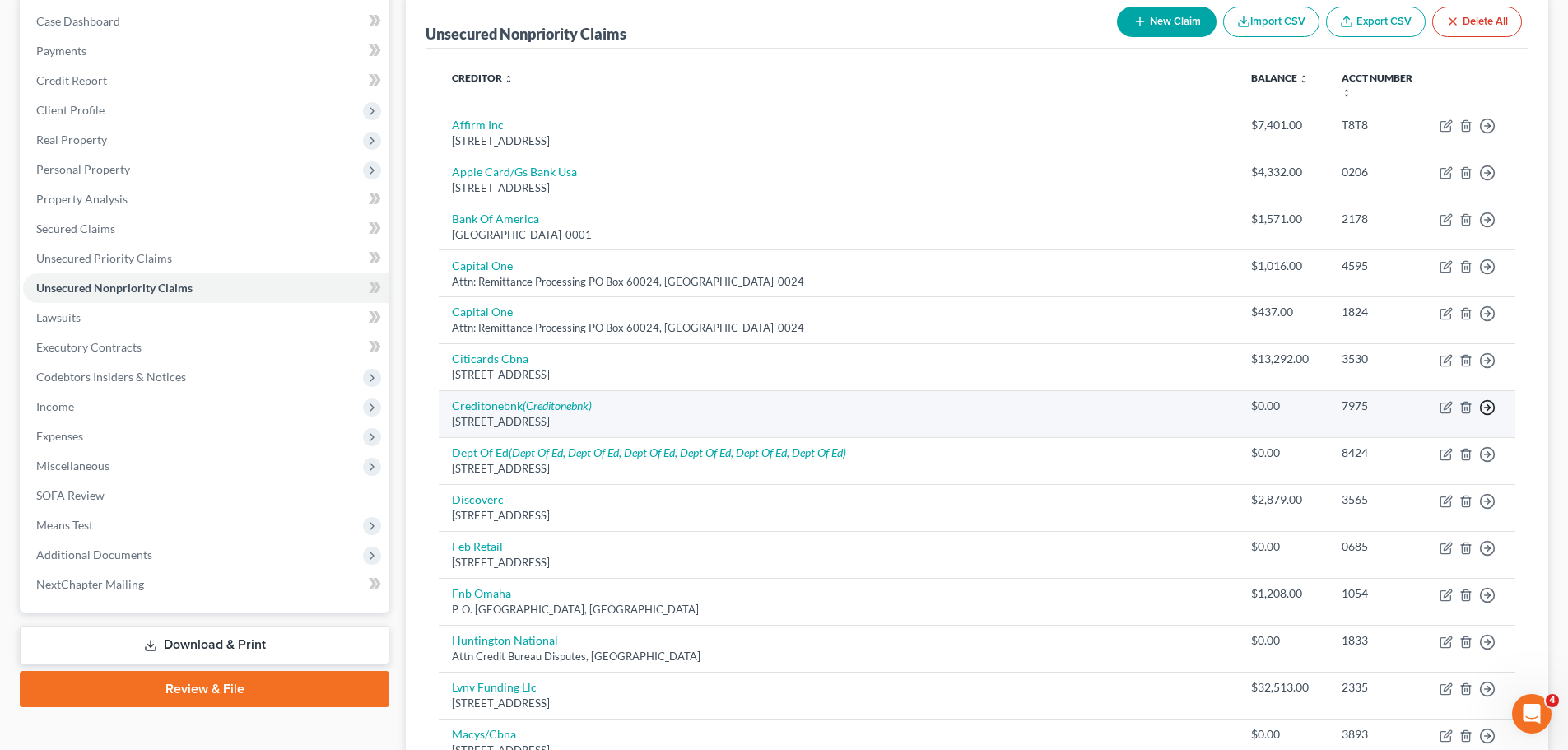
click at [1486, 408] on line "button" at bounding box center [1487, 408] width 6 height 0
click at [1399, 500] on link "Move to Notice Only" at bounding box center [1411, 502] width 137 height 28
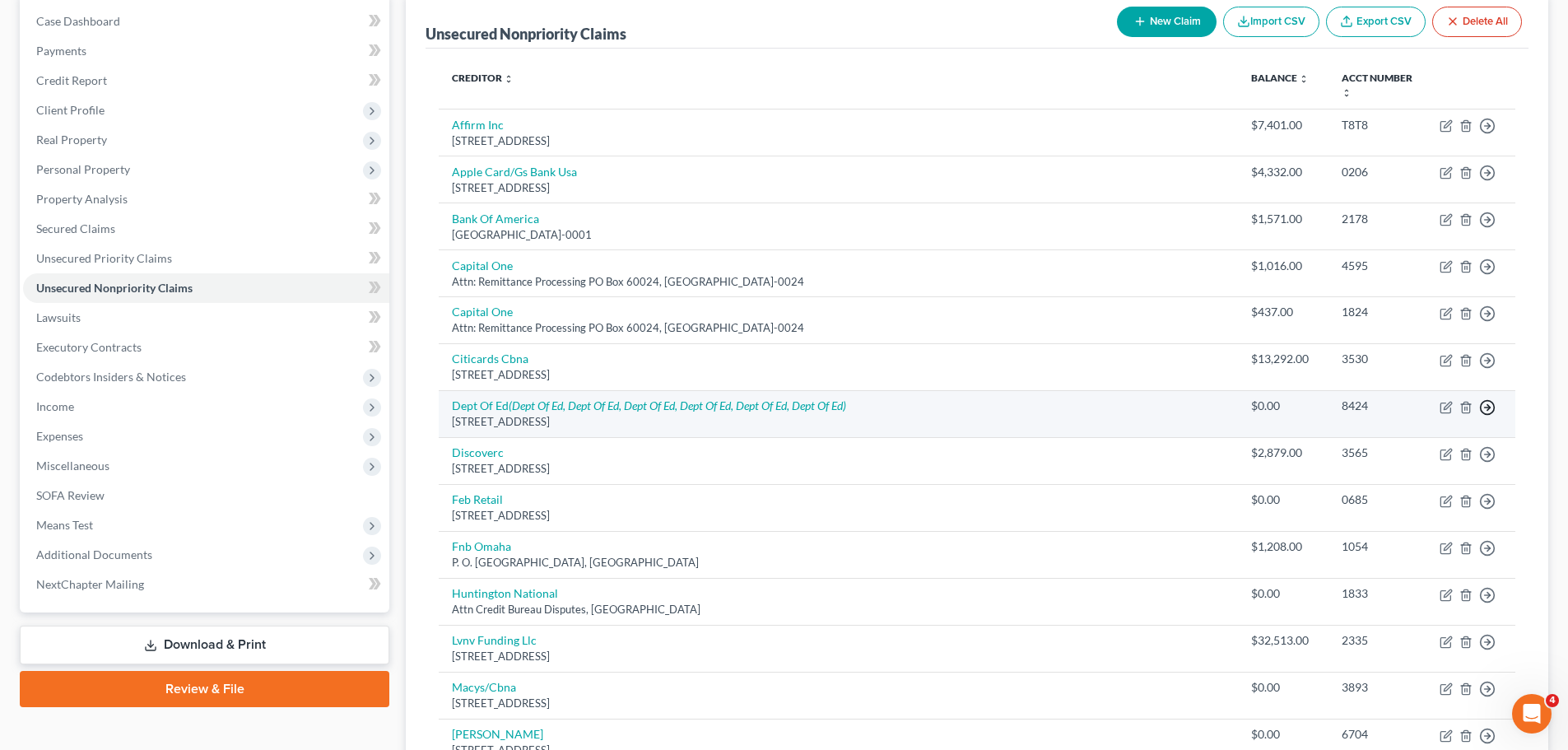
click at [1483, 407] on icon "button" at bounding box center [1487, 407] width 17 height 17
click at [1407, 499] on link "Move to Notice Only" at bounding box center [1411, 502] width 137 height 28
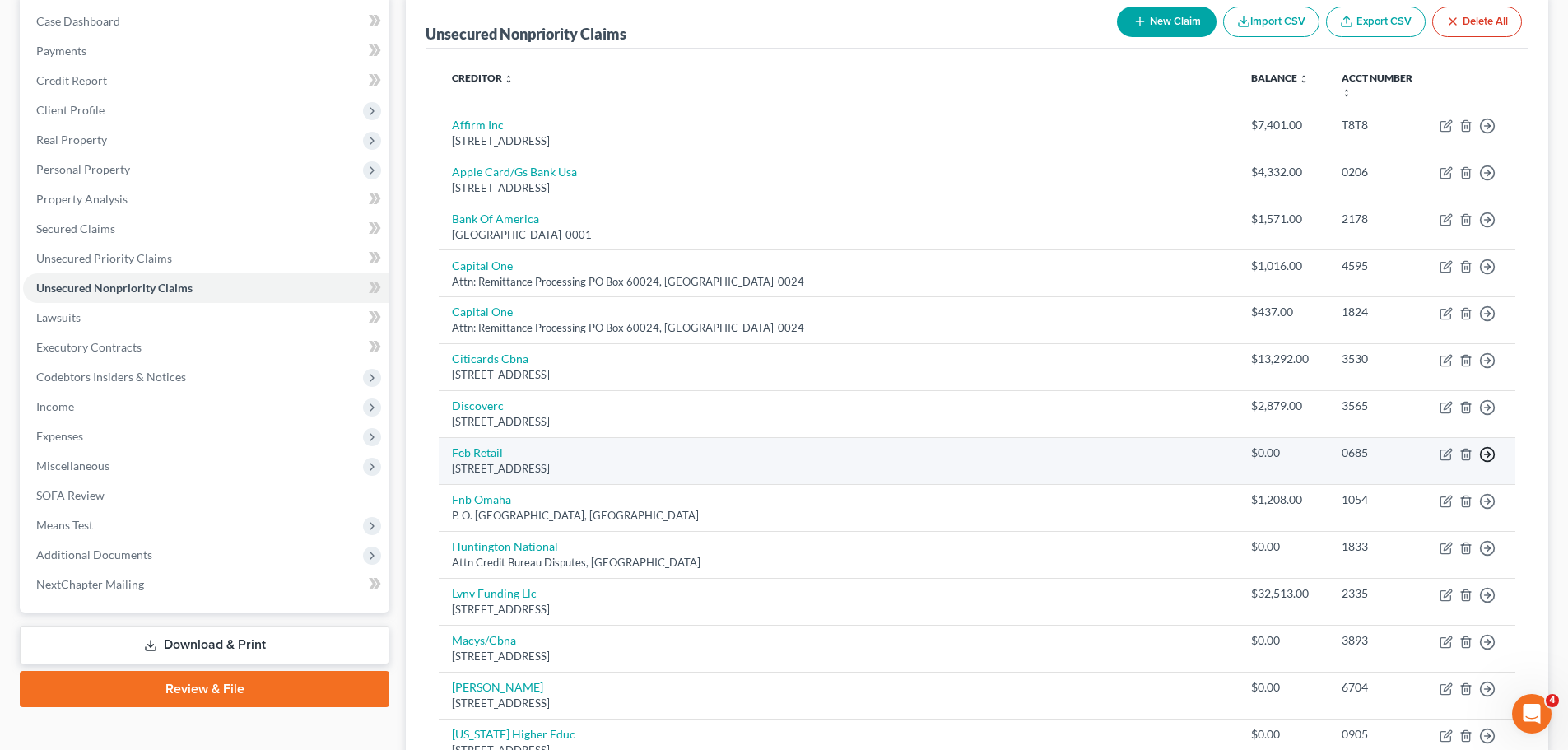
click at [1488, 448] on circle "button" at bounding box center [1488, 455] width 14 height 14
click at [1413, 550] on link "Move to Notice Only" at bounding box center [1411, 549] width 137 height 28
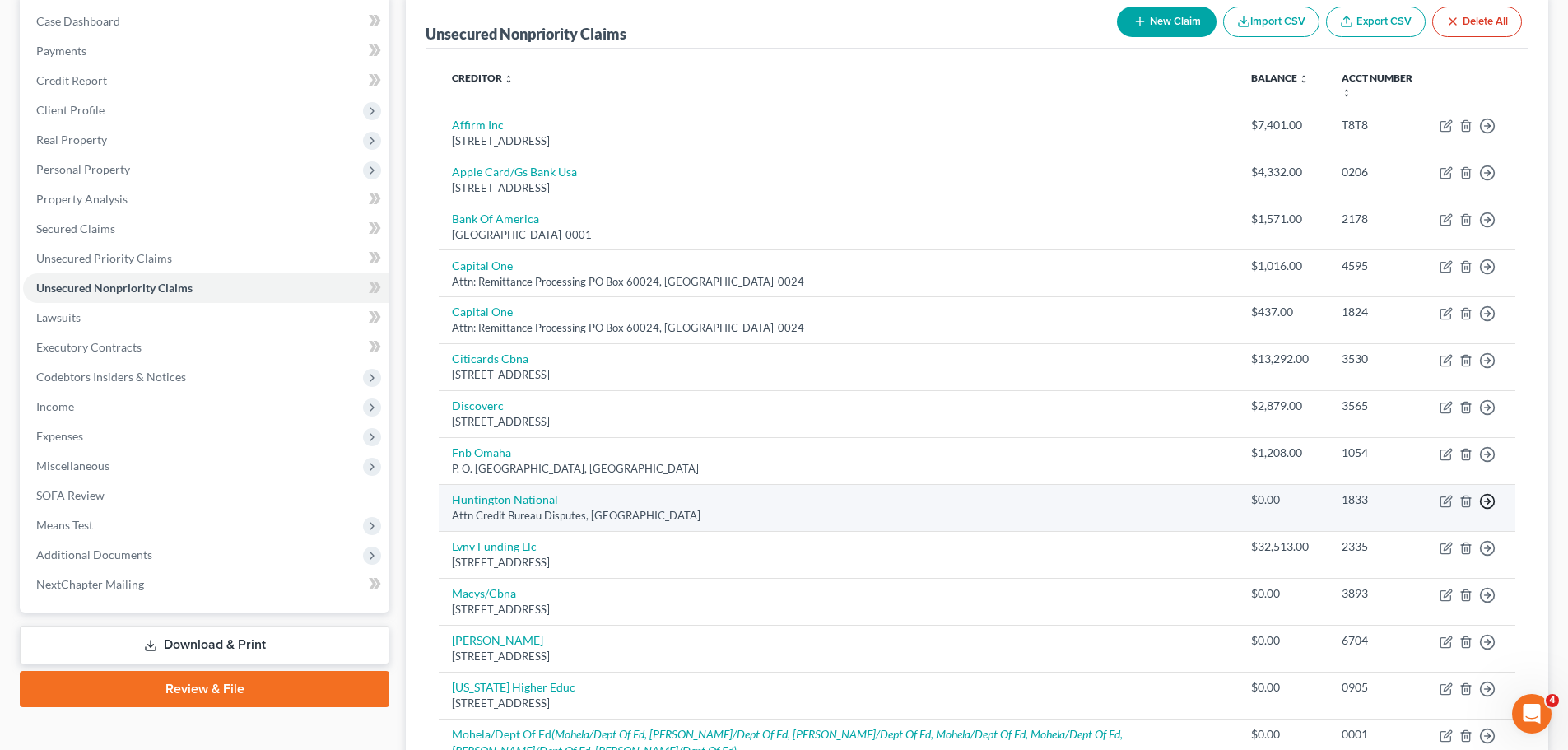
click at [1490, 501] on line "button" at bounding box center [1487, 501] width 6 height 0
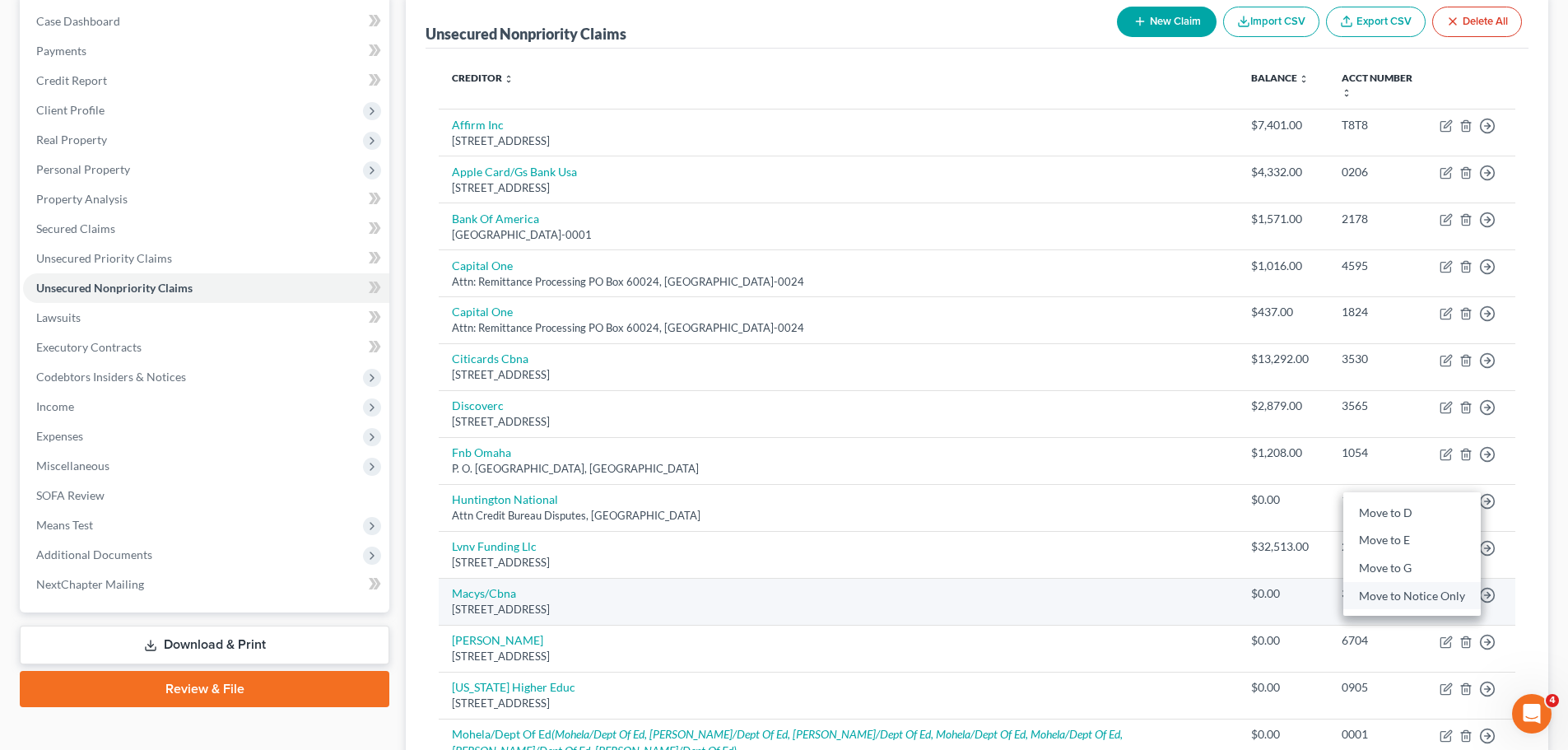
click at [1443, 594] on link "Move to Notice Only" at bounding box center [1411, 596] width 137 height 28
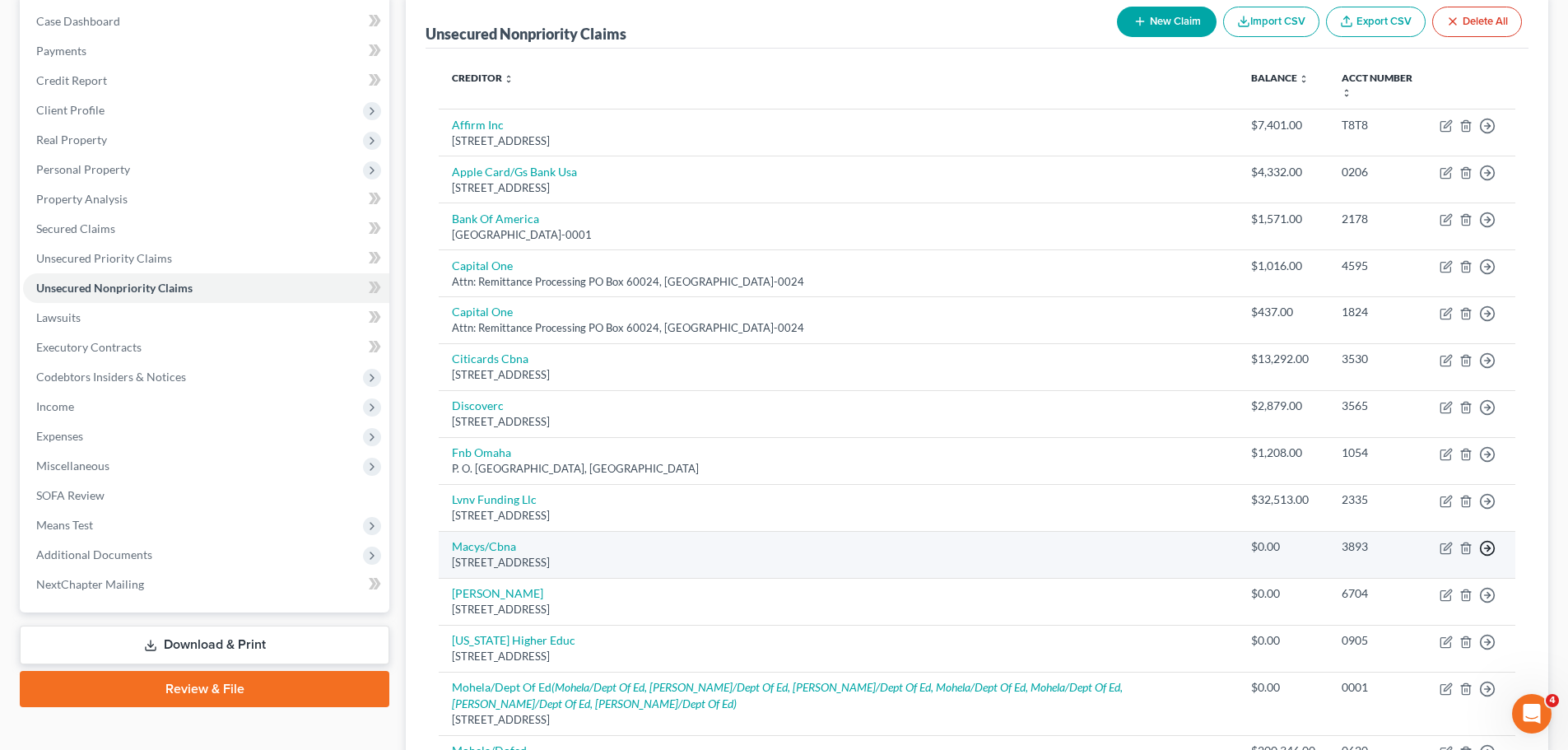
click at [1488, 549] on polyline "button" at bounding box center [1488, 547] width 3 height 6
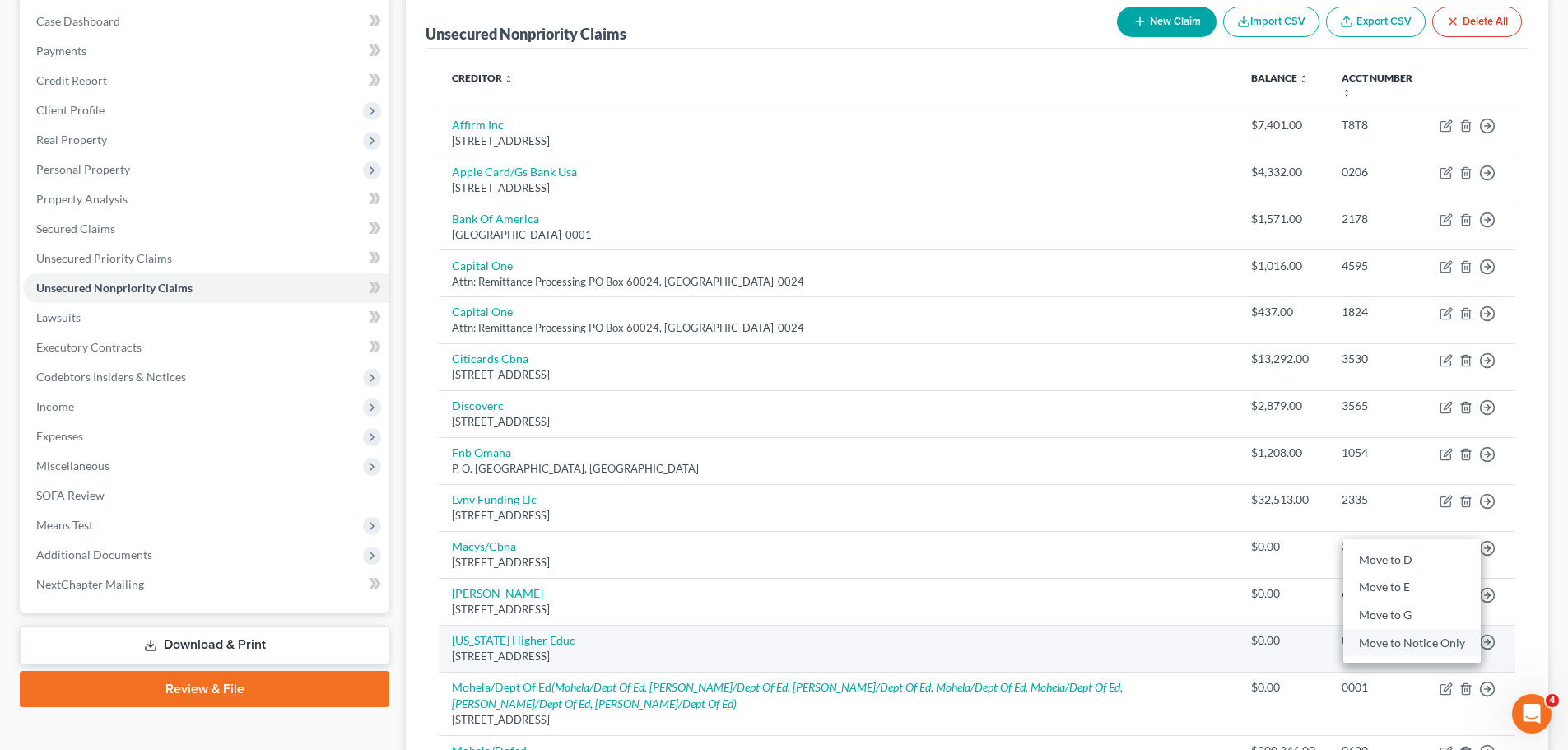
click at [1418, 646] on link "Move to Notice Only" at bounding box center [1411, 643] width 137 height 28
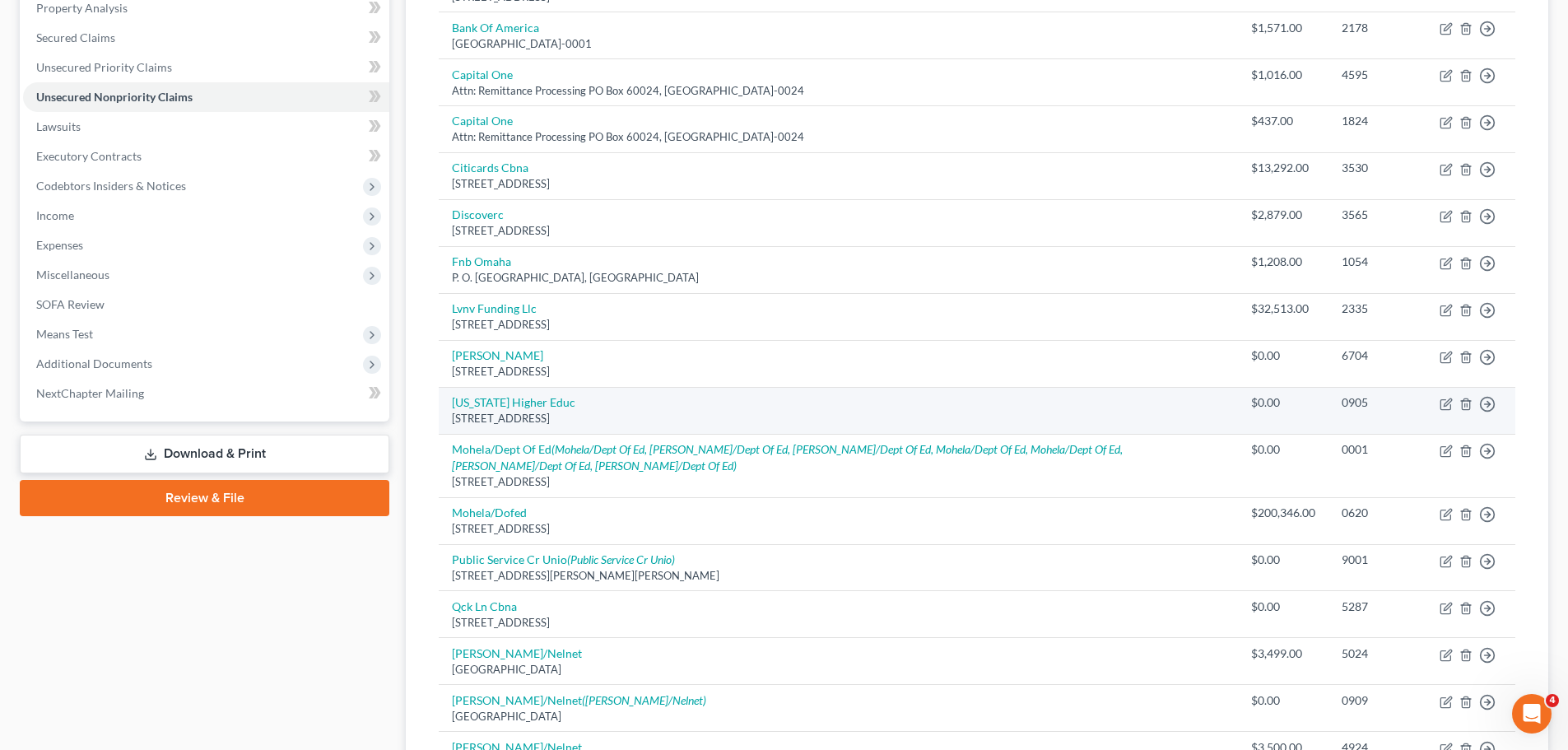
scroll to position [411, 0]
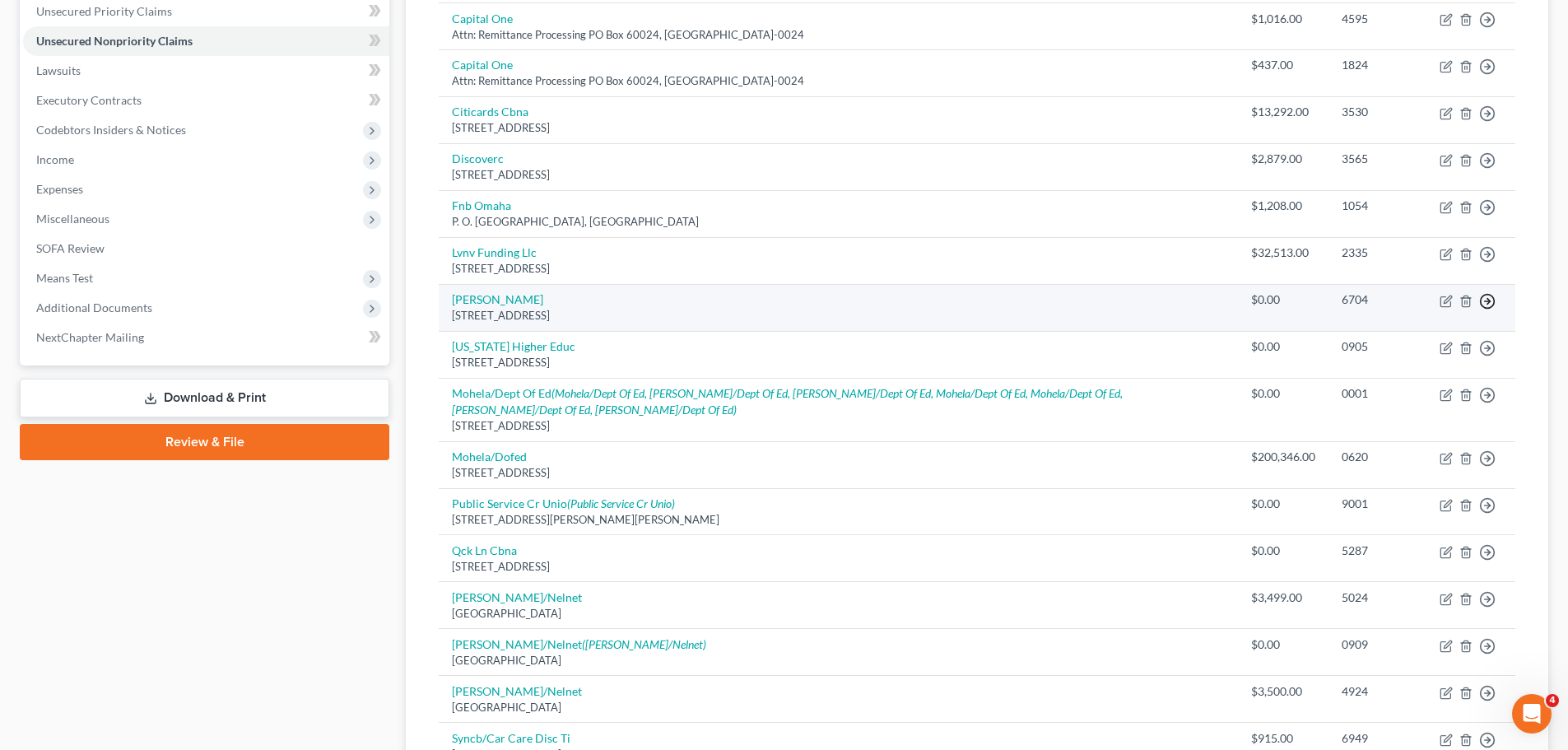
click at [1488, 302] on line "button" at bounding box center [1487, 302] width 6 height 0
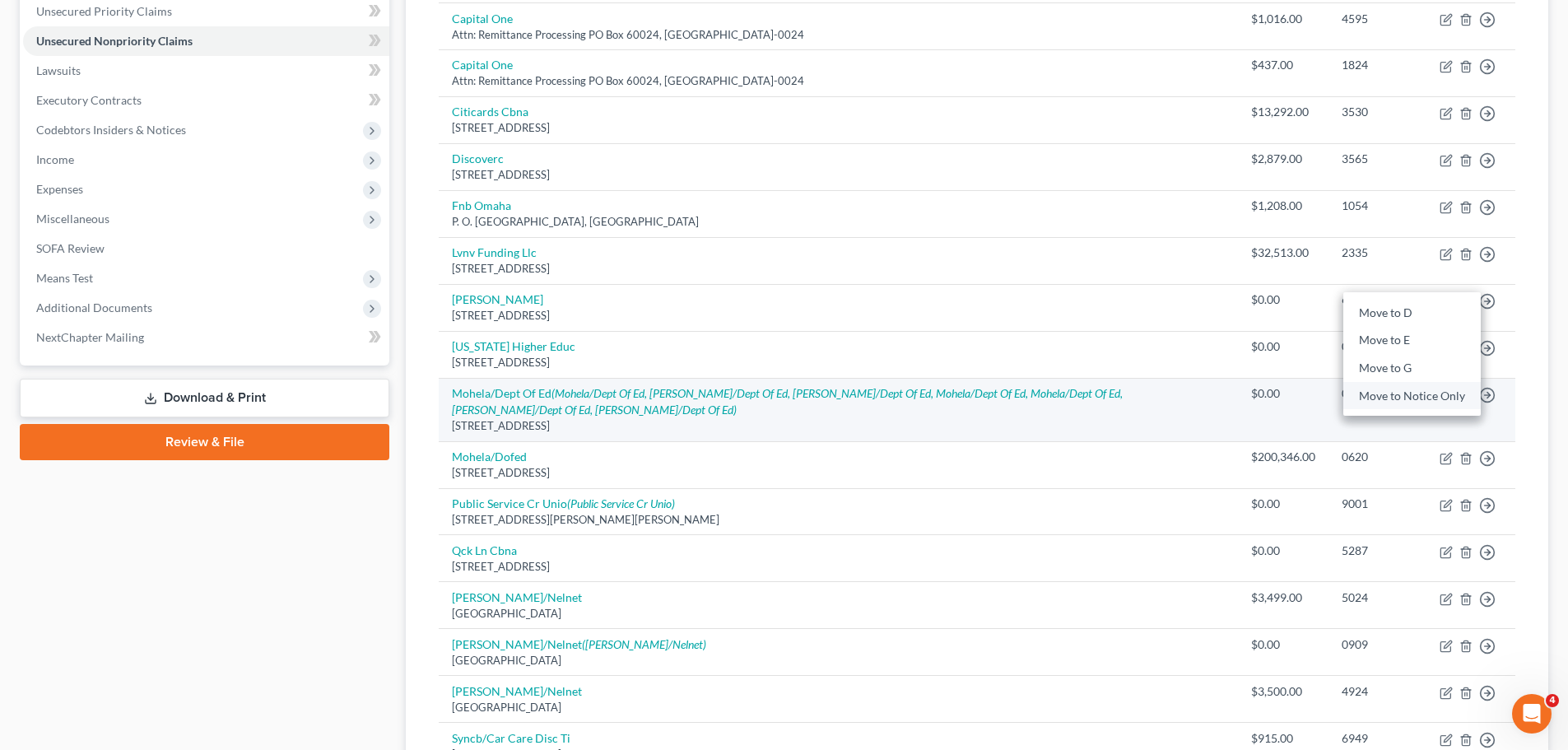
click at [1444, 390] on link "Move to Notice Only" at bounding box center [1411, 396] width 137 height 28
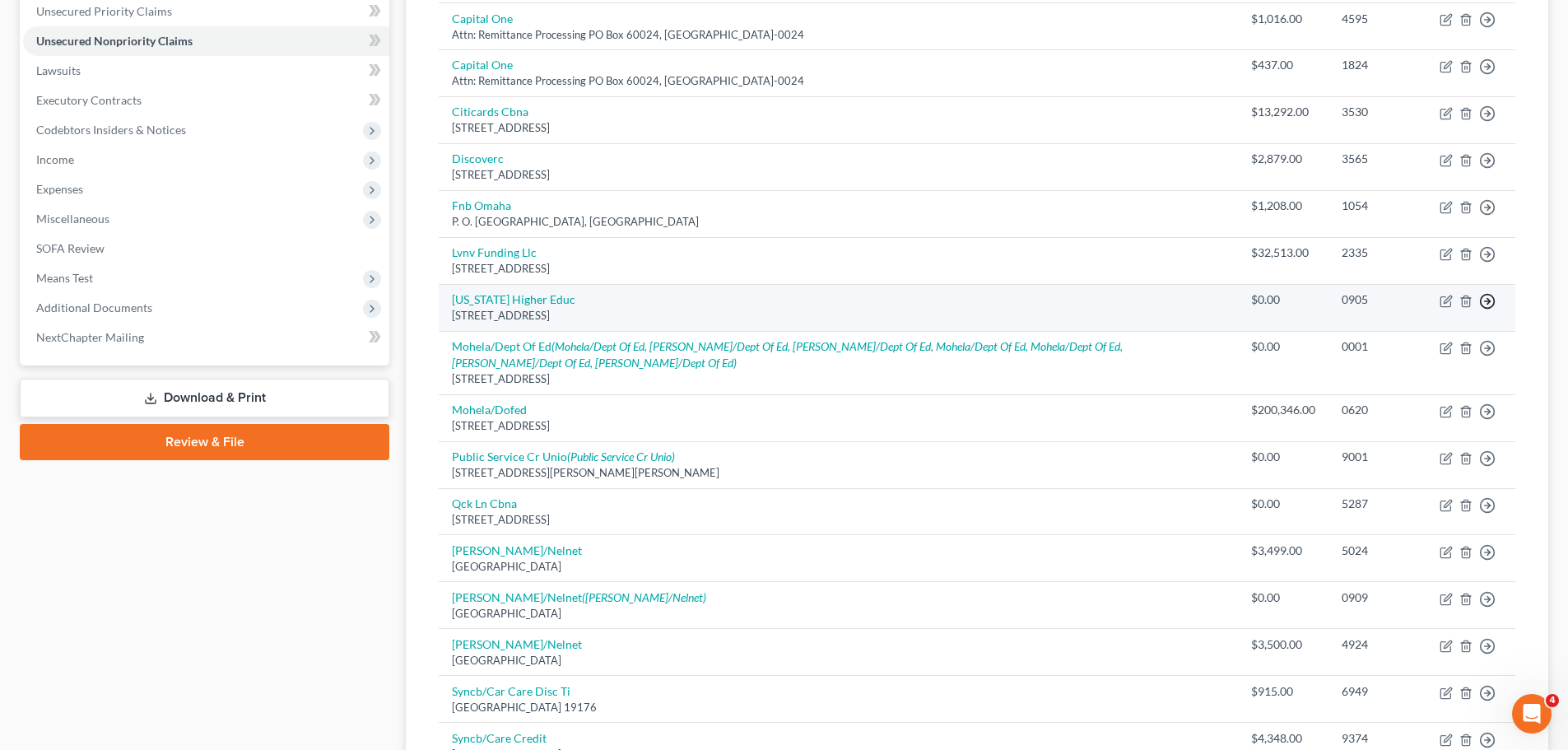
click at [1492, 297] on icon "button" at bounding box center [1487, 301] width 17 height 17
click at [1433, 398] on link "Move to Notice Only" at bounding box center [1411, 396] width 137 height 28
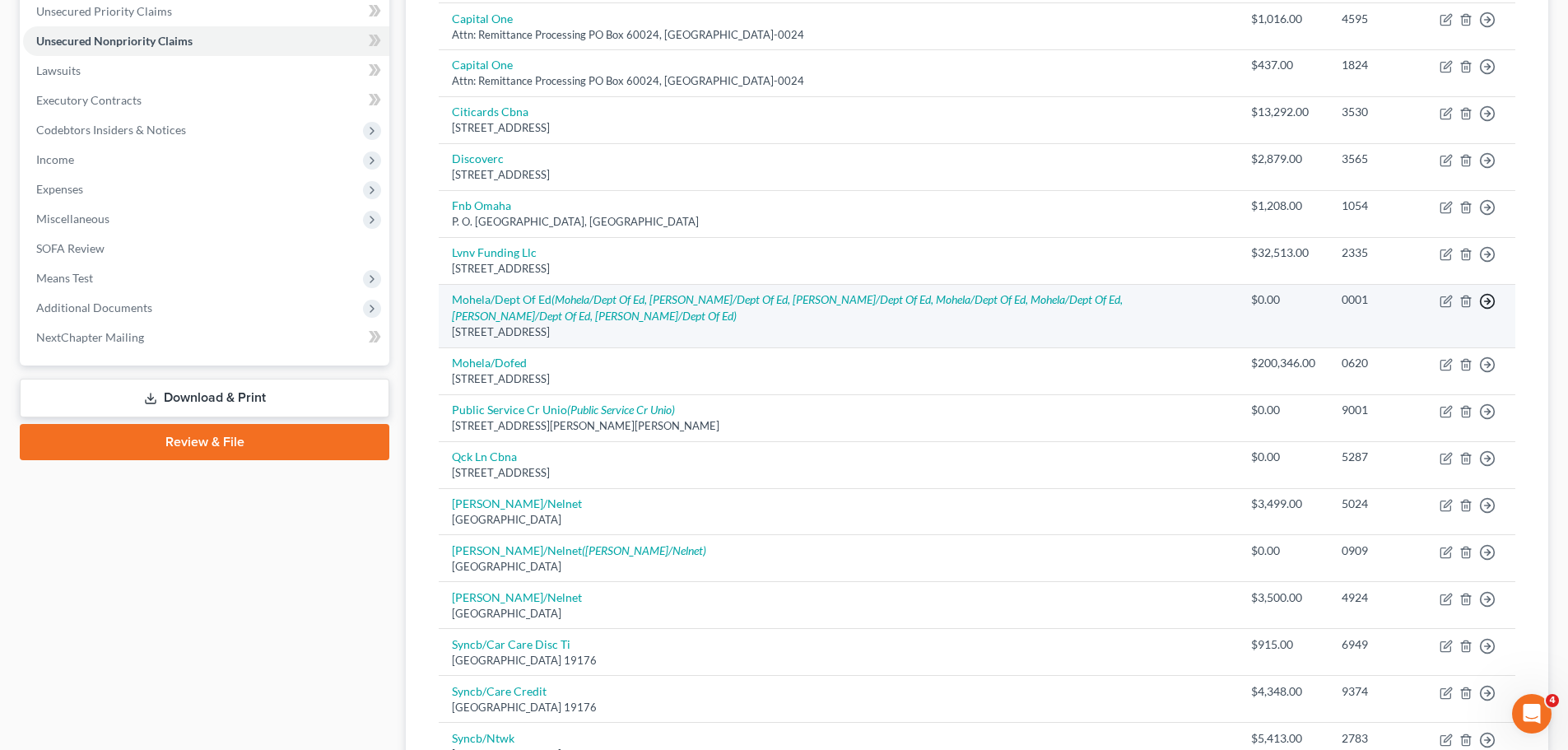
click at [1487, 302] on line "button" at bounding box center [1487, 302] width 6 height 0
click at [1437, 397] on link "Move to Notice Only" at bounding box center [1411, 396] width 137 height 28
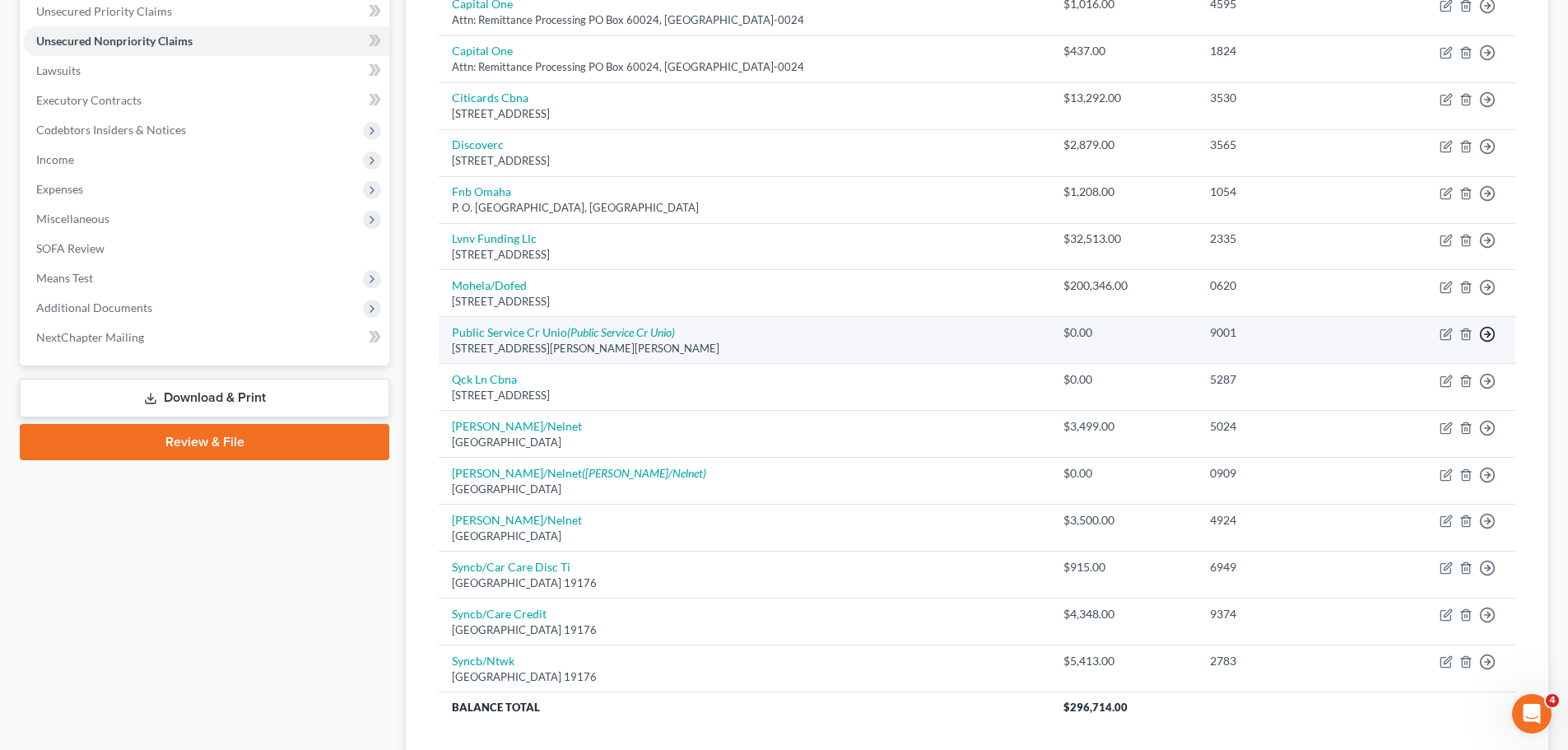
click at [1484, 333] on icon "button" at bounding box center [1487, 333] width 17 height 17
click at [1427, 432] on link "Move to Notice Only" at bounding box center [1411, 429] width 137 height 28
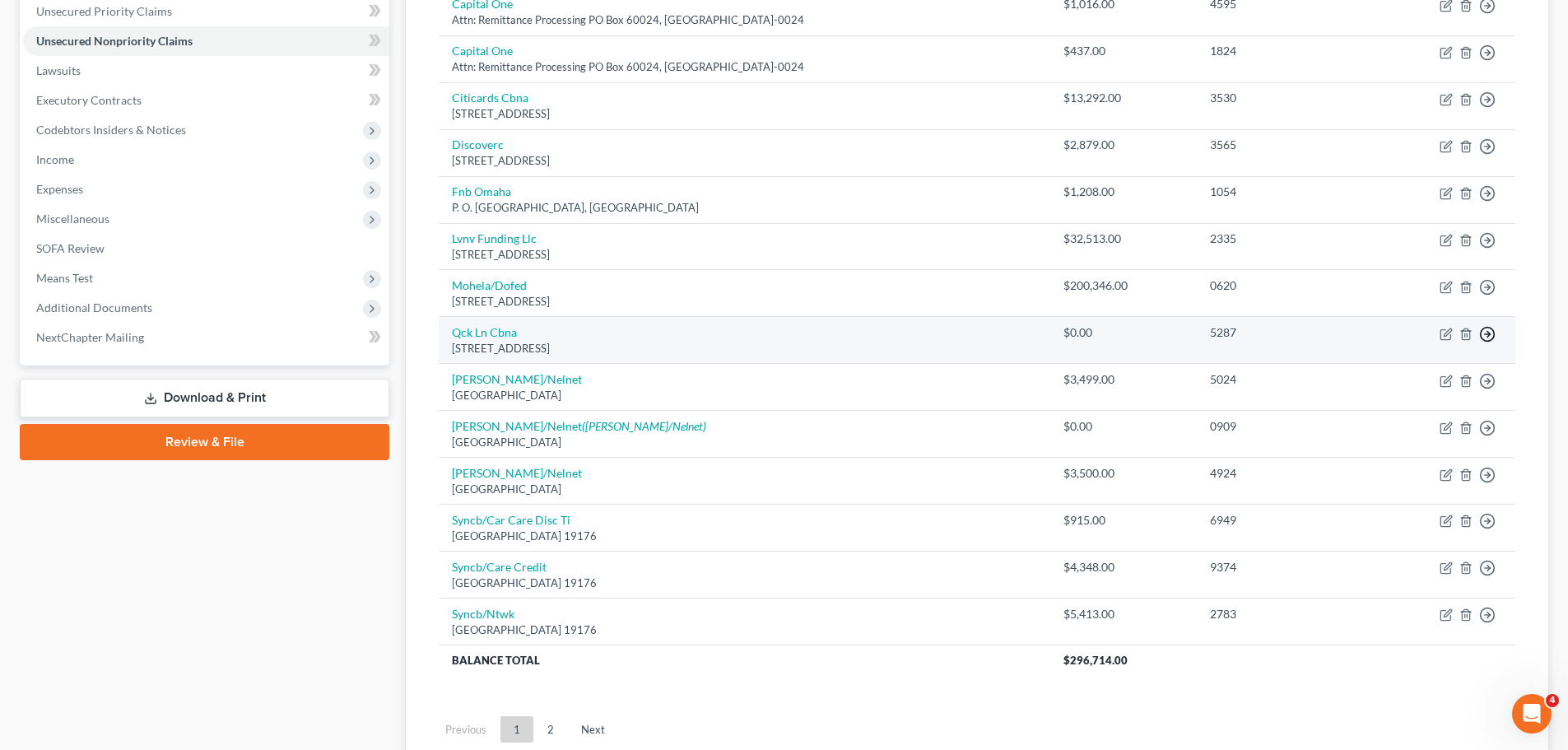
click at [1490, 328] on icon "button" at bounding box center [1487, 333] width 17 height 17
click at [1415, 425] on link "Move to Notice Only" at bounding box center [1411, 429] width 137 height 28
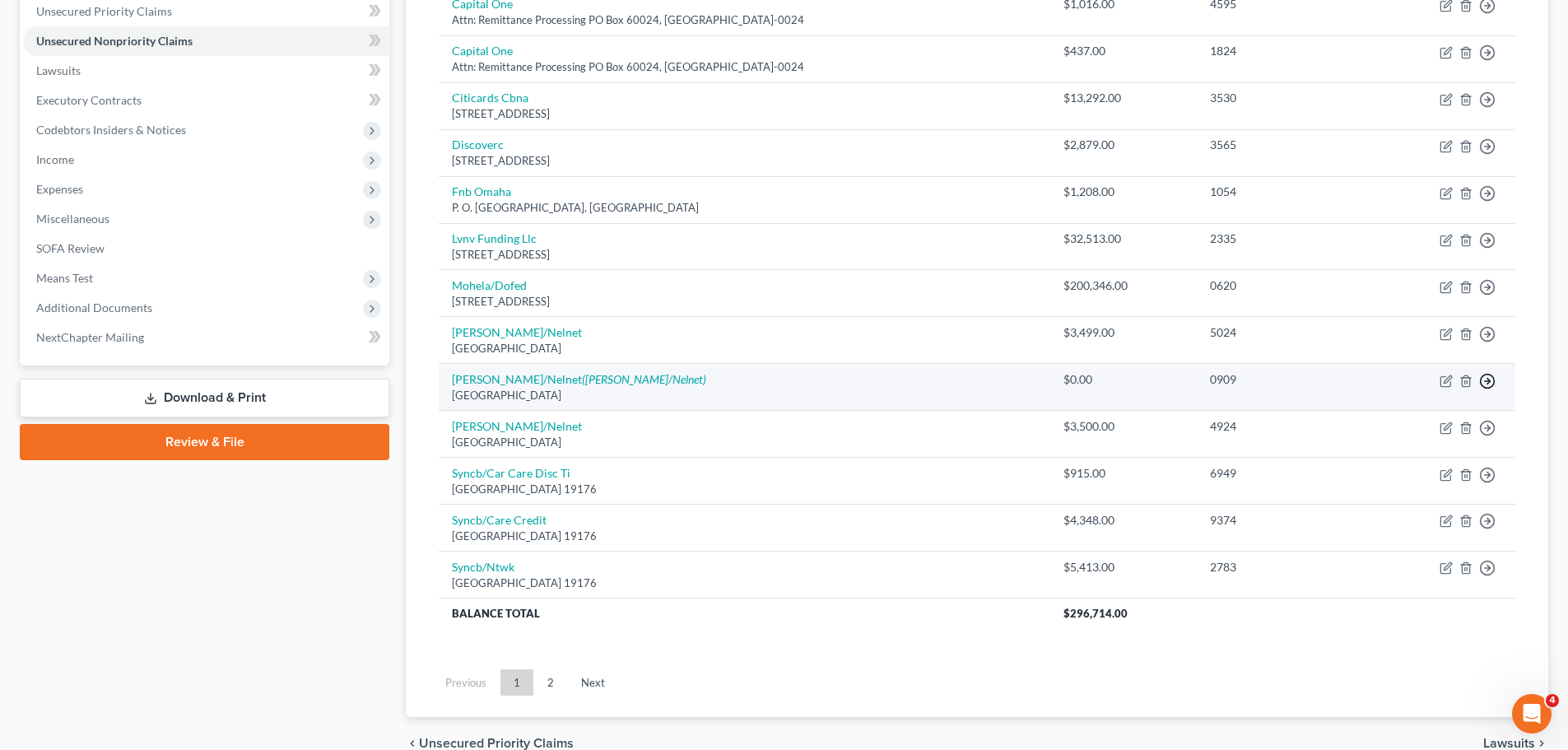
click at [1490, 381] on line "button" at bounding box center [1487, 381] width 6 height 0
click at [1429, 478] on link "Move to Notice Only" at bounding box center [1411, 476] width 137 height 28
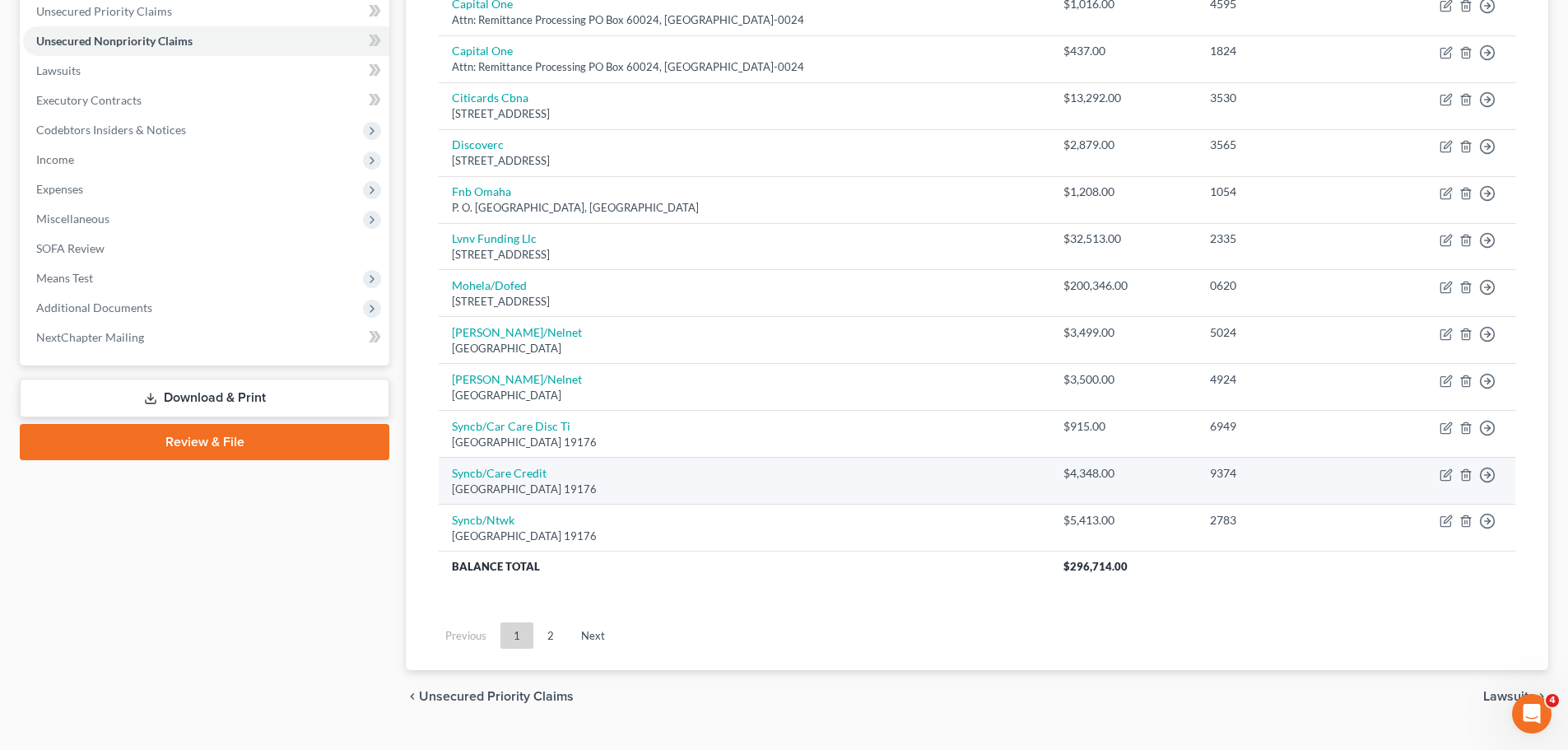
scroll to position [447, 0]
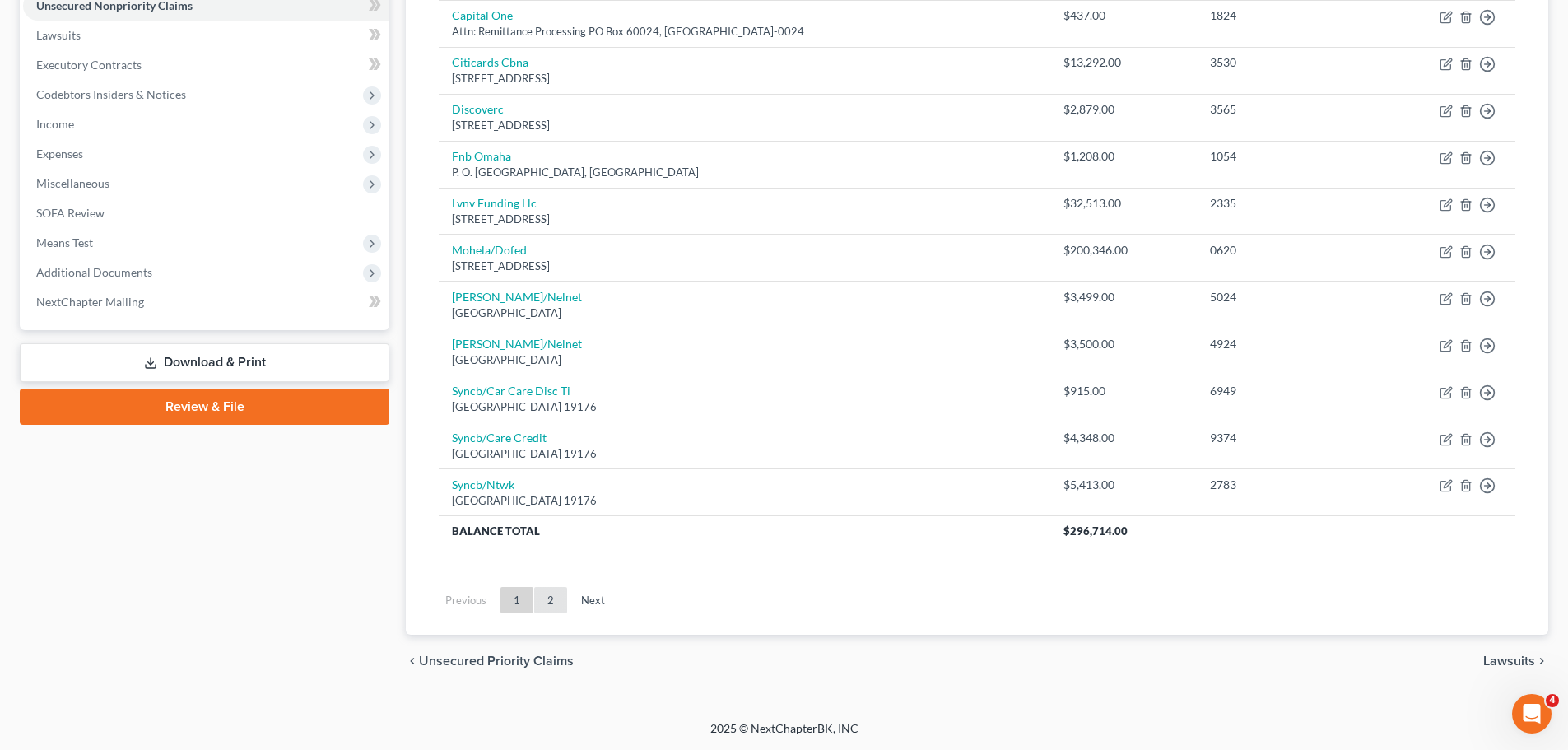
click at [550, 599] on link "2" at bounding box center [550, 600] width 33 height 27
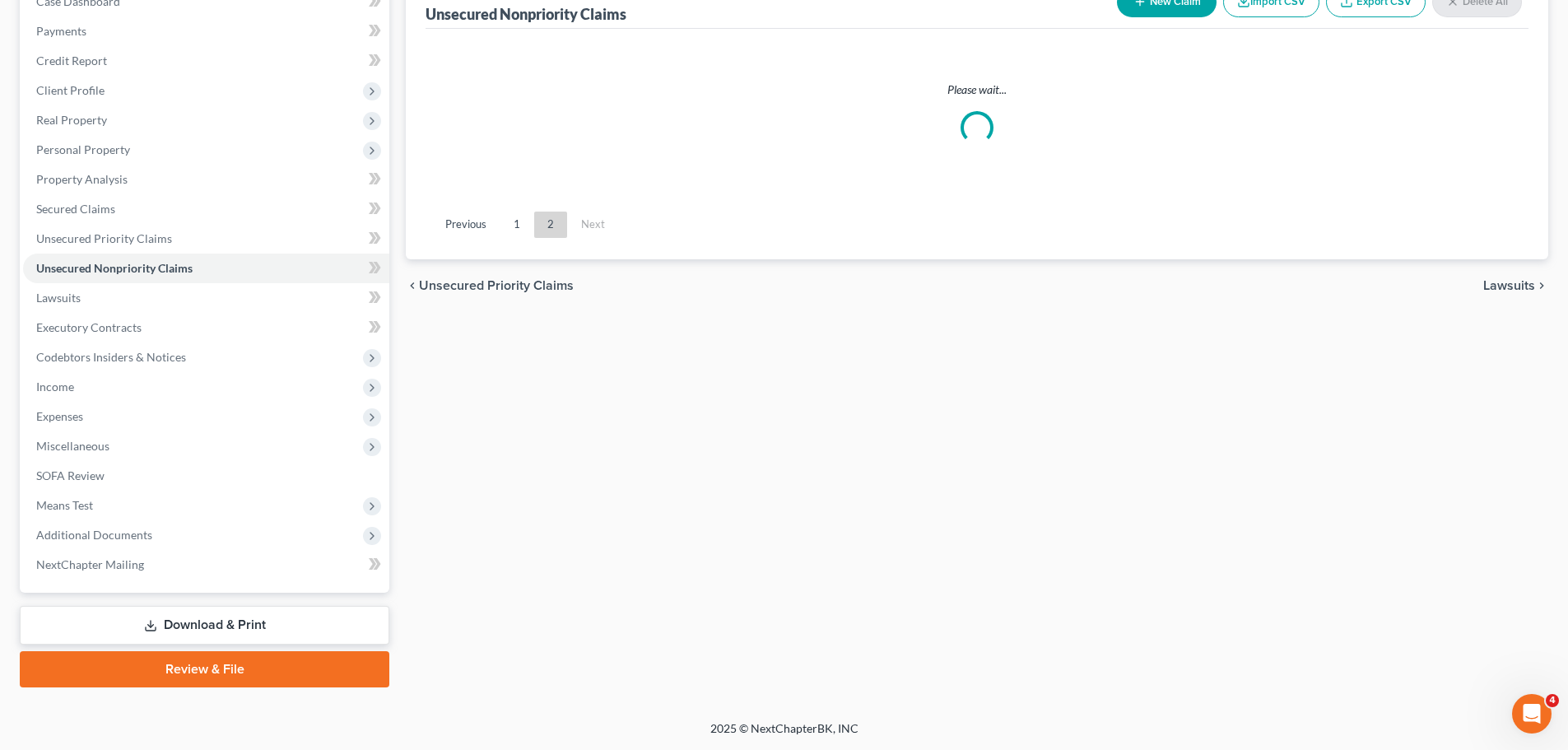
scroll to position [184, 0]
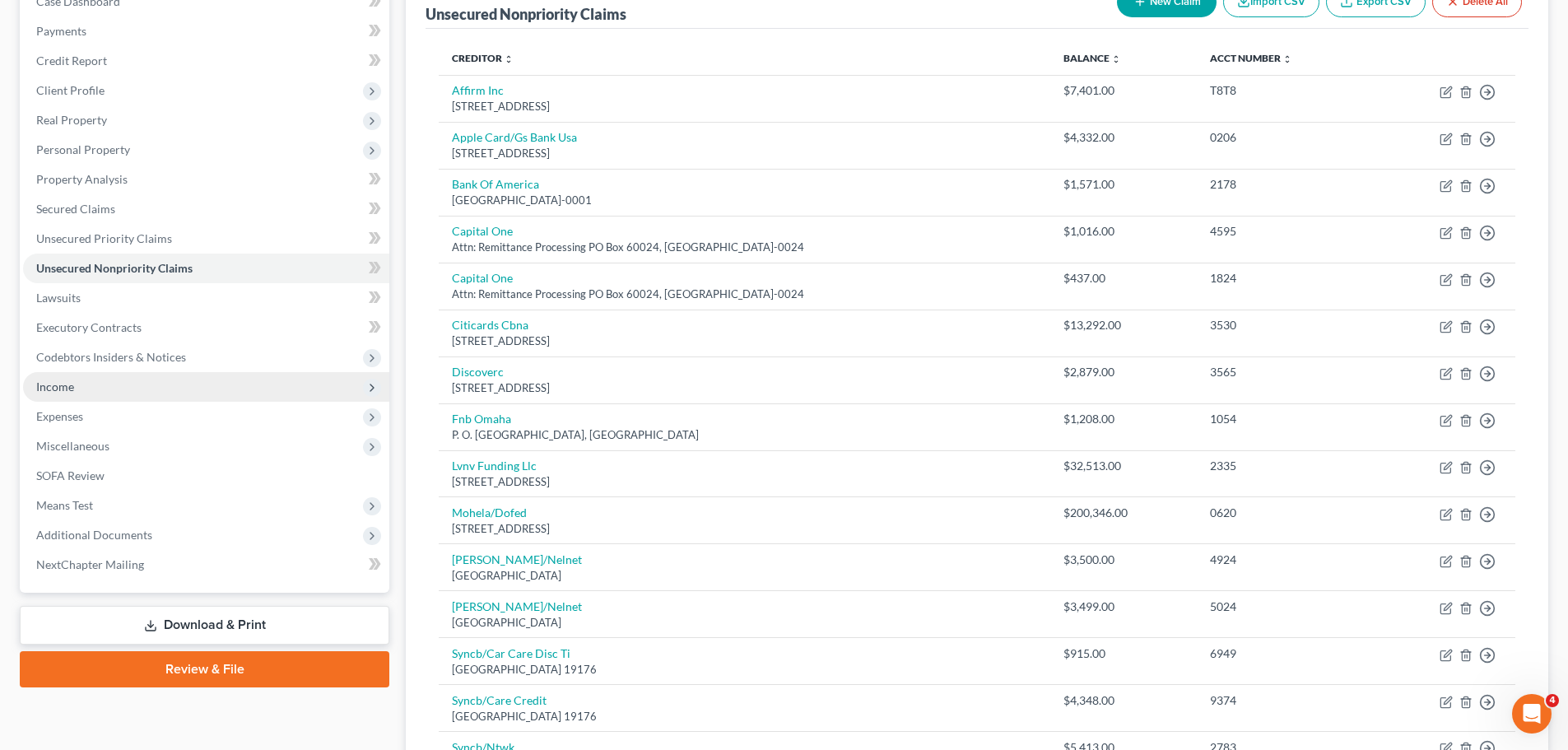
click at [68, 389] on span "Income" at bounding box center [55, 386] width 38 height 14
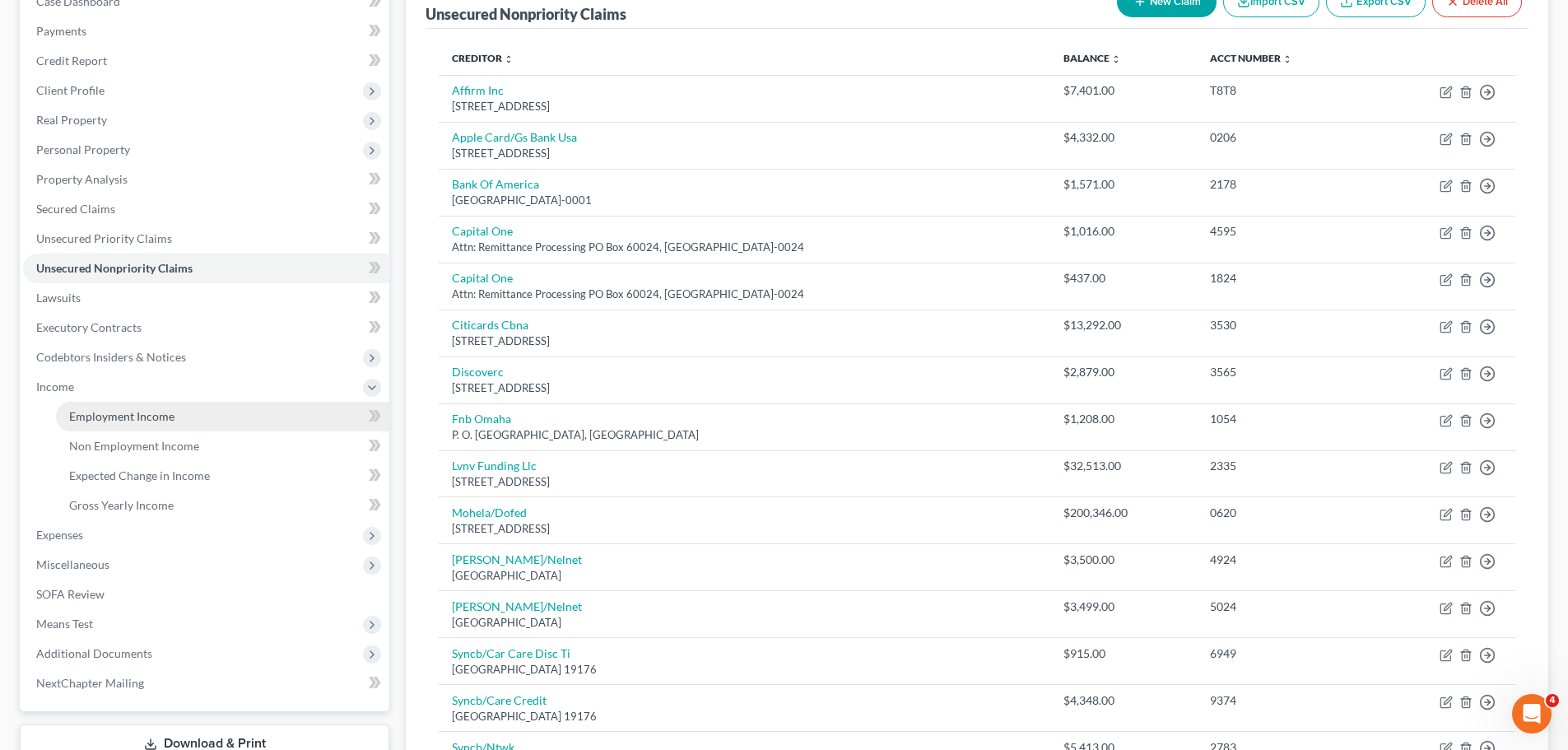
click at [99, 415] on span "Employment Income" at bounding box center [121, 416] width 105 height 14
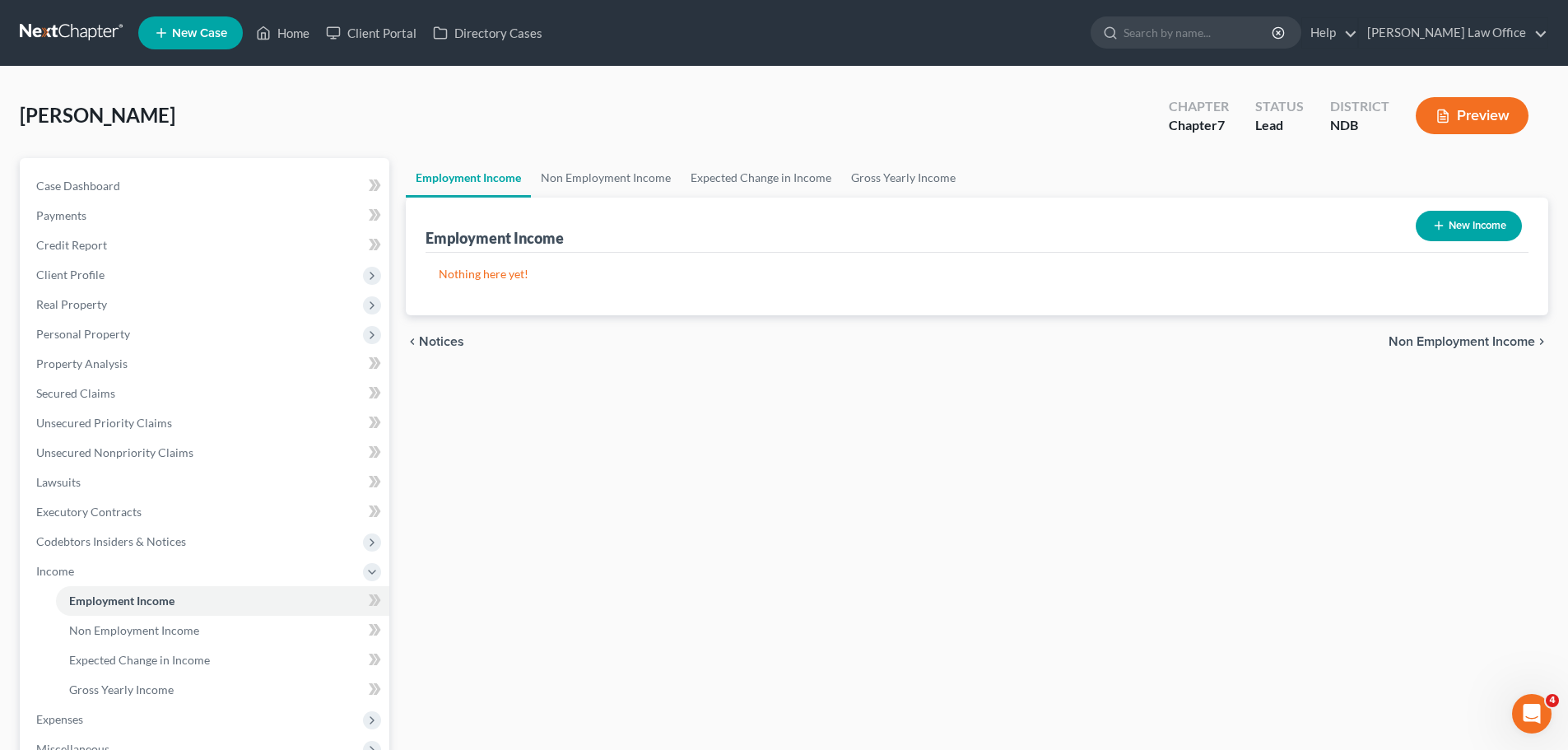
click at [480, 173] on link "Employment Income" at bounding box center [468, 178] width 125 height 40
click at [1481, 224] on button "New Income" at bounding box center [1469, 226] width 106 height 30
select select "0"
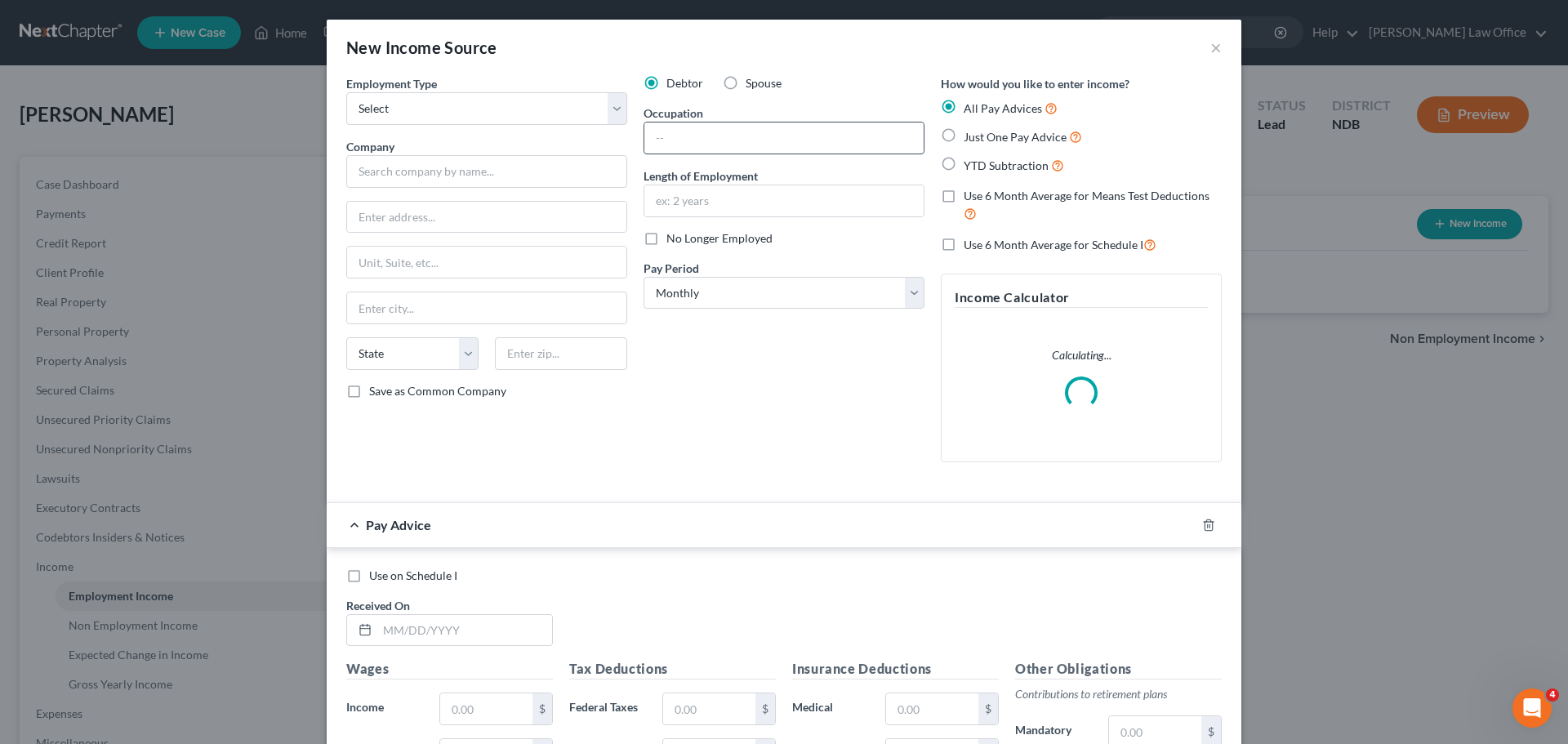
click at [697, 128] on input "text" at bounding box center [784, 138] width 279 height 31
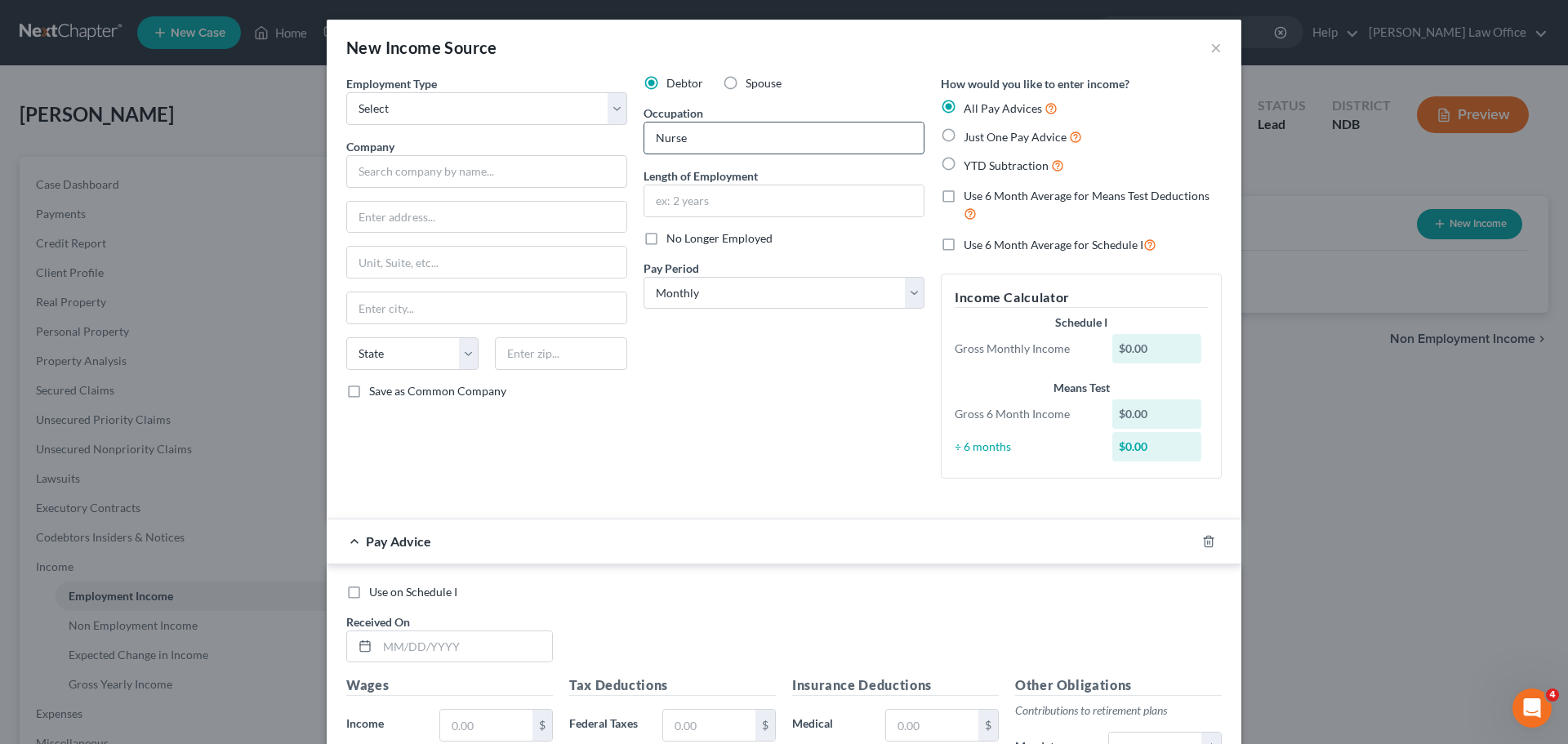
type input "Nurse"
type input "11 Months"
click at [910, 291] on select "Select Monthly Twice Monthly Every Other Week Weekly" at bounding box center [784, 292] width 281 height 32
select select "2"
click at [644, 276] on select "Select Monthly Twice Monthly Every Other Week Weekly" at bounding box center [784, 292] width 281 height 32
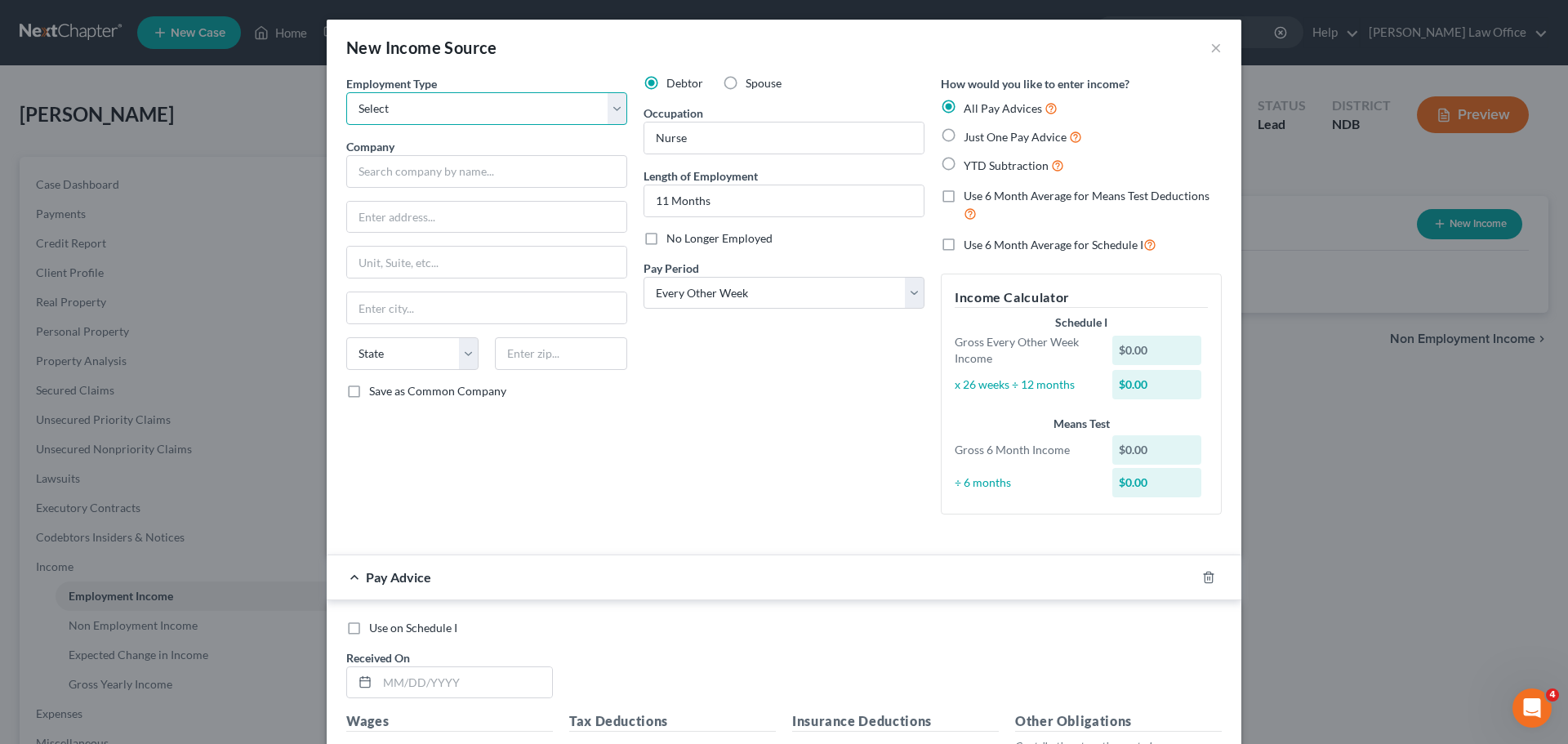
click at [615, 115] on select "Select Full or [DEMOGRAPHIC_DATA] Employment Self Employment" at bounding box center [486, 108] width 281 height 32
select select "0"
click at [346, 92] on select "Select Full or [DEMOGRAPHIC_DATA] Employment Self Employment" at bounding box center [486, 108] width 281 height 32
click at [402, 171] on input "text" at bounding box center [486, 171] width 281 height 32
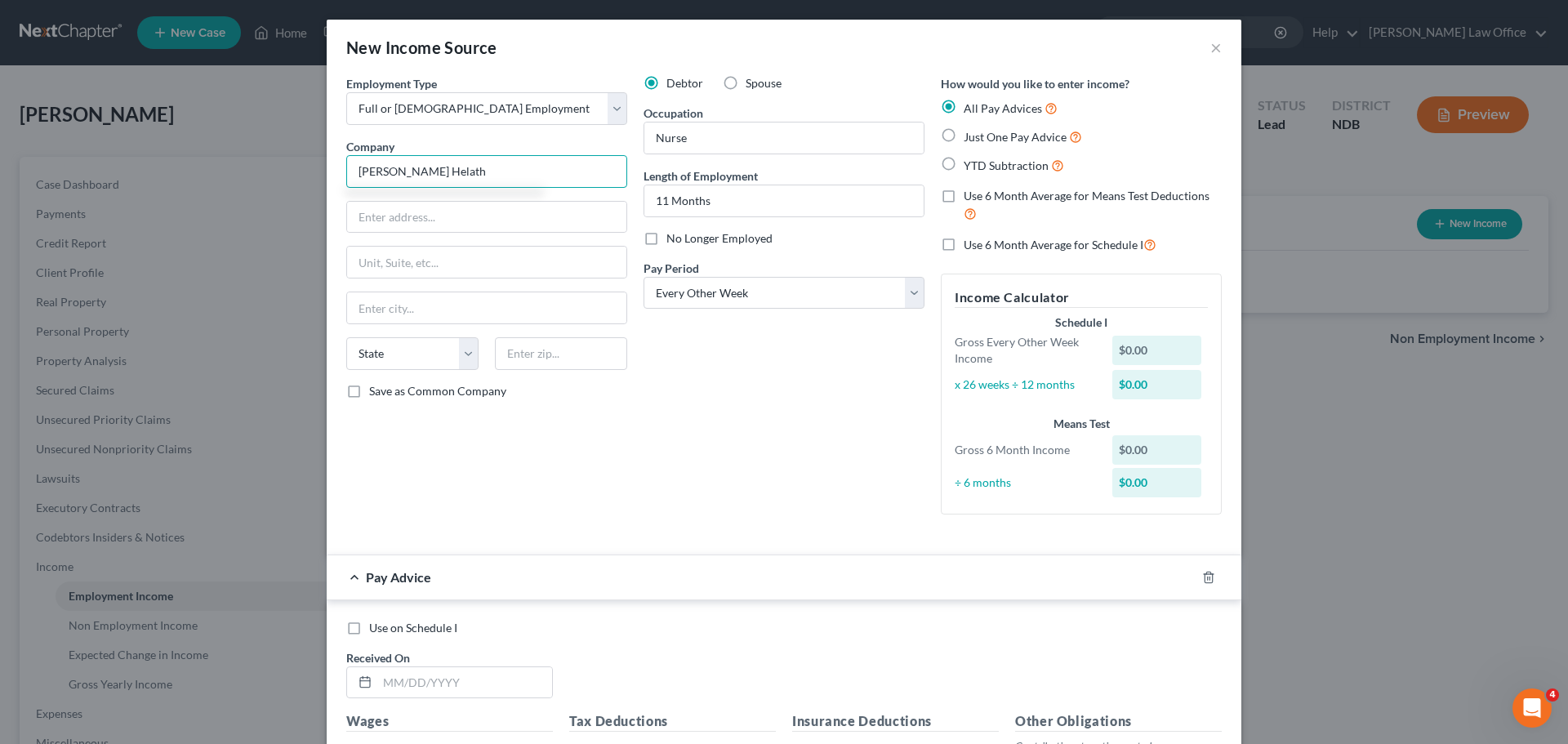
type input "[PERSON_NAME] Helath"
type input "[STREET_ADDRESS]"
click at [564, 356] on input "text" at bounding box center [561, 353] width 133 height 32
type input "58102"
type input "Fargo"
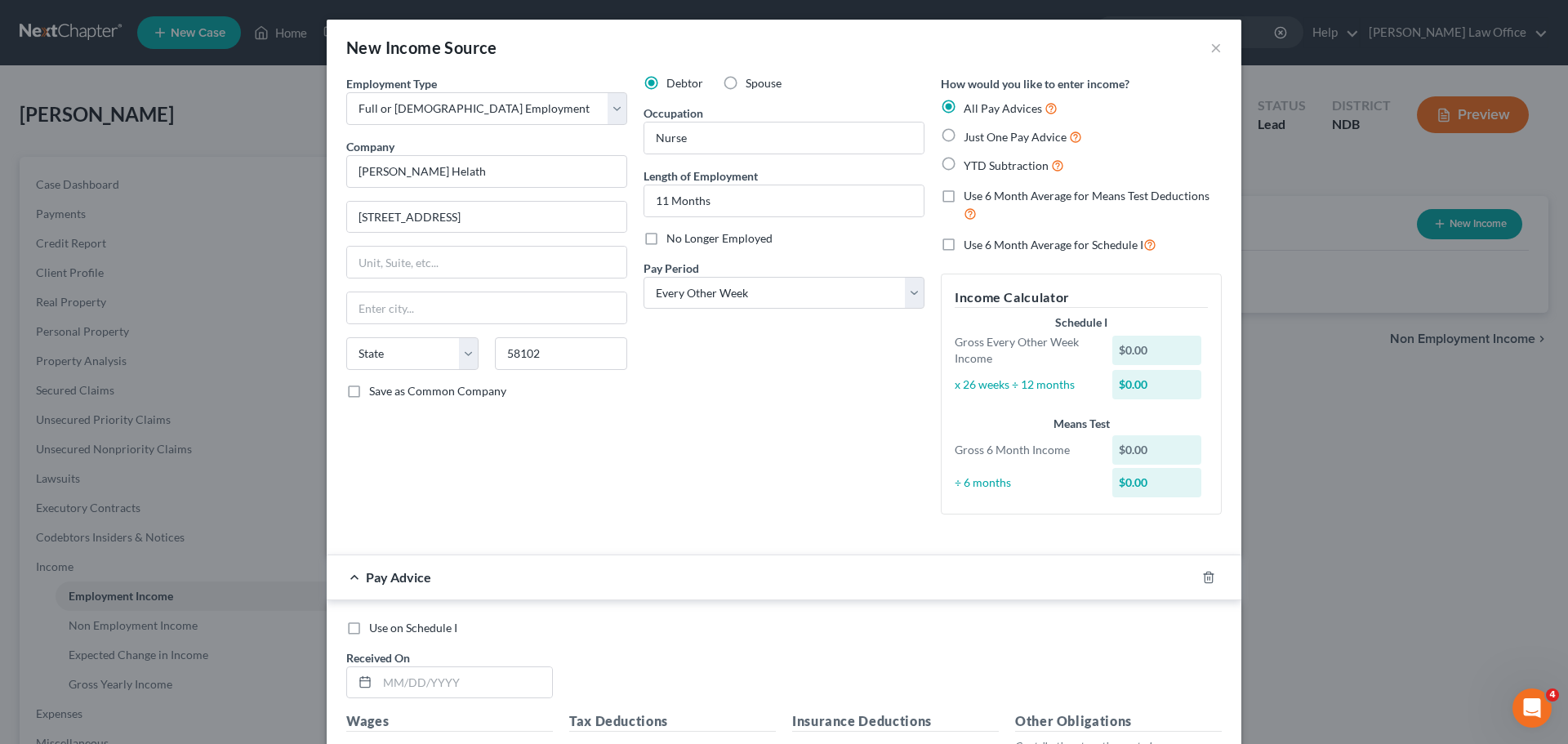
select select "29"
click at [370, 387] on label "Save as Common Company" at bounding box center [438, 390] width 137 height 17
click at [376, 387] on input "Save as Common Company" at bounding box center [381, 388] width 11 height 11
checkbox input "true"
click at [1208, 580] on icon "button" at bounding box center [1208, 576] width 13 height 13
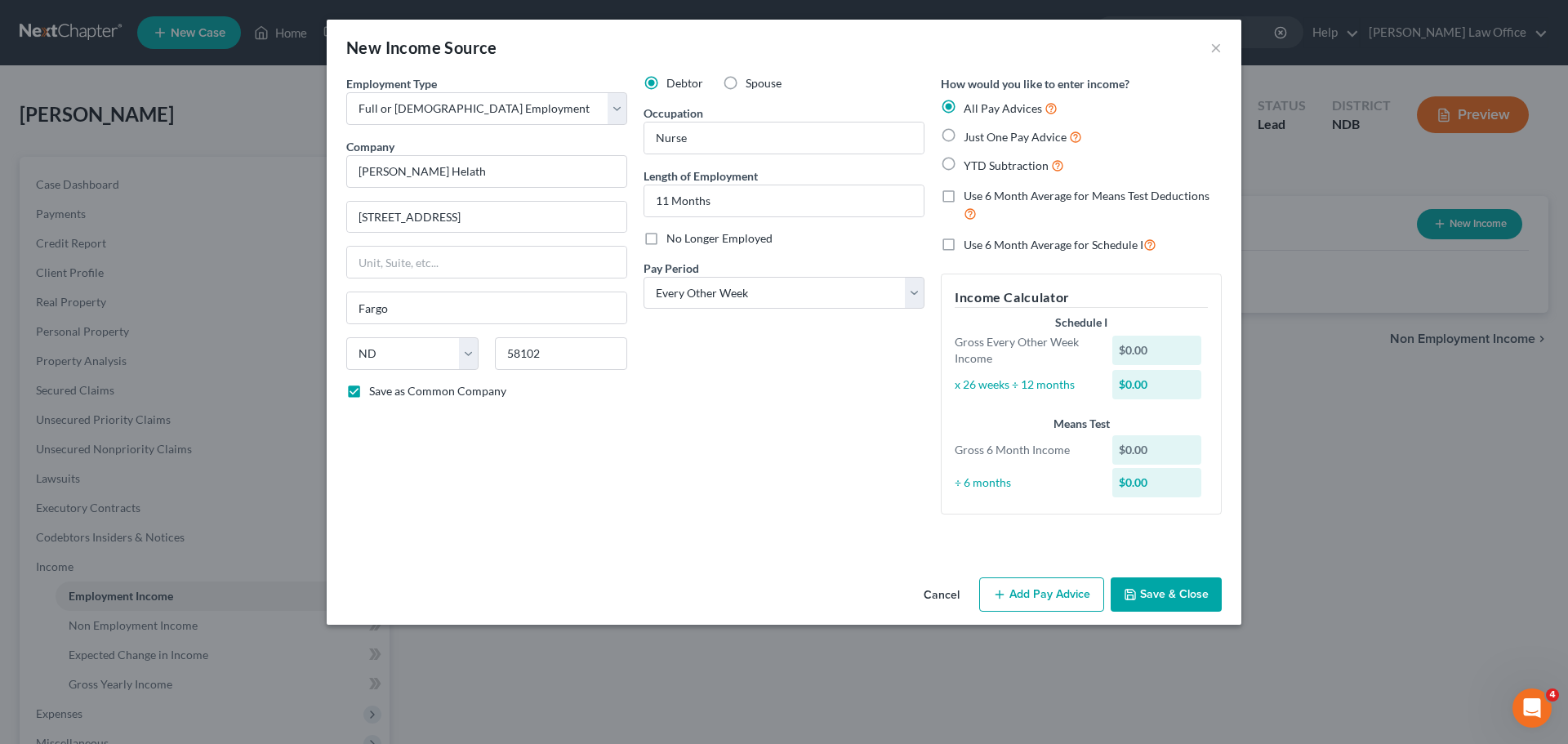
click at [1179, 589] on button "Save & Close" at bounding box center [1166, 594] width 111 height 34
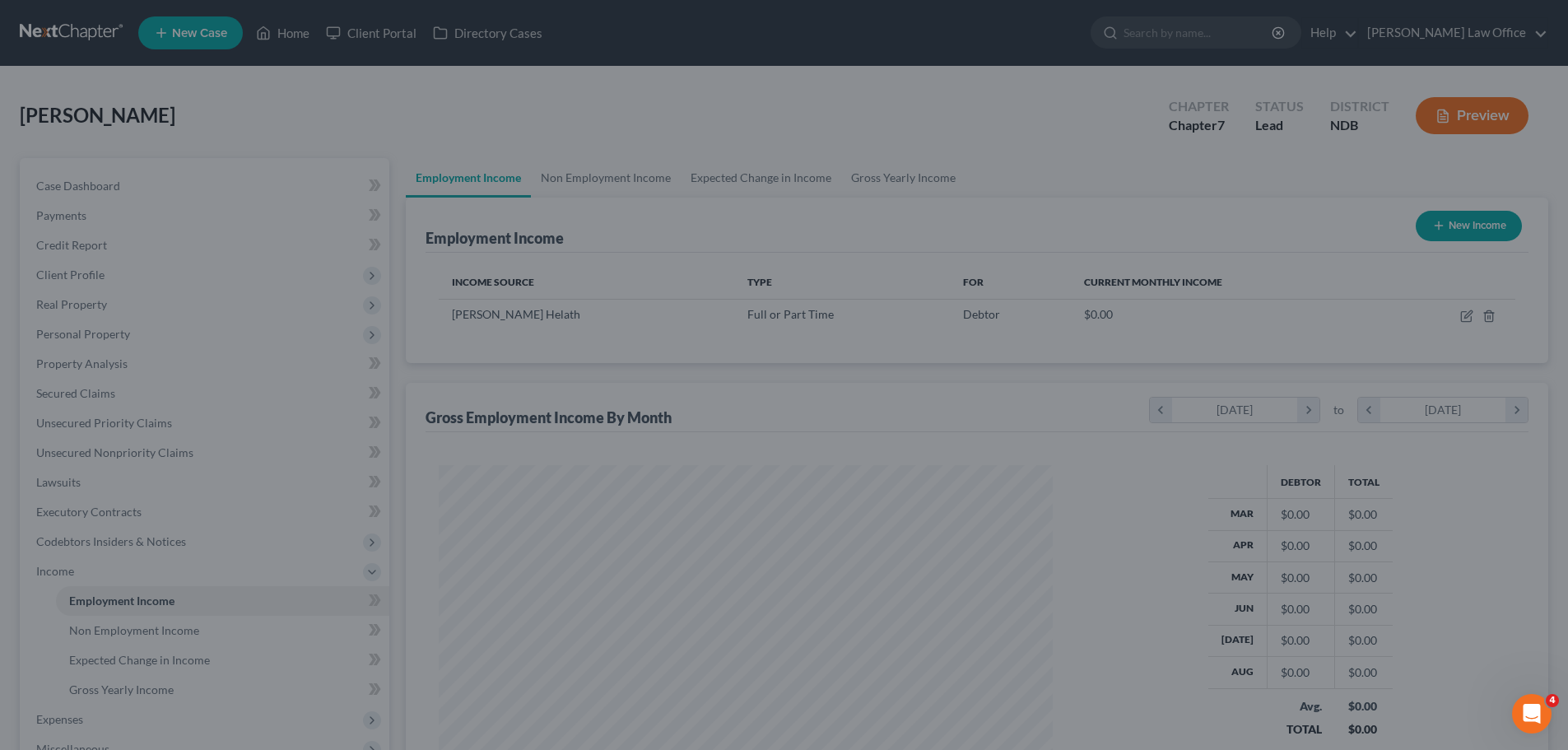
scroll to position [822538, 822609]
